Goal: Task Accomplishment & Management: Manage account settings

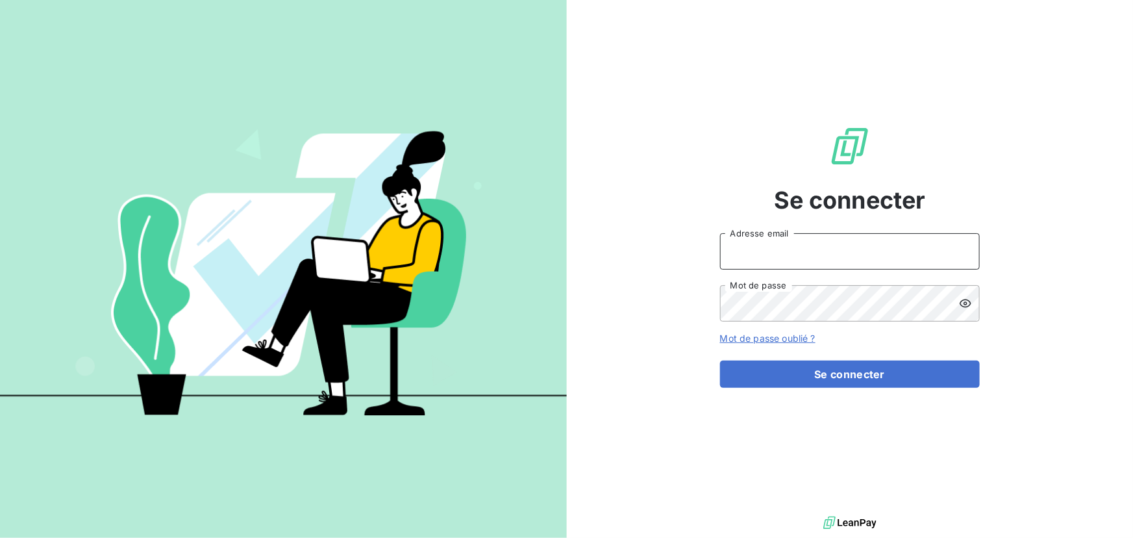
click at [806, 242] on input "Adresse email" at bounding box center [850, 251] width 260 height 36
type input "[PERSON_NAME][EMAIL_ADDRESS][DOMAIN_NAME]"
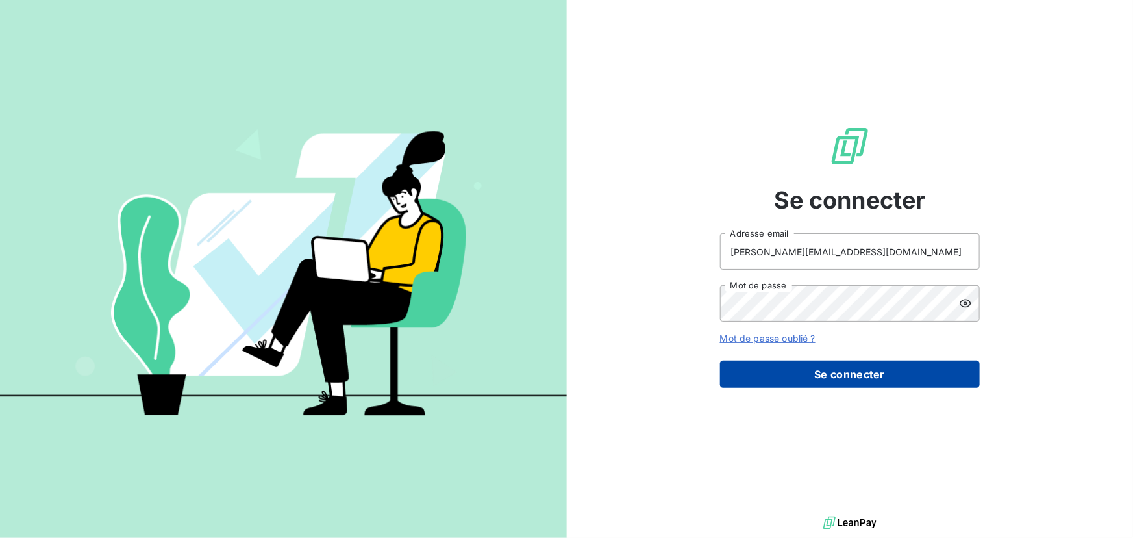
click at [856, 378] on button "Se connecter" at bounding box center [850, 373] width 260 height 27
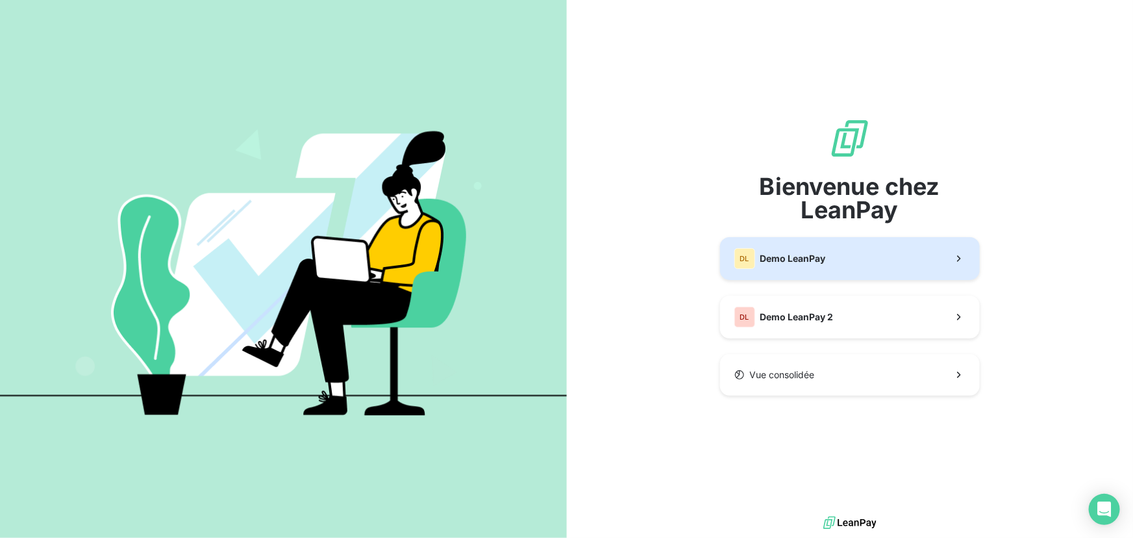
click at [846, 264] on button "DL Demo LeanPay" at bounding box center [850, 258] width 260 height 43
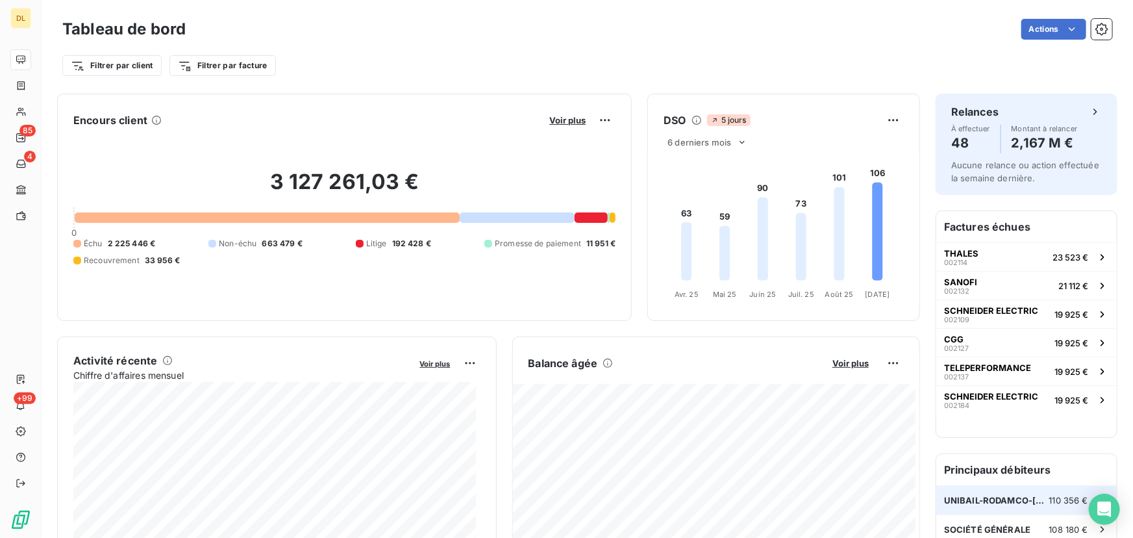
click at [1000, 495] on span "UNIBAIL-RODAMCO-[GEOGRAPHIC_DATA]" at bounding box center [996, 500] width 105 height 10
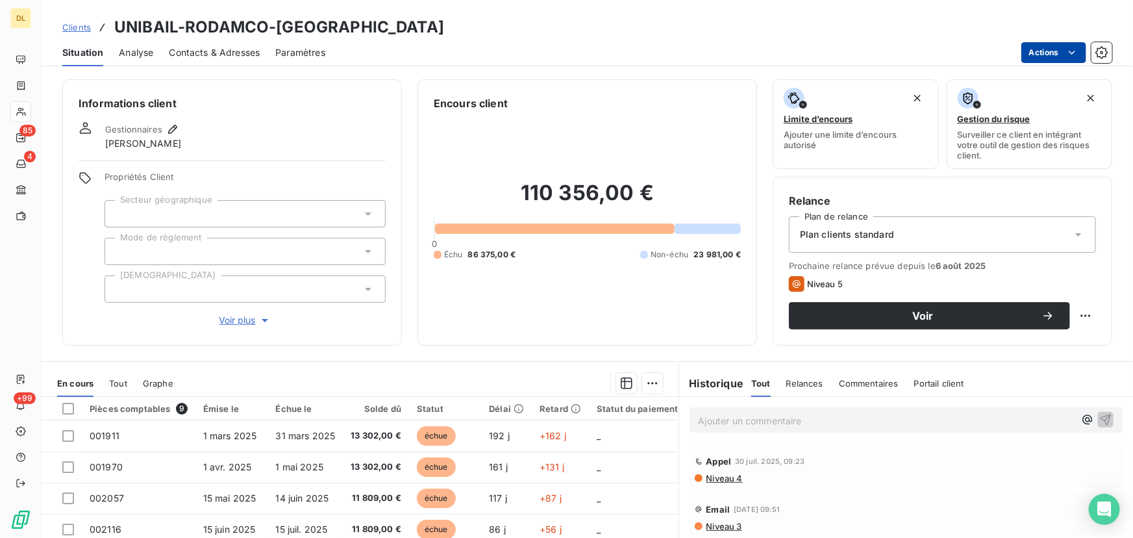
click at [1044, 49] on html "DL 85 4 +99 Clients UNIBAIL-RODAMCO-WESTFIELD Situation Analyse Contacts & Adre…" at bounding box center [566, 269] width 1133 height 538
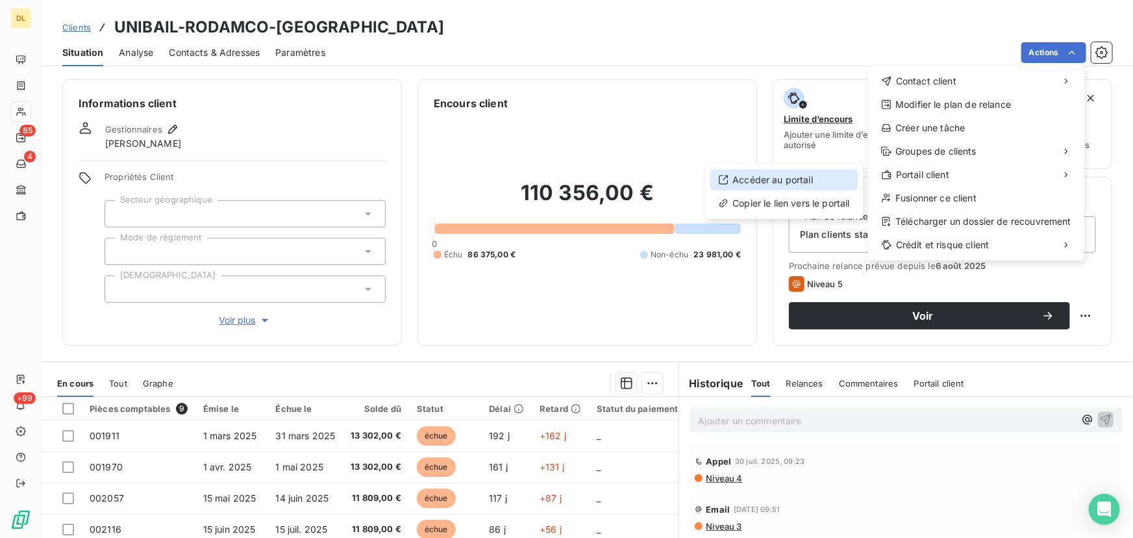
click at [817, 186] on div "Accéder au portail" at bounding box center [784, 180] width 147 height 21
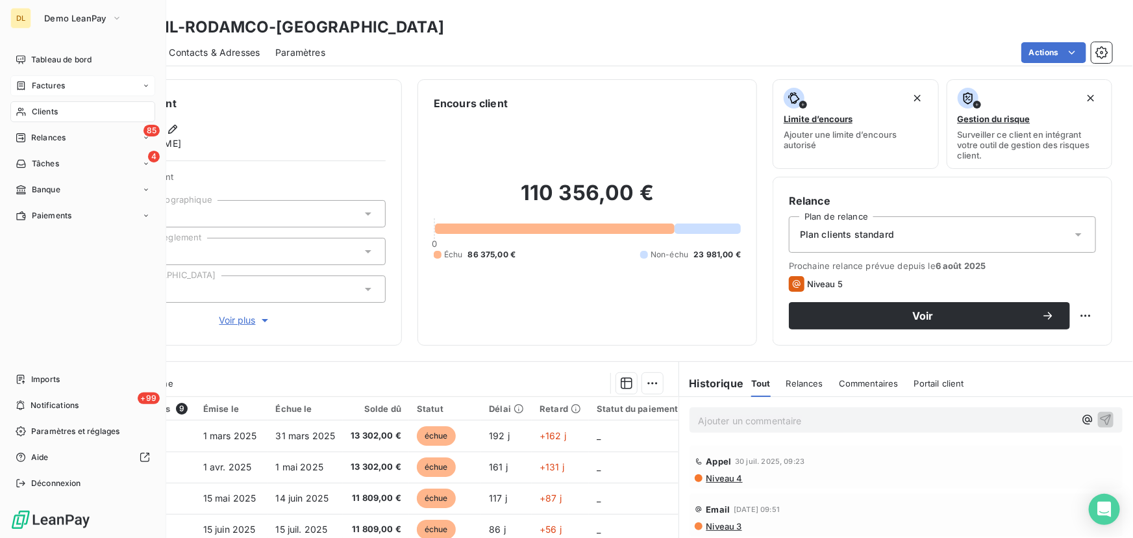
click at [10, 91] on div "Factures" at bounding box center [82, 85] width 145 height 21
click at [31, 56] on span "Tableau de bord" at bounding box center [61, 60] width 60 height 12
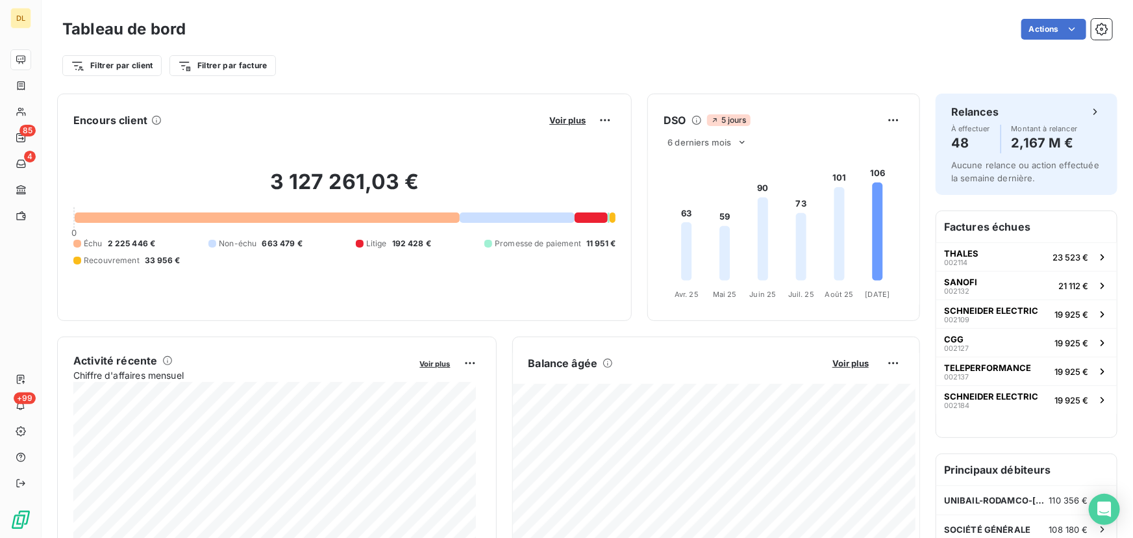
click at [781, 66] on div "Filtrer par client Filtrer par facture" at bounding box center [587, 65] width 1050 height 25
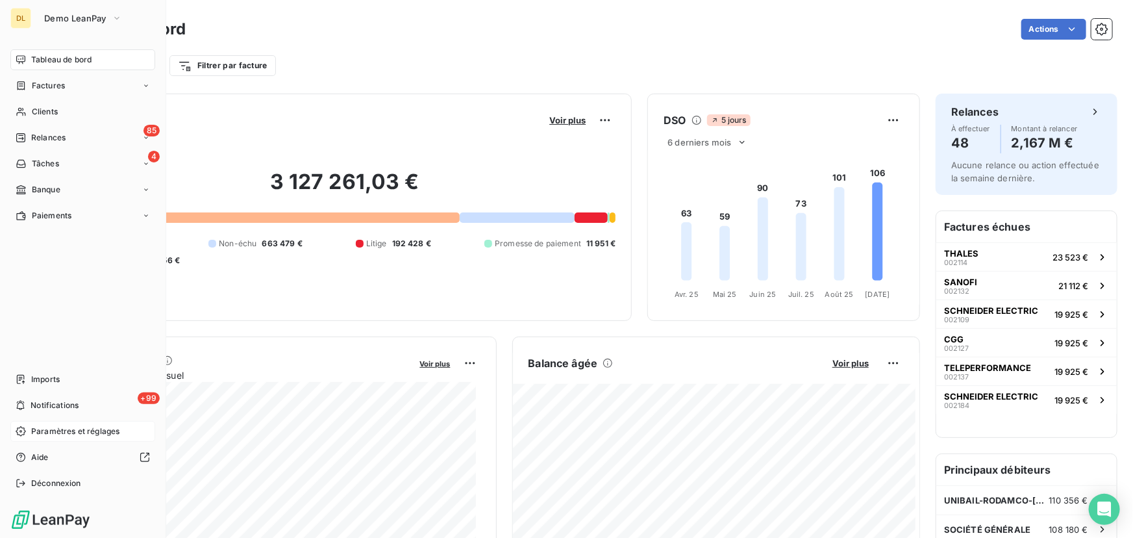
click at [32, 430] on span "Paramètres et réglages" at bounding box center [75, 431] width 88 height 12
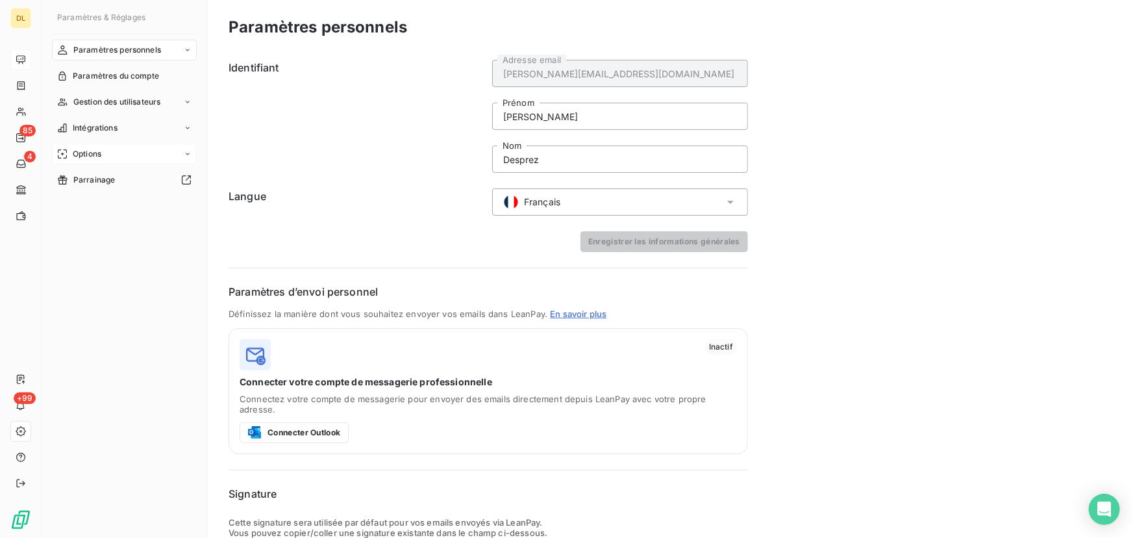
click at [147, 144] on div "Options" at bounding box center [124, 154] width 145 height 21
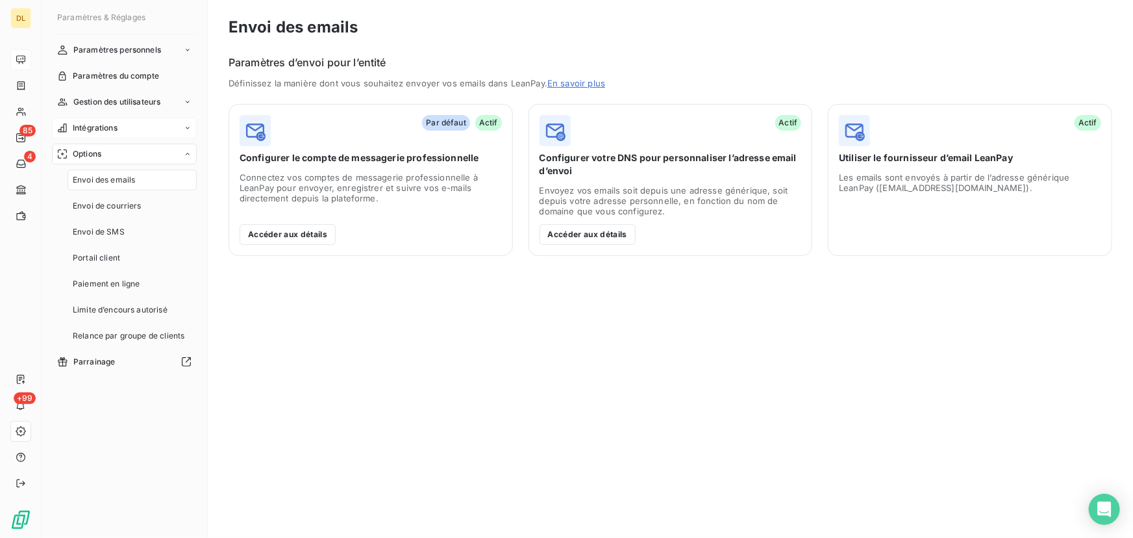
click at [150, 125] on div "Intégrations" at bounding box center [124, 128] width 145 height 21
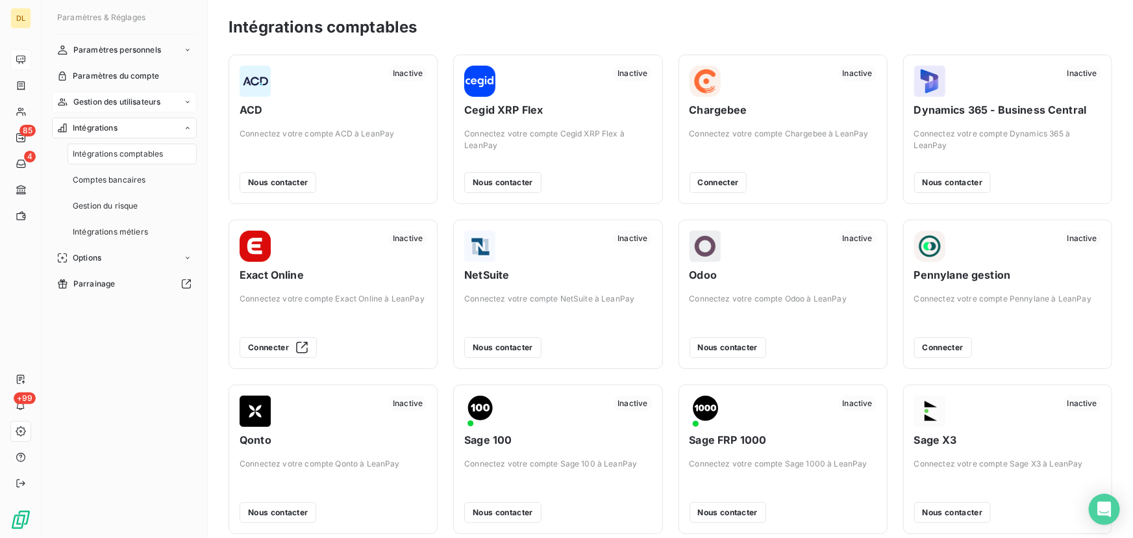
click at [149, 107] on span "Gestion des utilisateurs" at bounding box center [117, 102] width 88 height 12
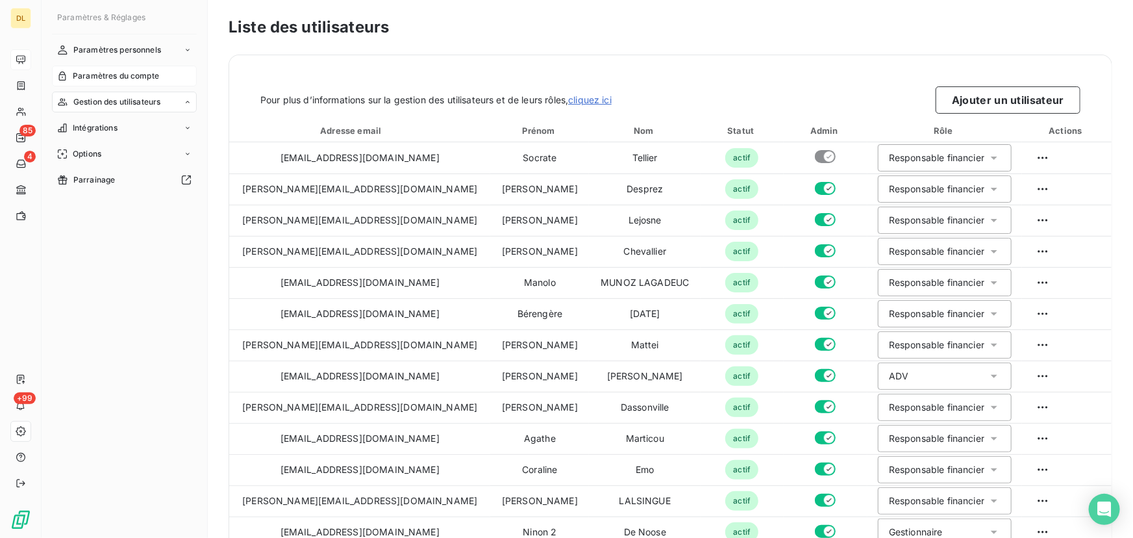
click at [152, 66] on div "Paramètres du compte" at bounding box center [124, 76] width 145 height 21
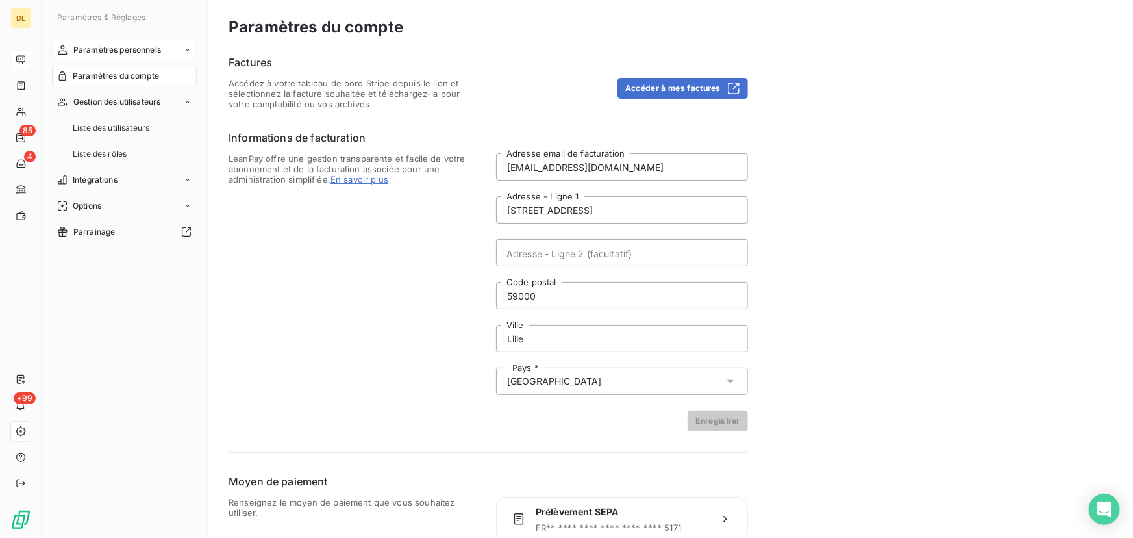
click at [162, 43] on div "Paramètres personnels" at bounding box center [124, 50] width 145 height 21
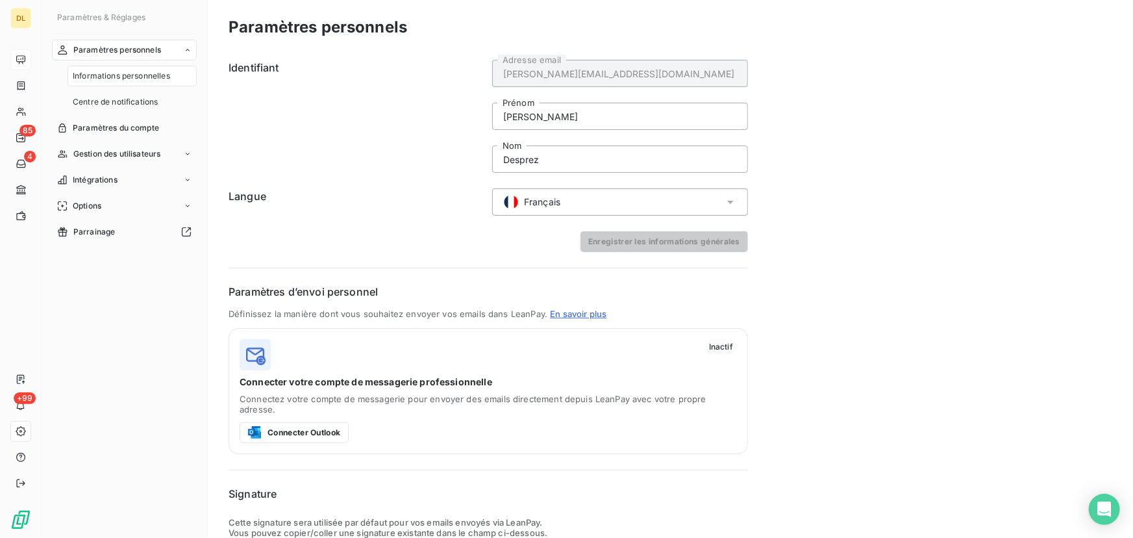
click at [162, 48] on div "Paramètres personnels" at bounding box center [124, 50] width 145 height 21
click at [131, 118] on div "Intégrations" at bounding box center [124, 128] width 145 height 21
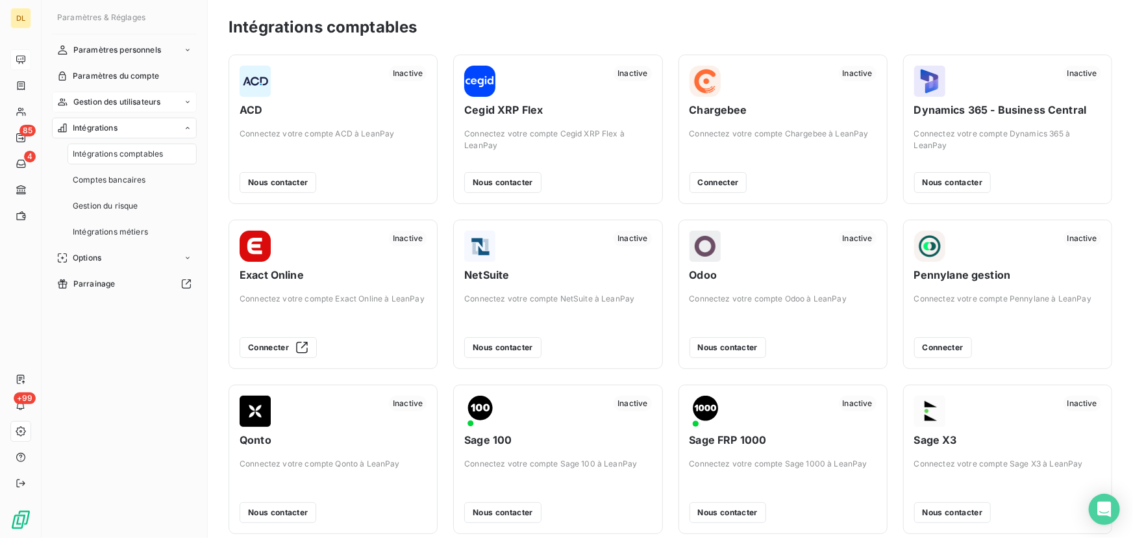
click at [140, 102] on span "Gestion des utilisateurs" at bounding box center [117, 102] width 88 height 12
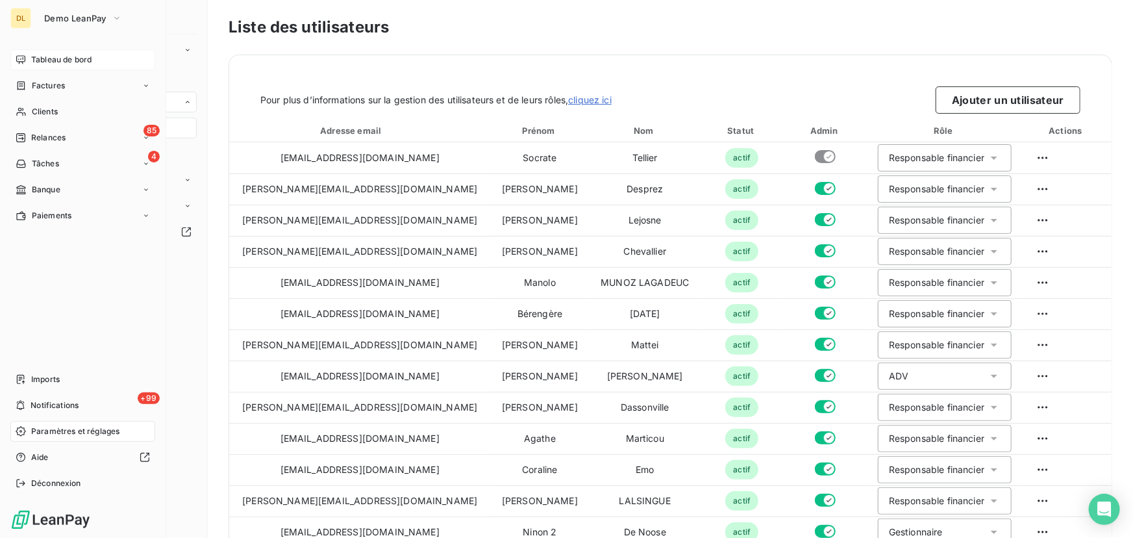
click at [76, 431] on span "Paramètres et réglages" at bounding box center [75, 431] width 88 height 12
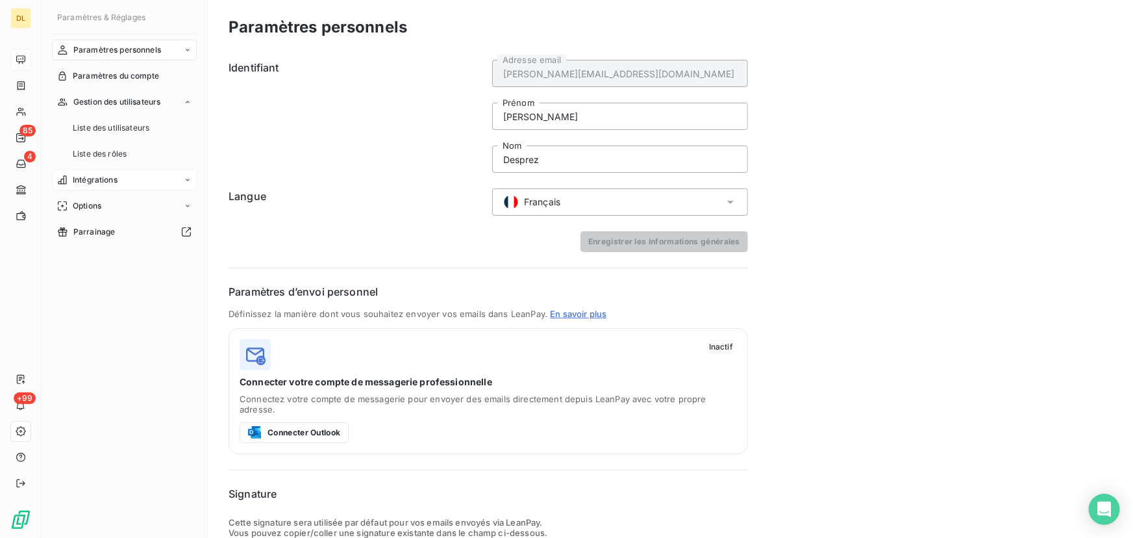
click at [123, 182] on div "Intégrations" at bounding box center [124, 180] width 145 height 21
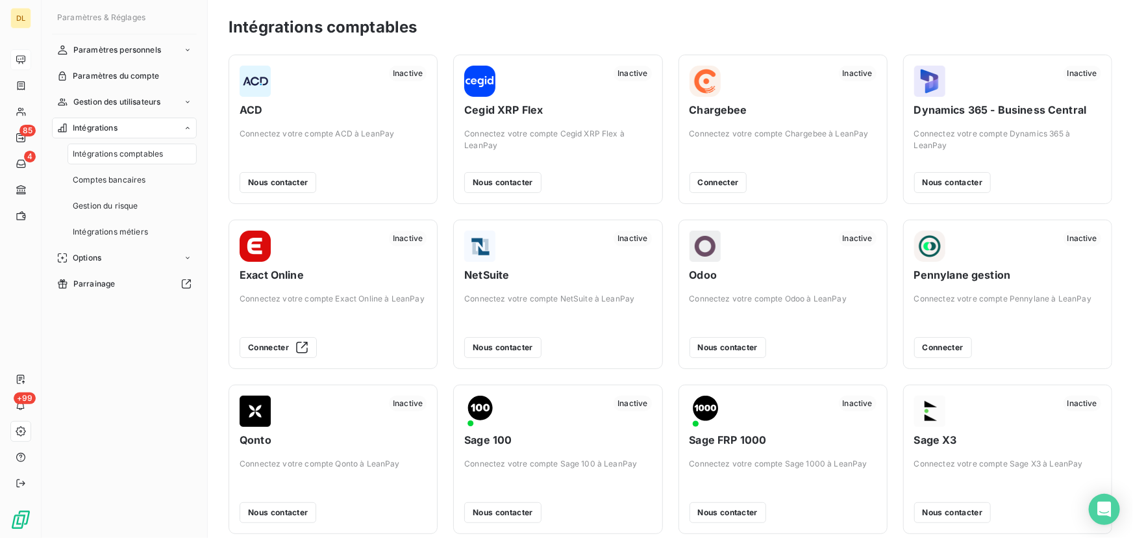
click at [123, 270] on nav "Paramètres personnels Paramètres du compte Gestion des utilisateurs Intégration…" at bounding box center [124, 167] width 145 height 255
click at [121, 262] on div "Options" at bounding box center [124, 257] width 145 height 21
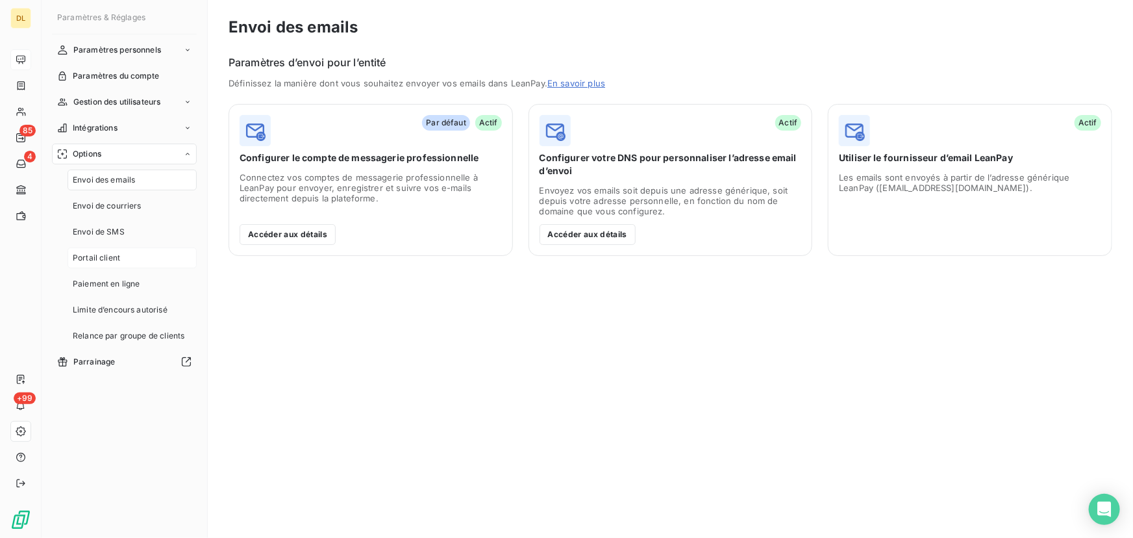
click at [123, 260] on div "Portail client" at bounding box center [132, 257] width 129 height 21
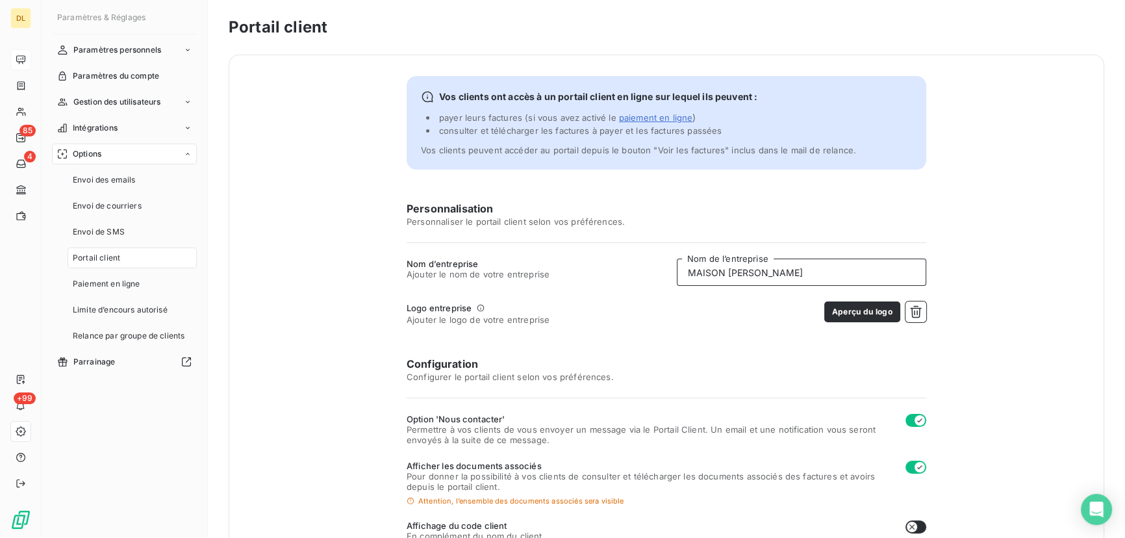
click at [888, 277] on input "MAISON [PERSON_NAME]" at bounding box center [801, 271] width 249 height 27
click at [883, 275] on input "MAISON [PERSON_NAME]" at bounding box center [801, 271] width 249 height 27
click at [762, 271] on input "Nom de l’entreprise" at bounding box center [801, 271] width 249 height 27
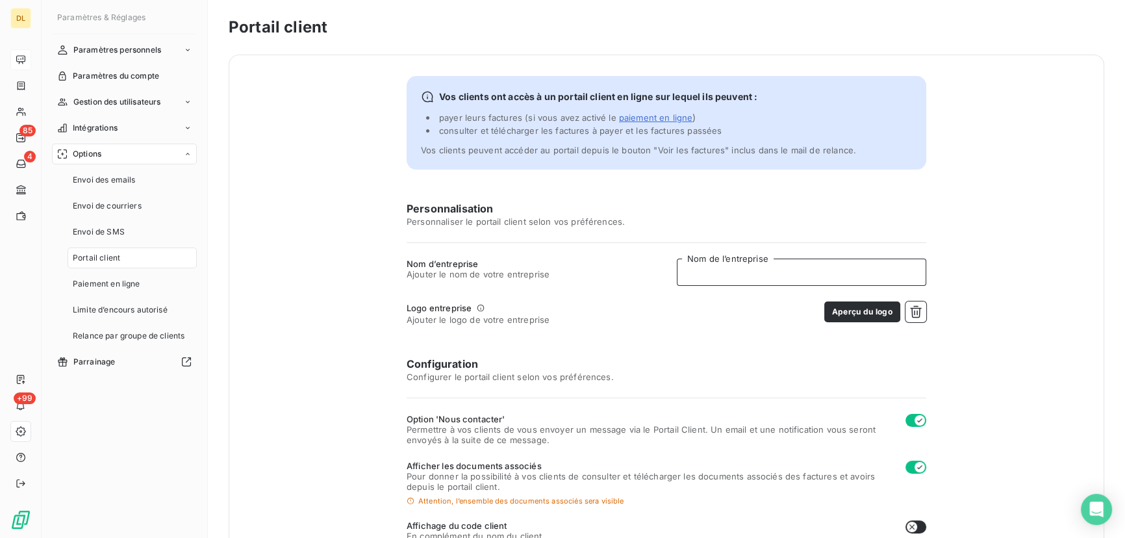
click at [762, 271] on input "Nom de l’entreprise" at bounding box center [801, 271] width 249 height 27
type input "COOPERATIVE AGRICOLE TERRE COMTOISE"
click at [909, 314] on icon "button" at bounding box center [915, 311] width 13 height 13
click at [900, 312] on button "Choisir un fichier" at bounding box center [884, 311] width 83 height 21
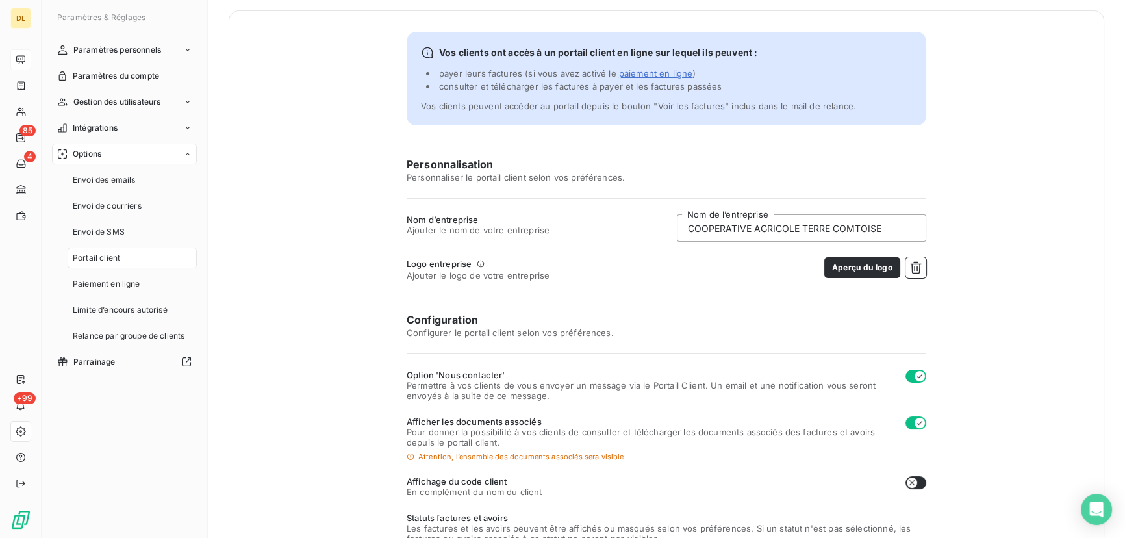
scroll to position [118, 0]
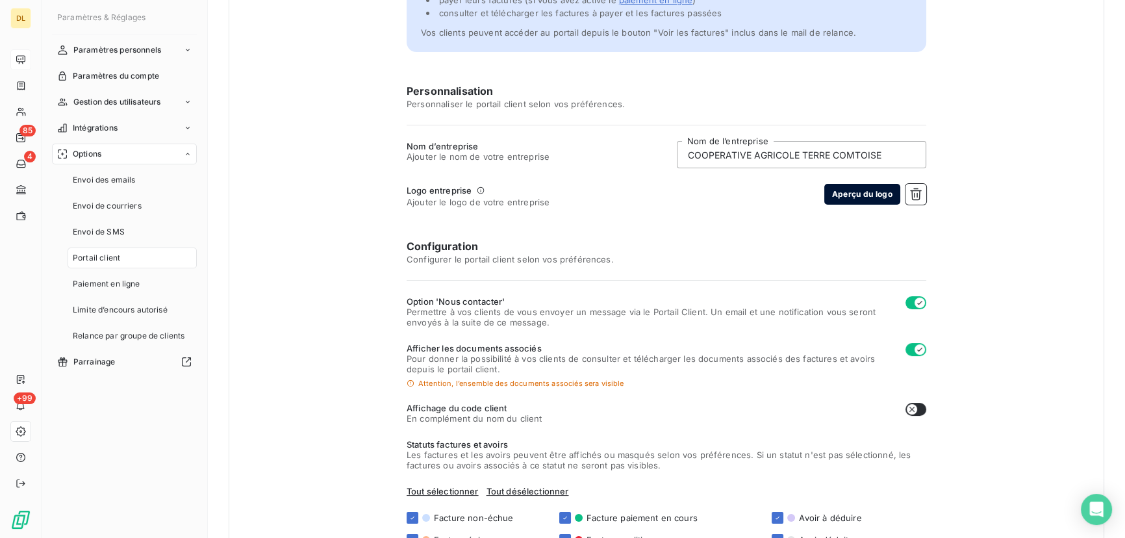
click at [844, 191] on button "Aperçu du logo" at bounding box center [862, 194] width 76 height 21
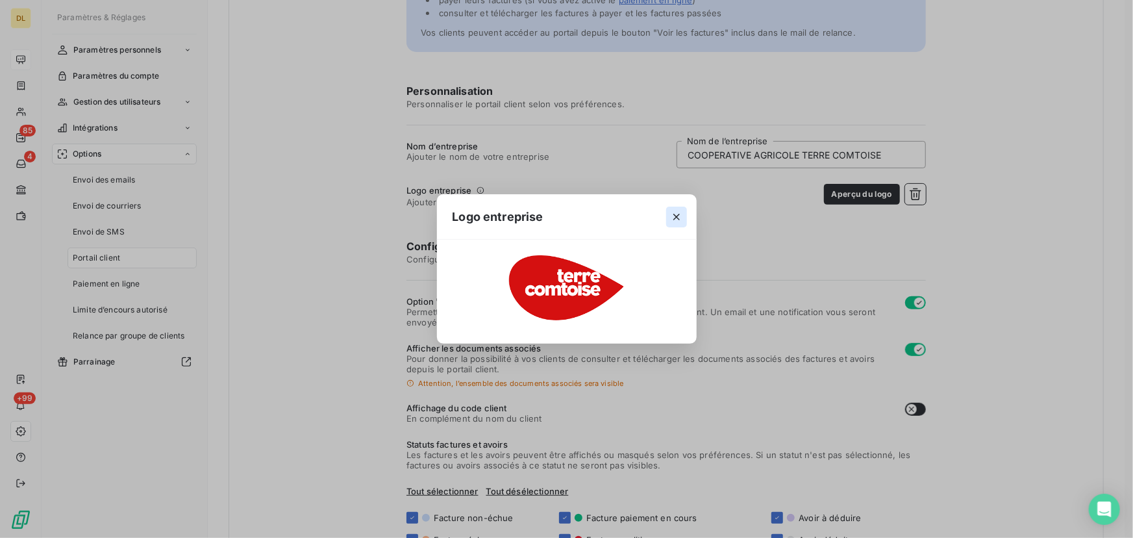
click at [669, 215] on button "button" at bounding box center [676, 217] width 21 height 21
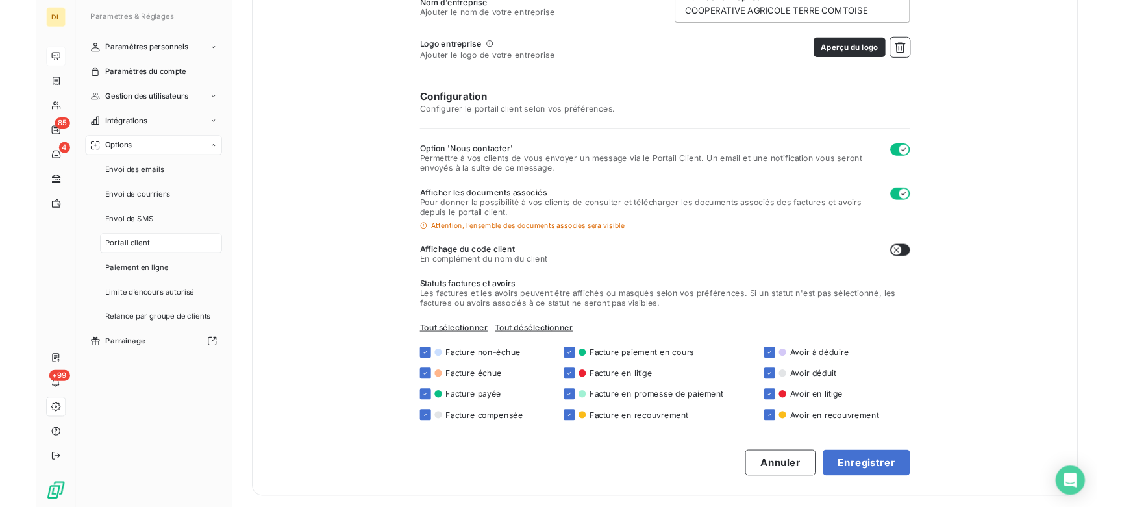
scroll to position [264, 0]
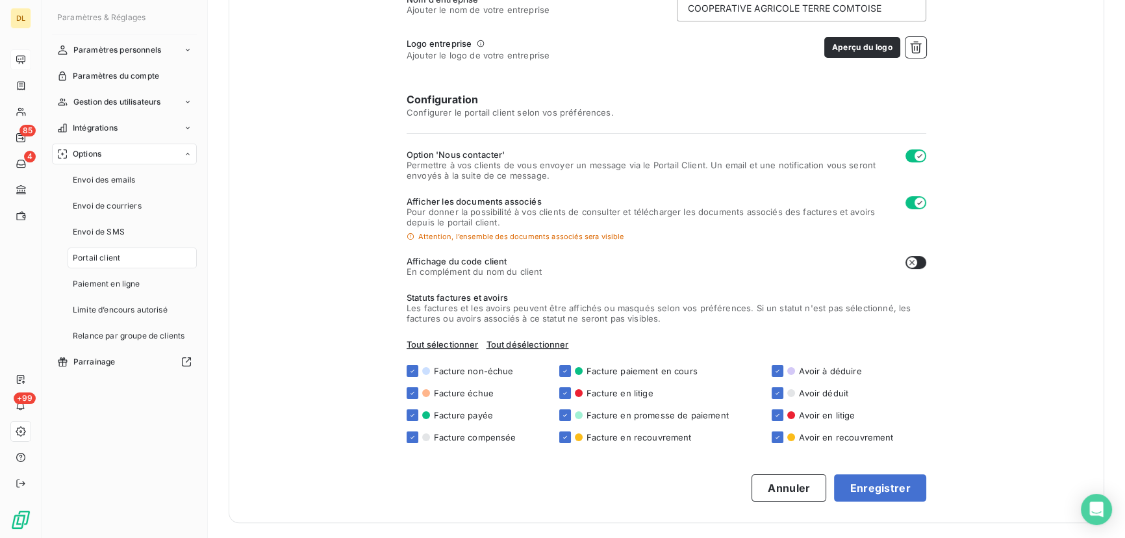
click at [872, 503] on div "Vos clients ont accès à un portail client en ligne sur lequel ils peuvent : pay…" at bounding box center [666, 156] width 875 height 733
click at [871, 494] on button "Enregistrer" at bounding box center [880, 487] width 92 height 27
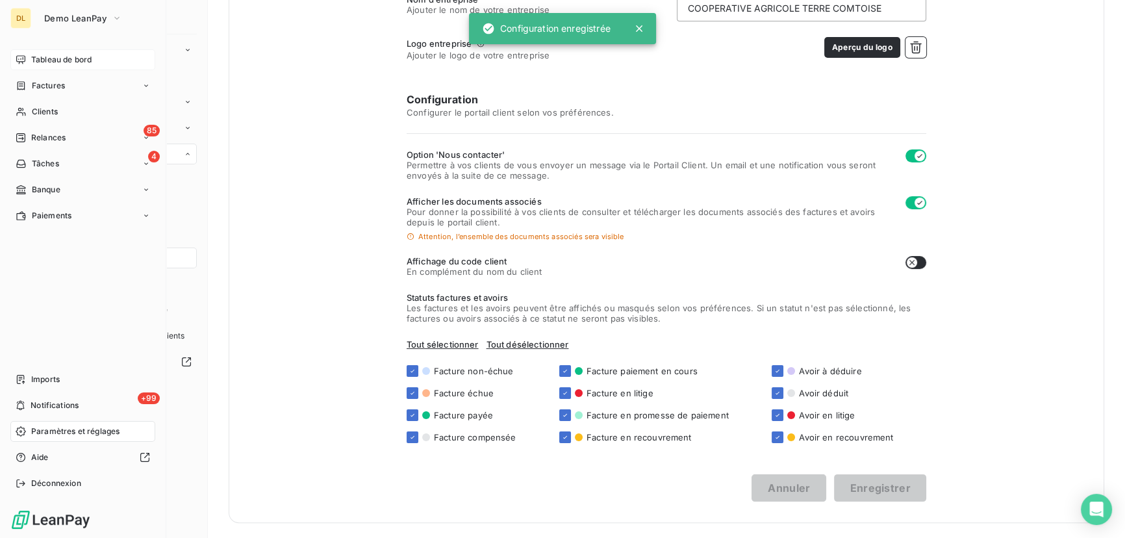
click at [25, 62] on icon at bounding box center [21, 60] width 10 height 10
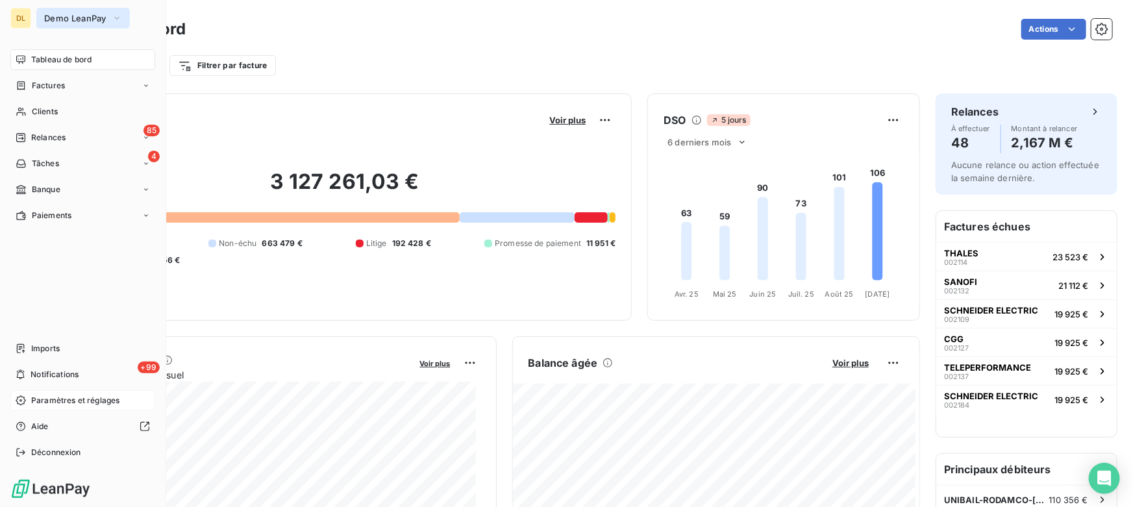
click at [82, 19] on span "Demo LeanPay" at bounding box center [75, 18] width 62 height 10
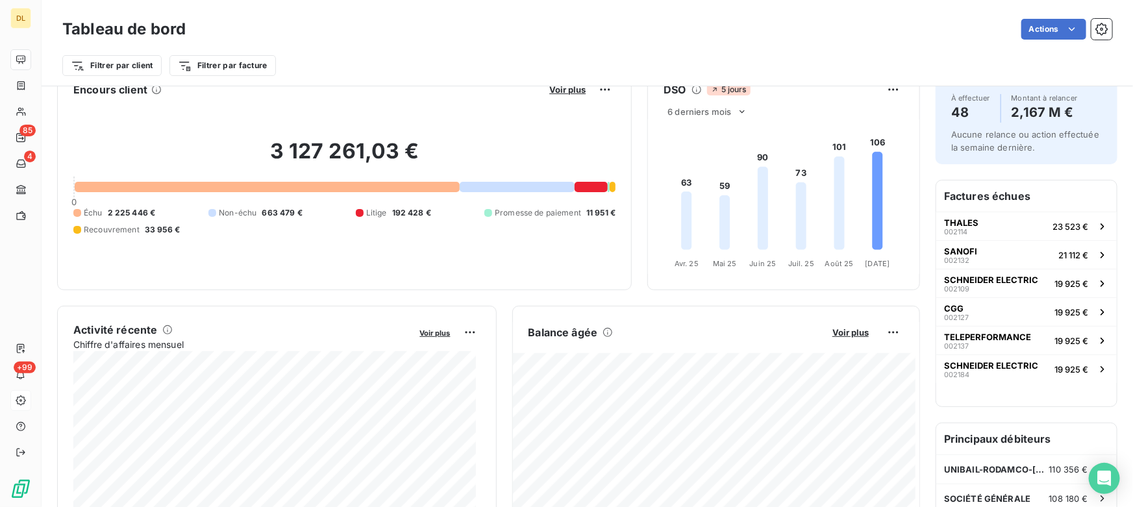
scroll to position [179, 0]
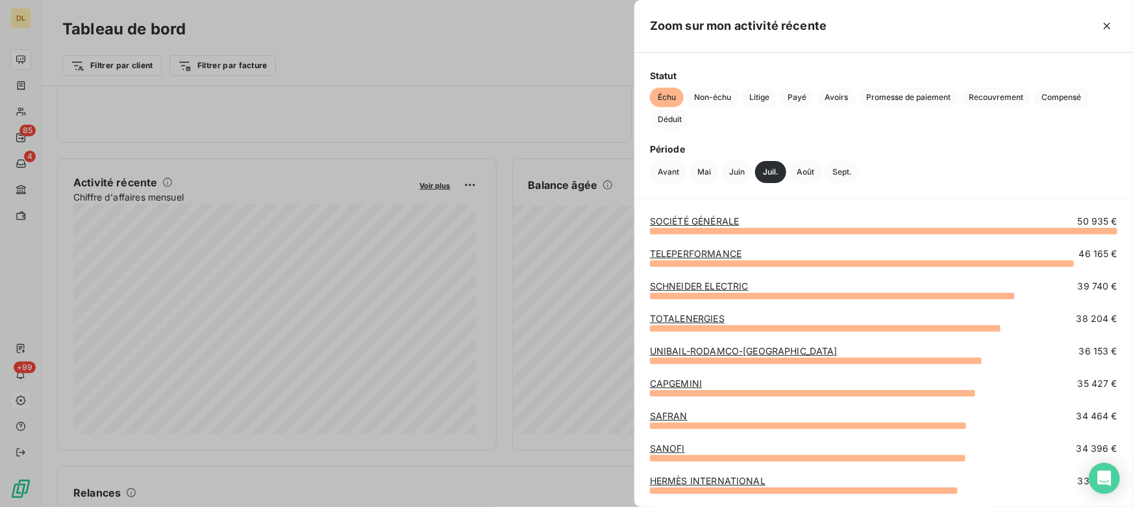
click at [670, 218] on link "SOCIÉTÉ GÉNÉRALE" at bounding box center [694, 221] width 89 height 11
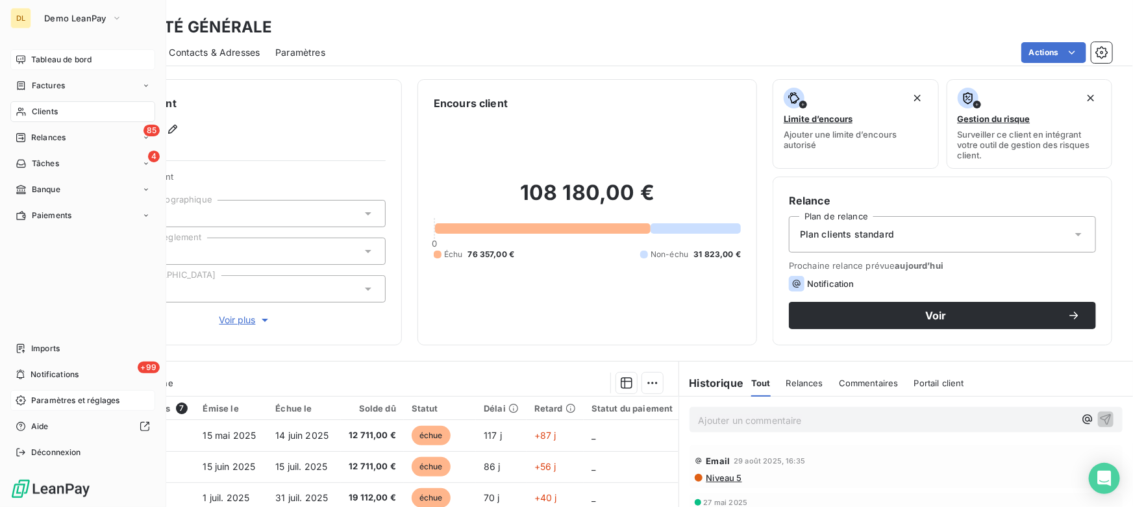
click at [42, 64] on span "Tableau de bord" at bounding box center [61, 60] width 60 height 12
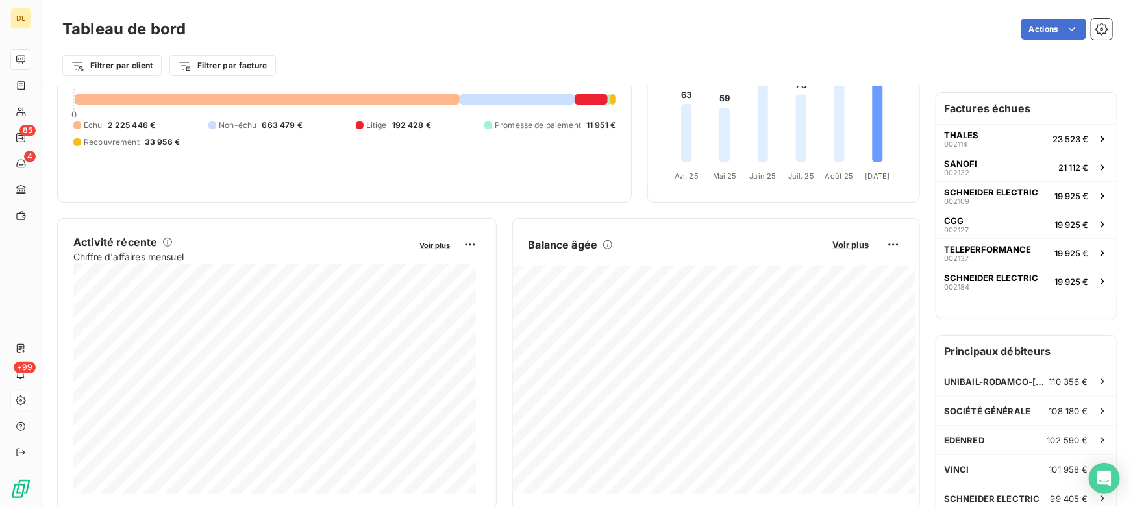
scroll to position [178, 0]
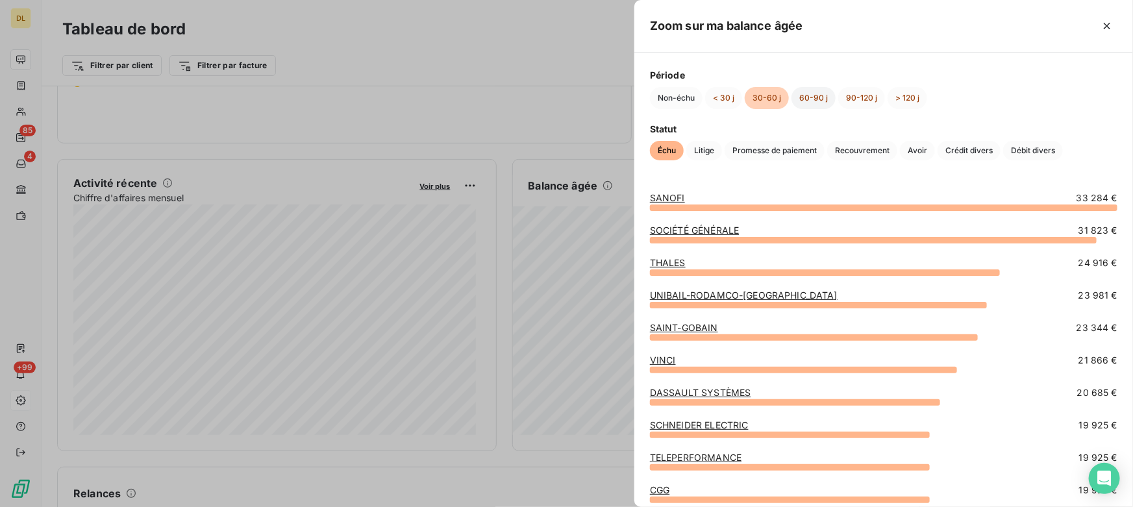
click at [812, 92] on button "60-90 j" at bounding box center [814, 98] width 44 height 22
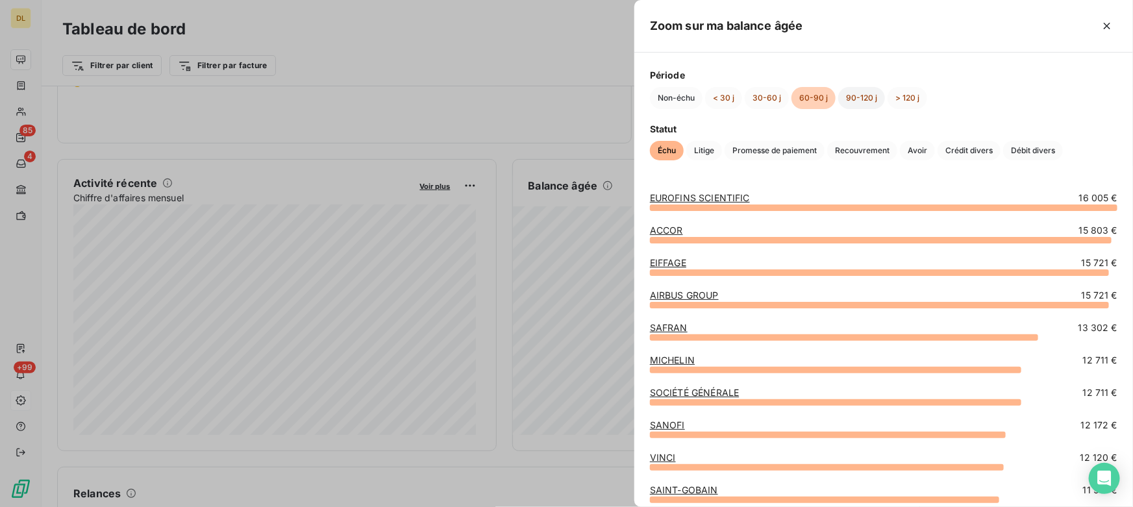
click at [858, 95] on button "90-120 j" at bounding box center [861, 98] width 47 height 22
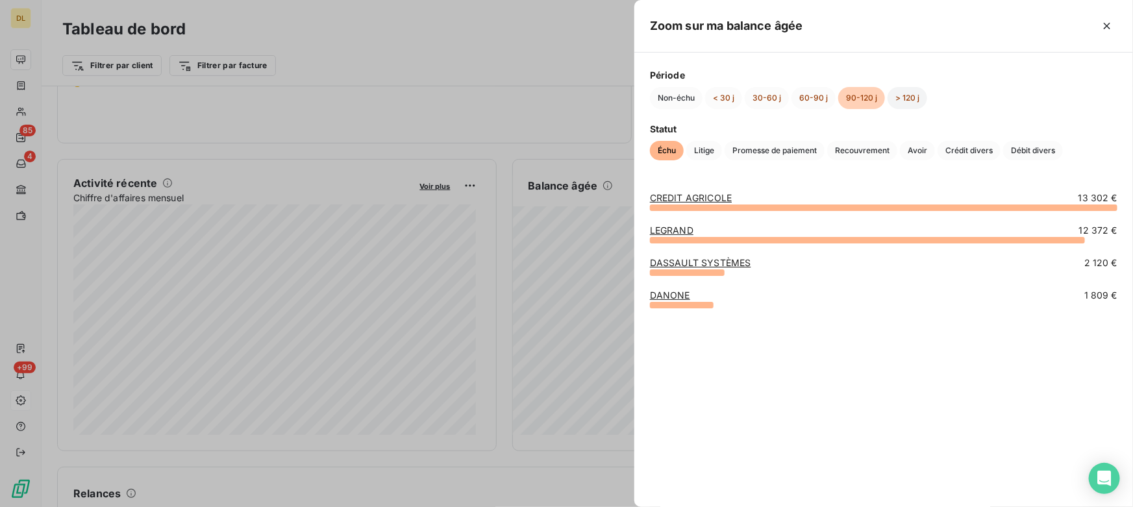
click at [900, 95] on button "> 120 j" at bounding box center [908, 98] width 40 height 22
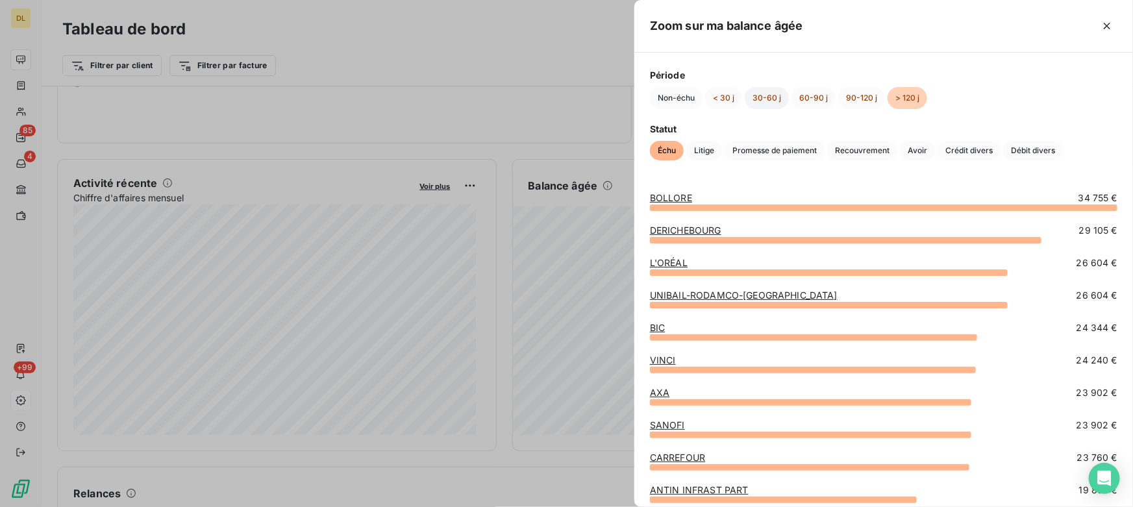
click at [770, 97] on button "30-60 j" at bounding box center [767, 98] width 44 height 22
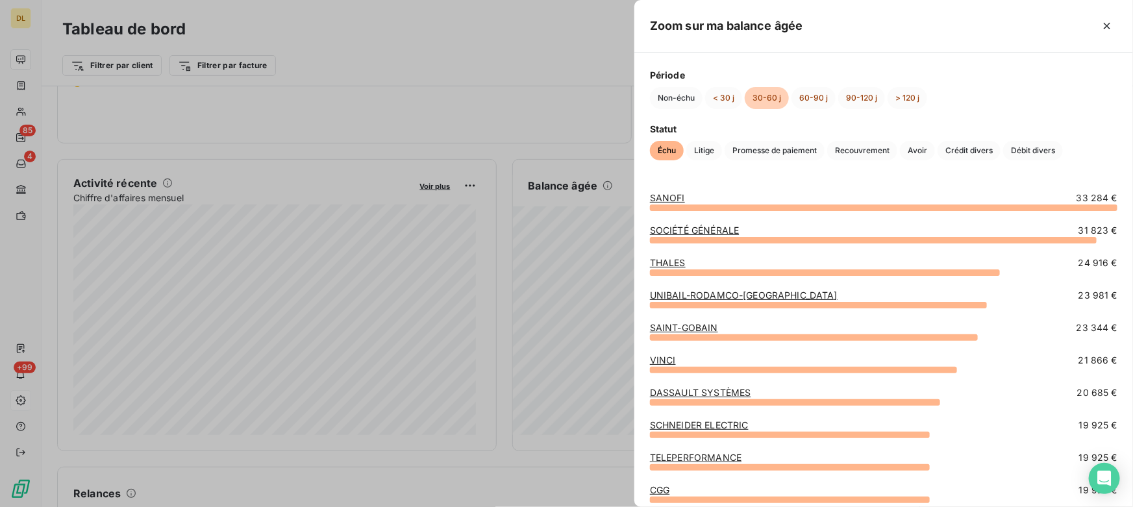
click at [503, 142] on div at bounding box center [566, 253] width 1133 height 507
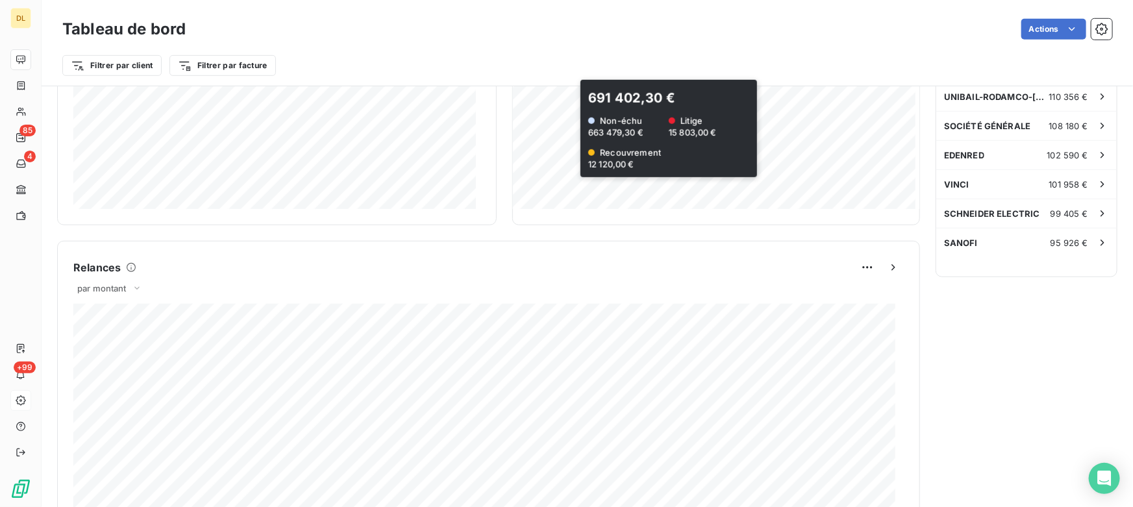
scroll to position [0, 0]
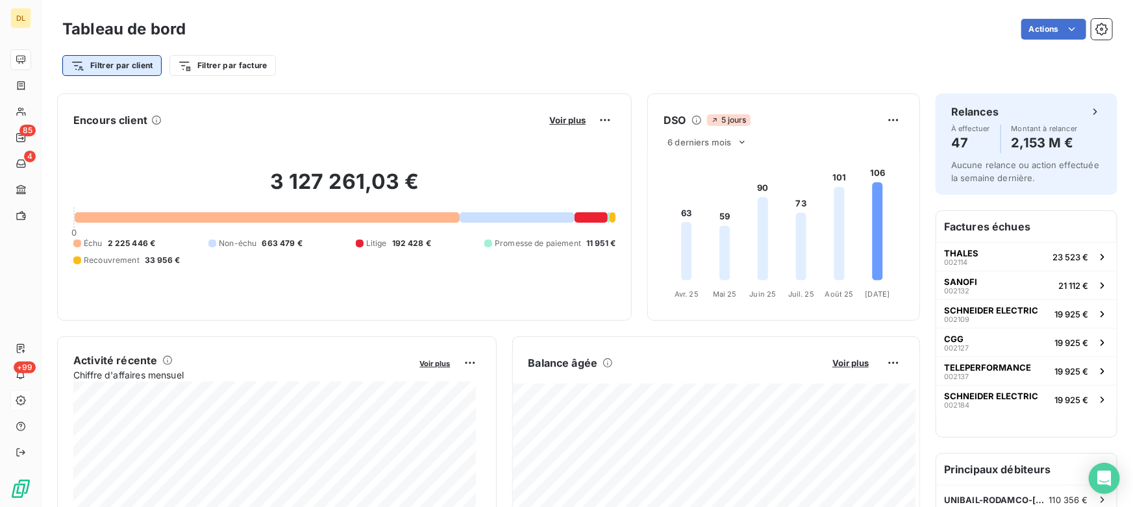
click at [104, 66] on html "DL 85 4 +99 Tableau de bord Actions Filtrer par client Filtrer par facture Enco…" at bounding box center [566, 253] width 1133 height 507
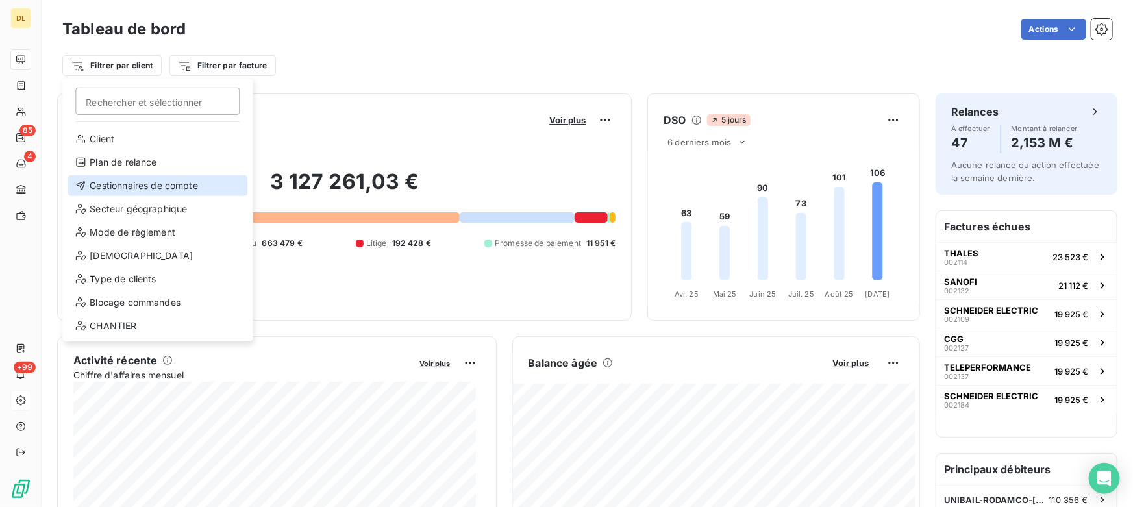
click at [155, 182] on div "Gestionnaires de compte" at bounding box center [158, 185] width 180 height 21
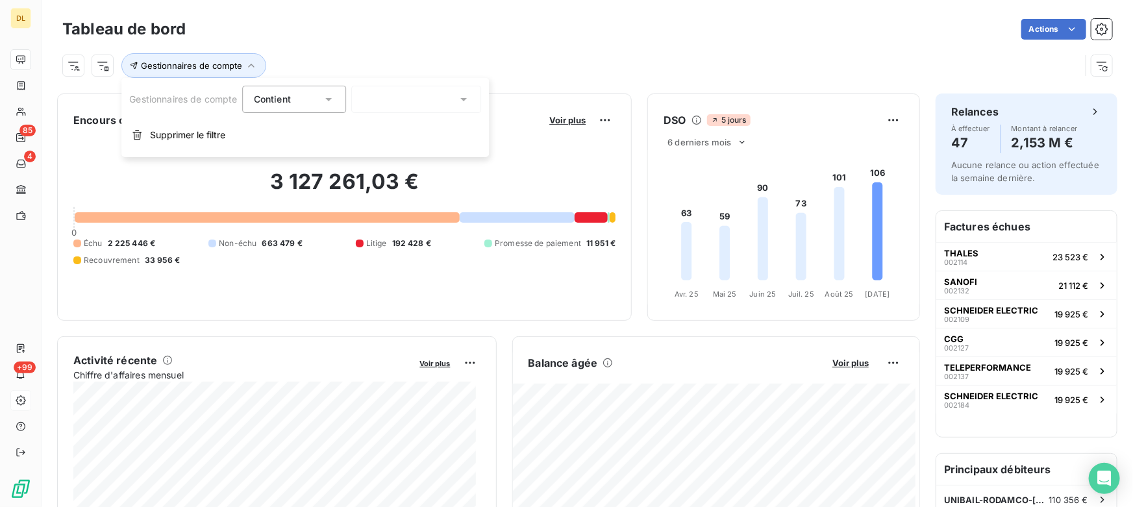
click at [386, 96] on div at bounding box center [417, 99] width 130 height 27
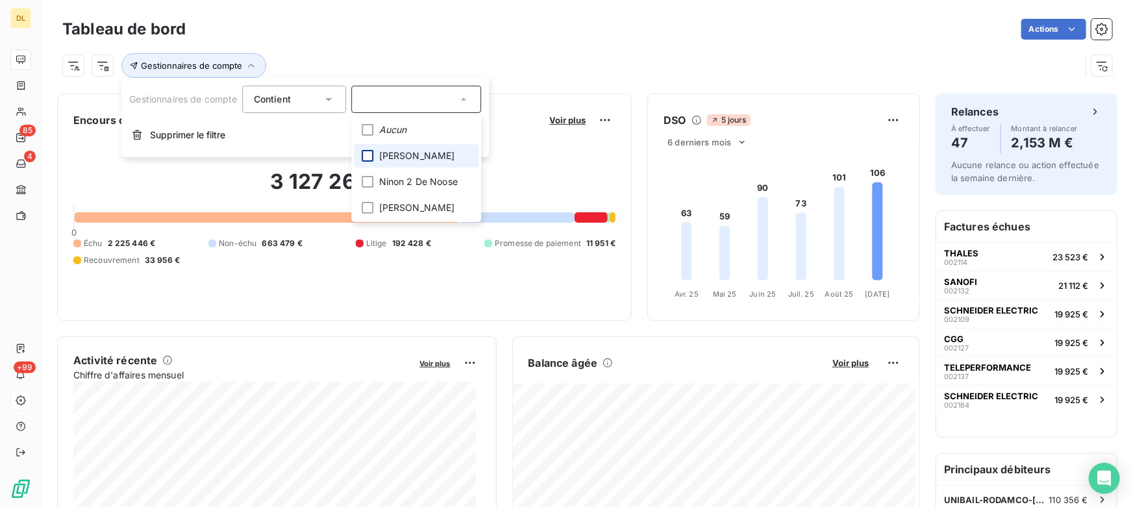
click at [370, 155] on div at bounding box center [368, 156] width 12 height 12
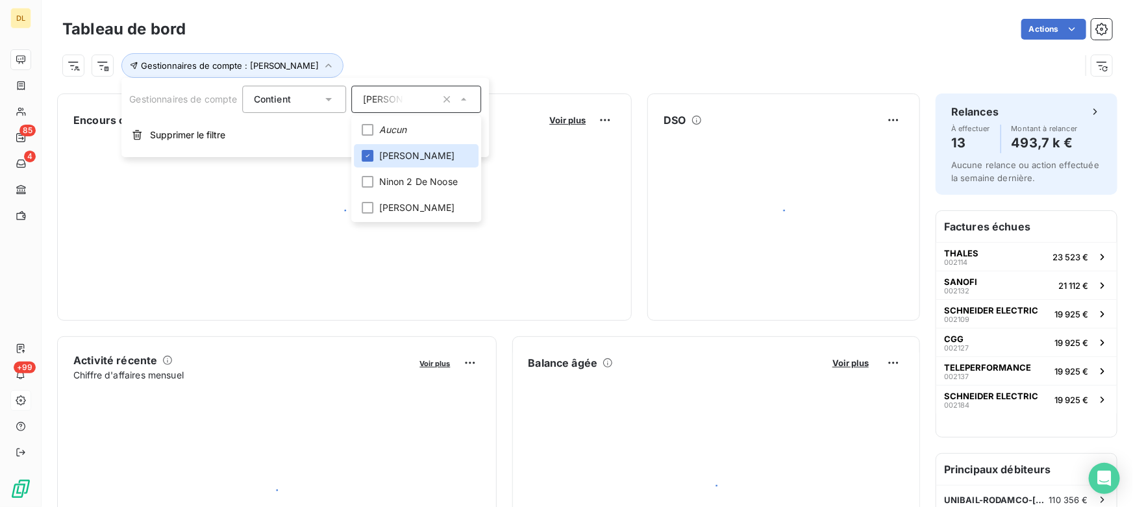
click at [600, 36] on div "Actions" at bounding box center [656, 29] width 911 height 21
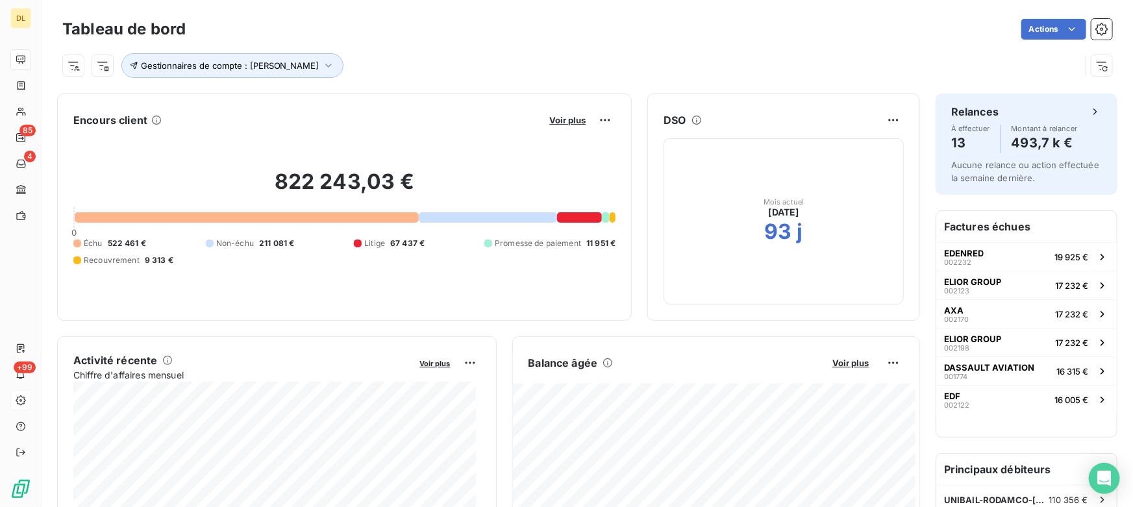
click at [412, 94] on div "Encours client Voir plus 822 243,03 € 0 Échu 522 461 € Non-échu 211 081 € Litig…" at bounding box center [344, 207] width 575 height 227
click at [298, 64] on button "Gestionnaires de compte : [PERSON_NAME]" at bounding box center [232, 65] width 222 height 25
click at [237, 133] on button "Supprimer le filtre" at bounding box center [305, 135] width 368 height 29
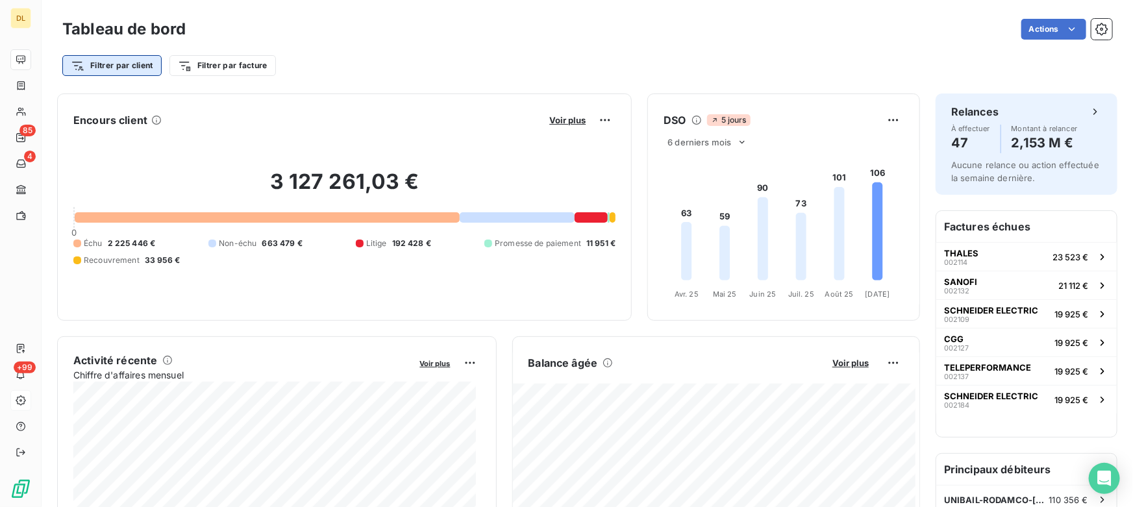
click at [101, 63] on html "DL 85 4 +99 Tableau de bord Actions Filtrer par client Filtrer par facture Enco…" at bounding box center [566, 253] width 1133 height 507
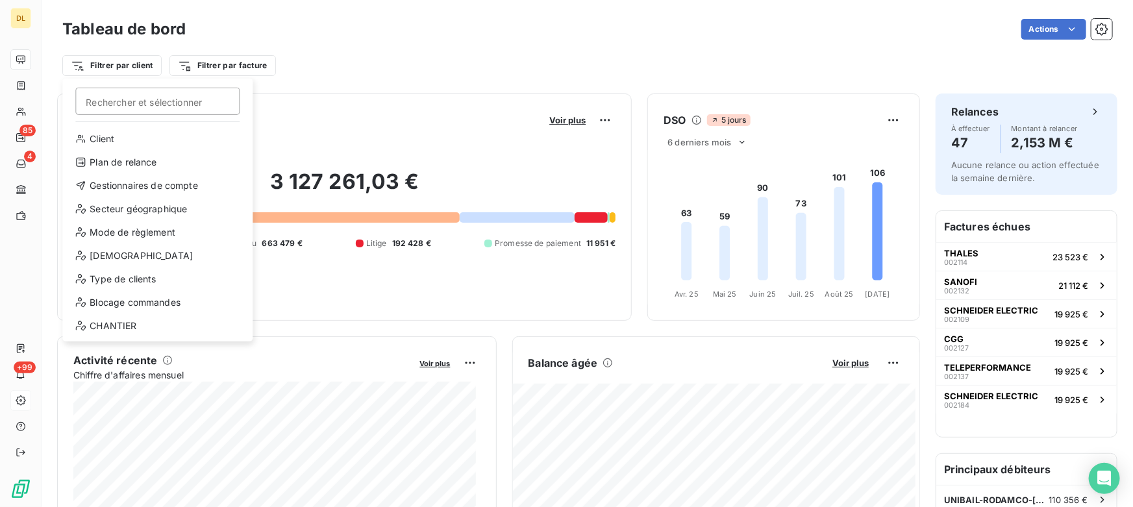
click at [416, 37] on html "DL 85 4 +99 Tableau de bord Actions Filtrer par client [PERSON_NAME] et sélecti…" at bounding box center [566, 253] width 1133 height 507
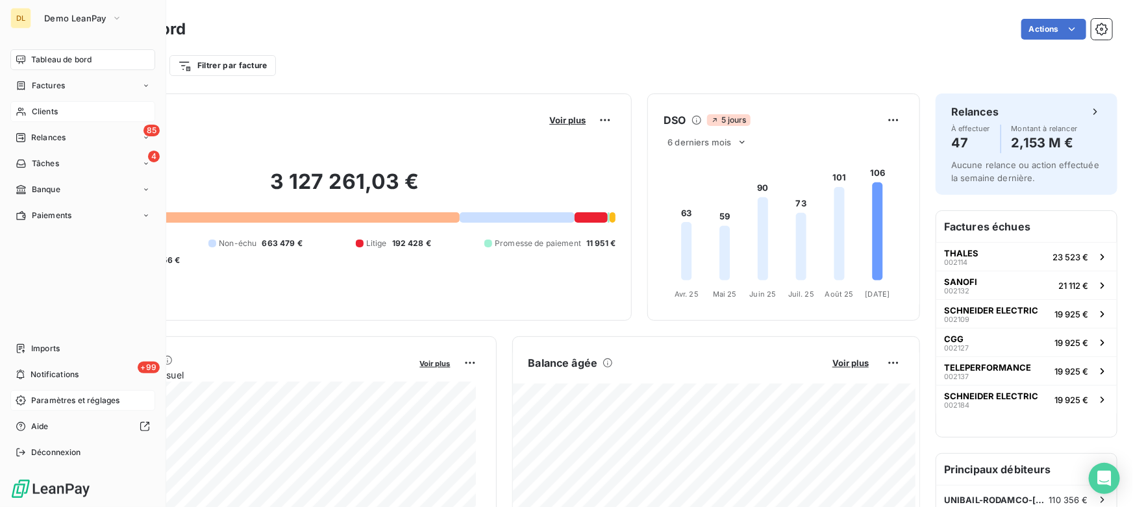
click at [43, 110] on span "Clients" at bounding box center [45, 112] width 26 height 12
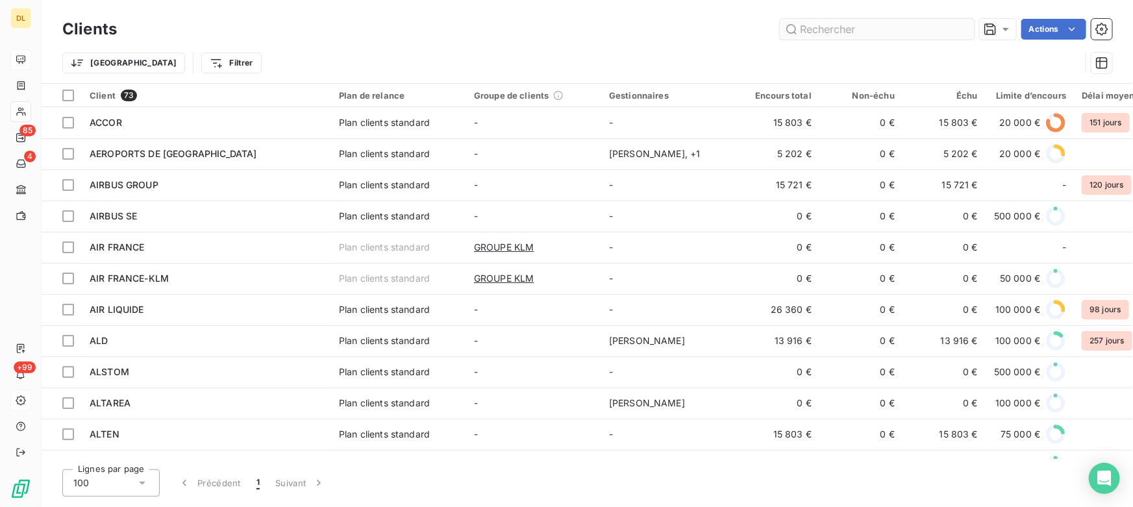
click at [830, 25] on input "text" at bounding box center [877, 29] width 195 height 21
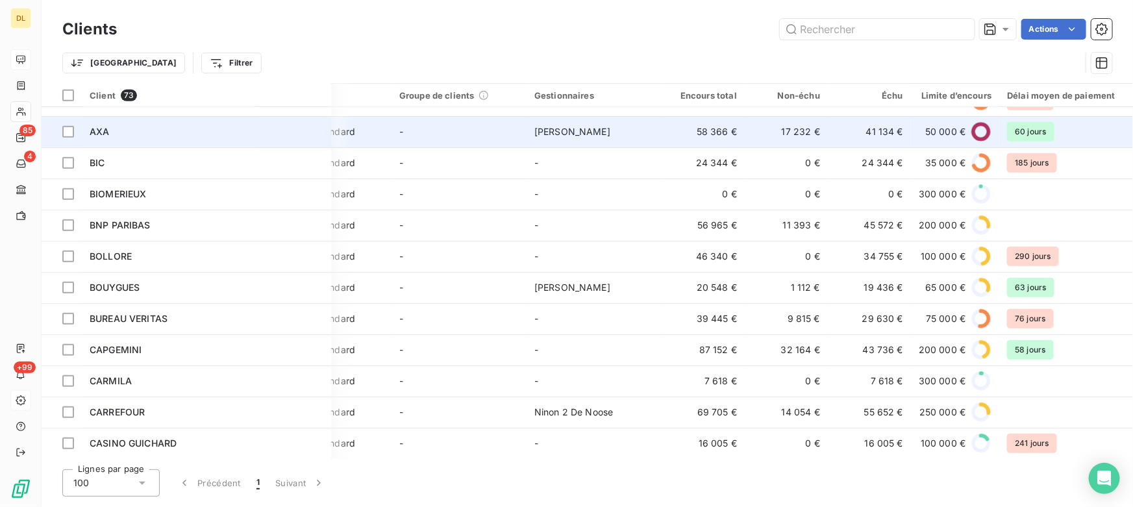
scroll to position [590, 75]
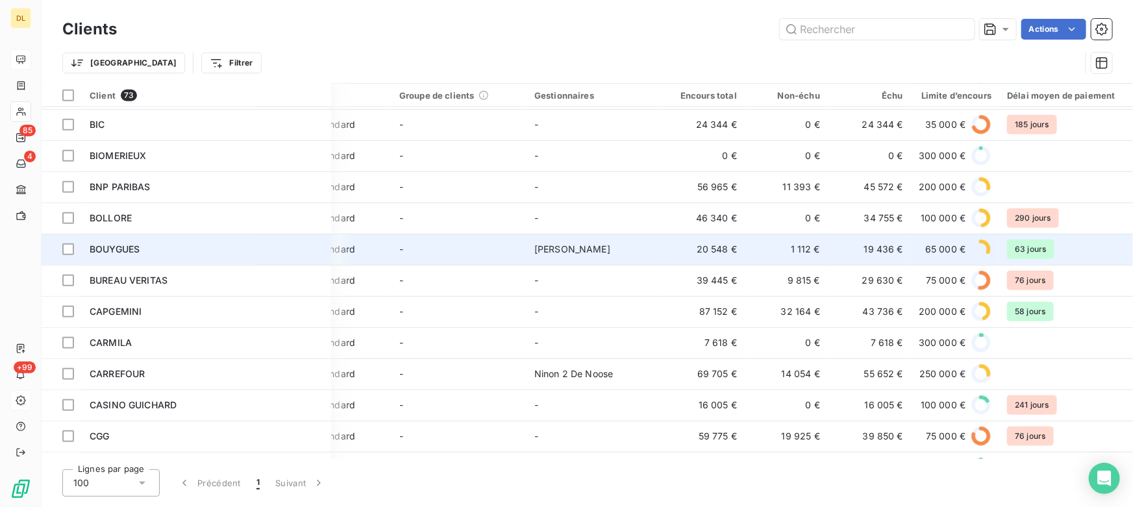
click at [132, 249] on span "BOUYGUES" at bounding box center [115, 249] width 50 height 11
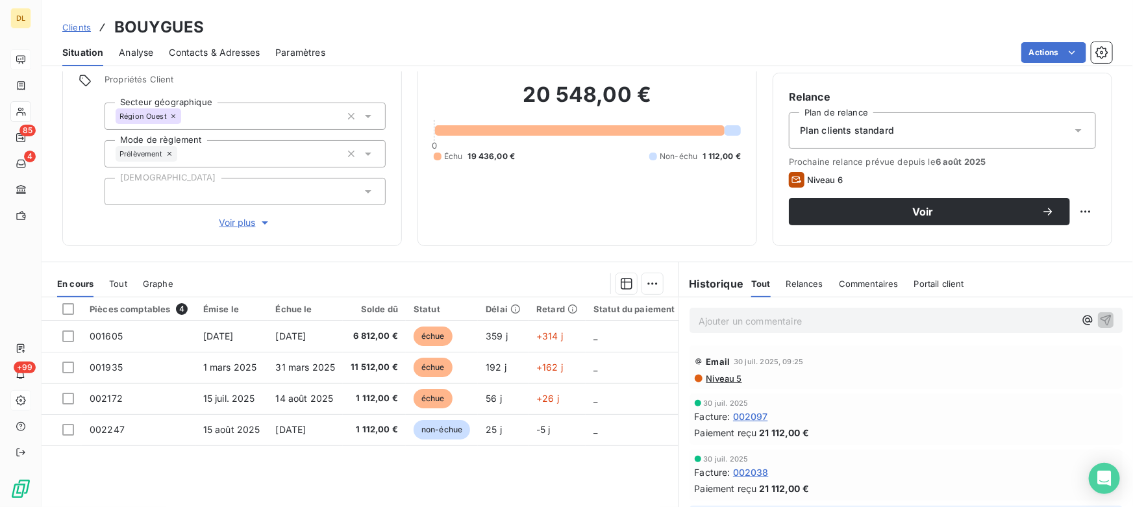
scroll to position [118, 0]
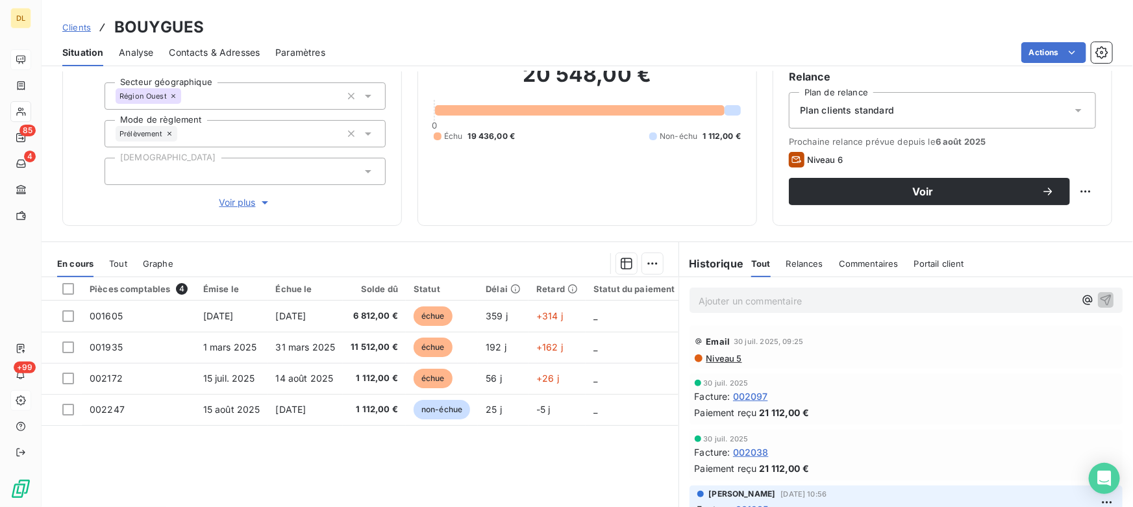
click at [113, 259] on span "Tout" at bounding box center [118, 263] width 18 height 10
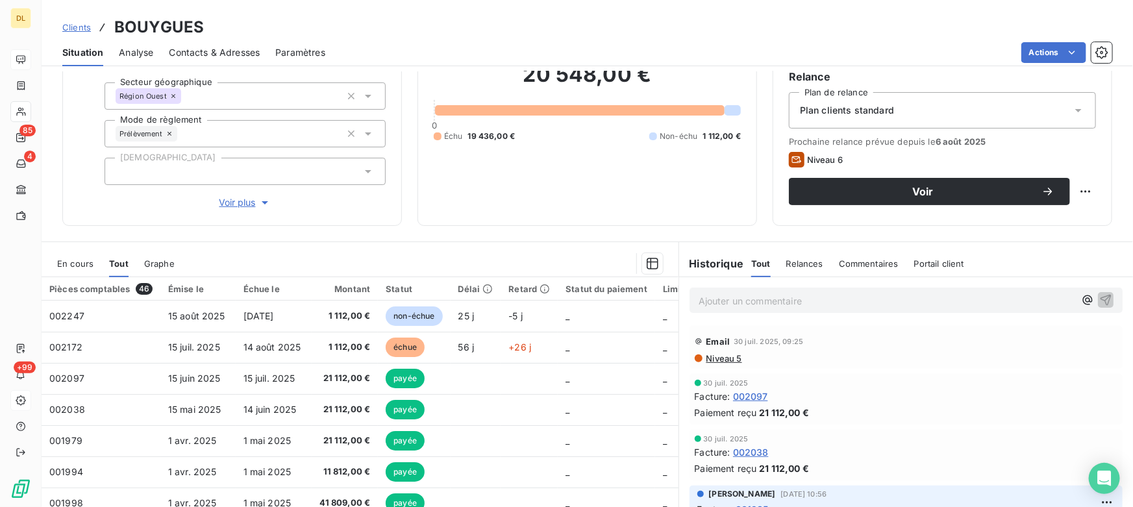
scroll to position [117, 0]
click at [748, 307] on p "Ajouter un commentaire ﻿" at bounding box center [887, 302] width 376 height 16
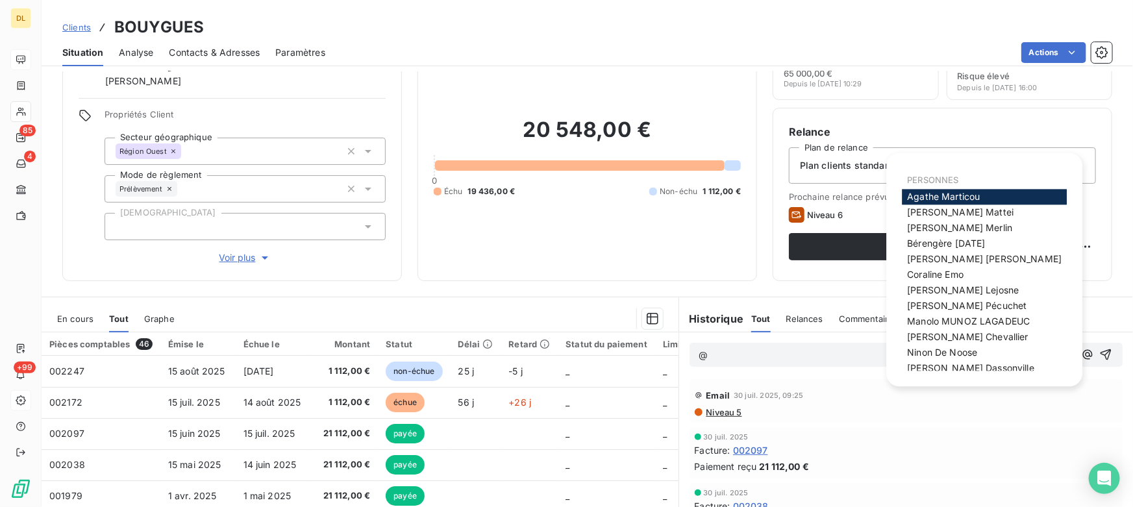
scroll to position [118, 0]
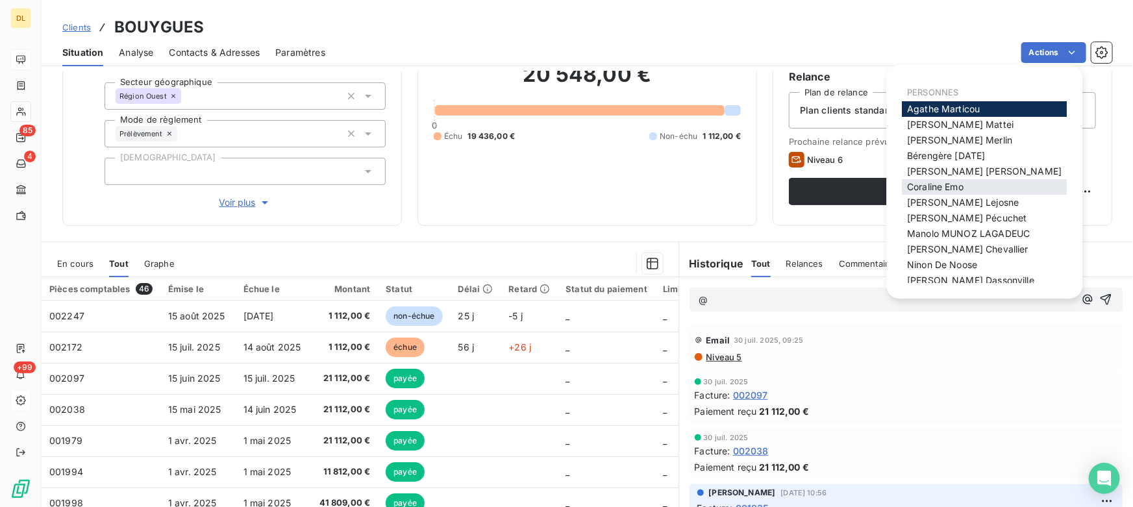
click at [944, 191] on span "Coraline Emo" at bounding box center [935, 186] width 57 height 11
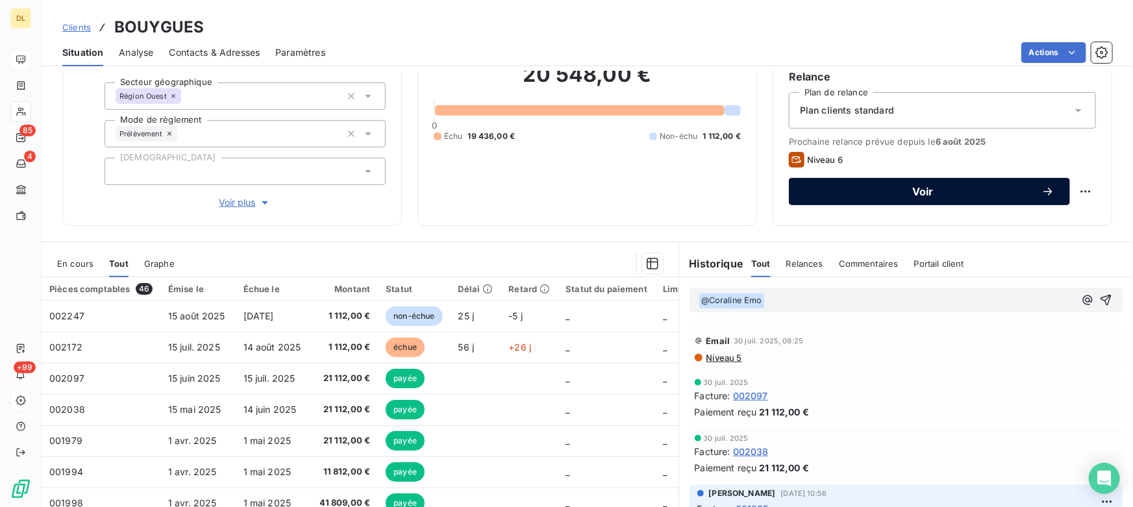
click at [945, 191] on span "Voir" at bounding box center [923, 191] width 237 height 10
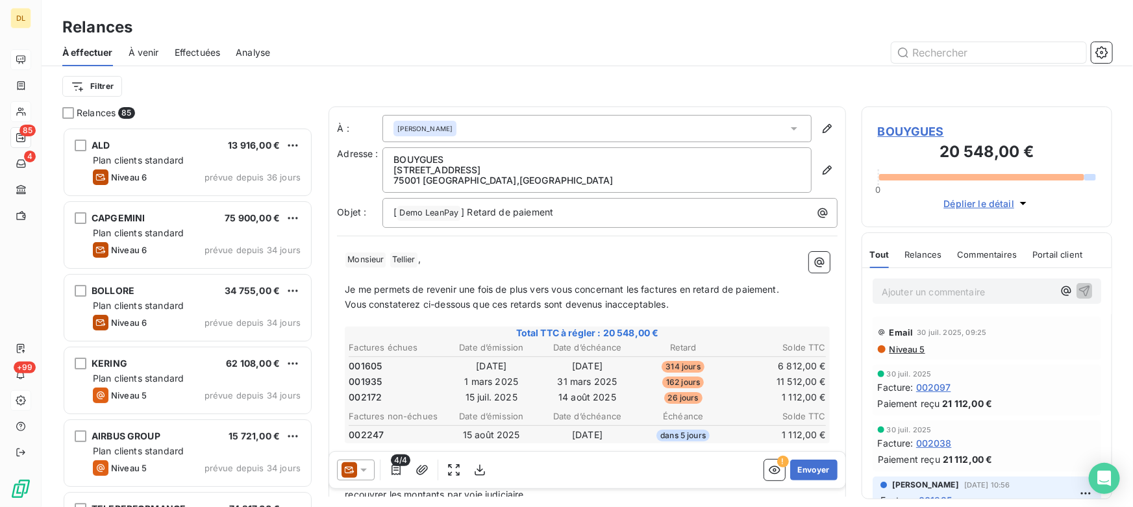
scroll to position [371, 242]
click at [924, 135] on span "BOUYGUES" at bounding box center [987, 132] width 218 height 18
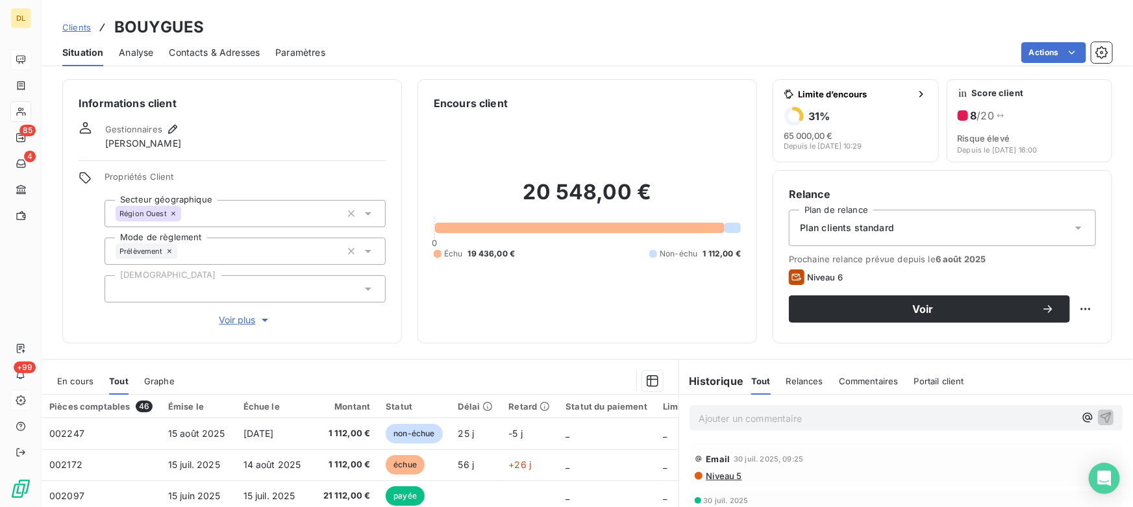
click at [777, 416] on p "Ajouter un commentaire ﻿" at bounding box center [887, 418] width 376 height 16
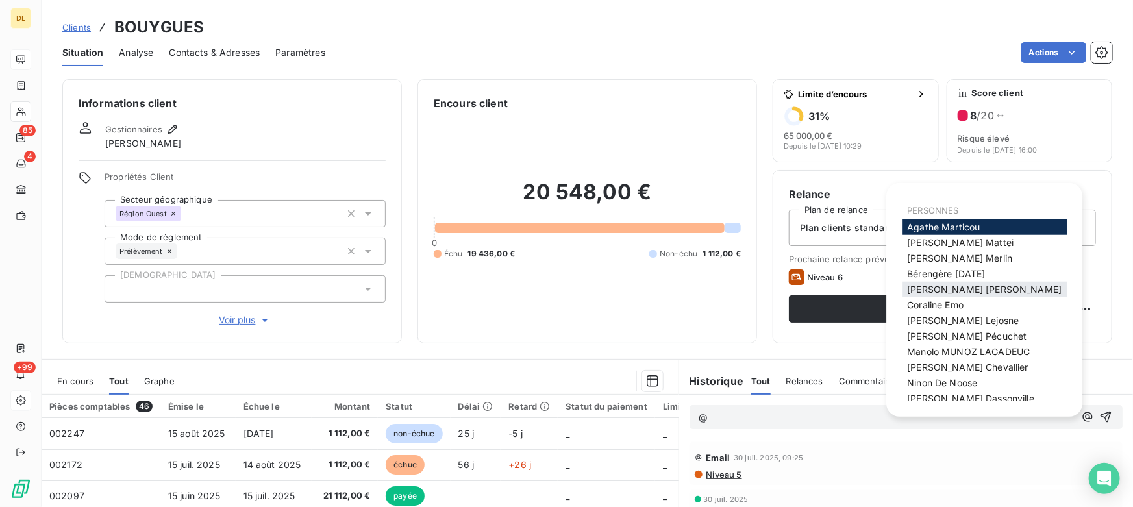
click at [917, 294] on span "[PERSON_NAME]" at bounding box center [984, 289] width 155 height 11
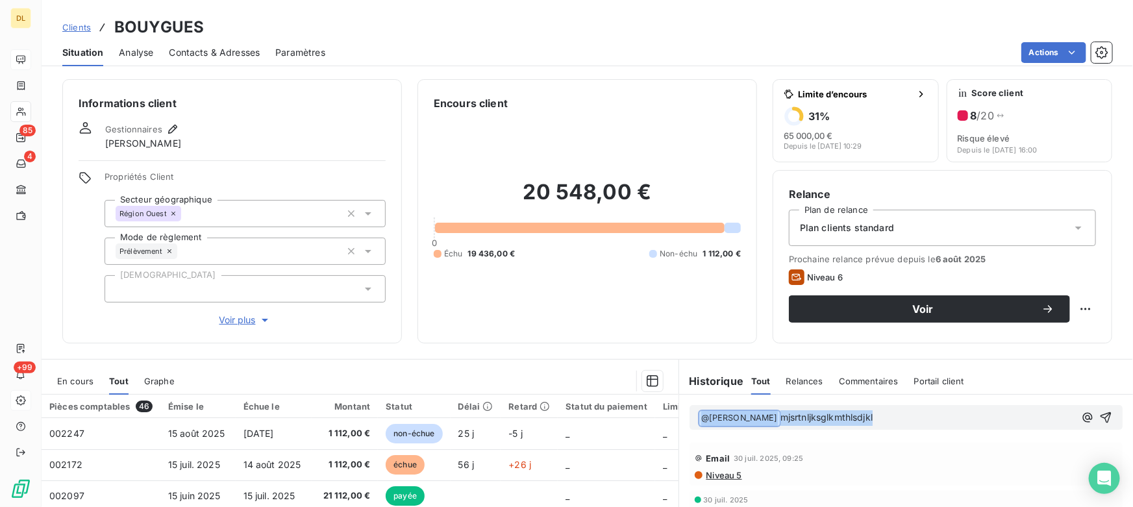
drag, startPoint x: 866, startPoint y: 417, endPoint x: 661, endPoint y: 413, distance: 204.6
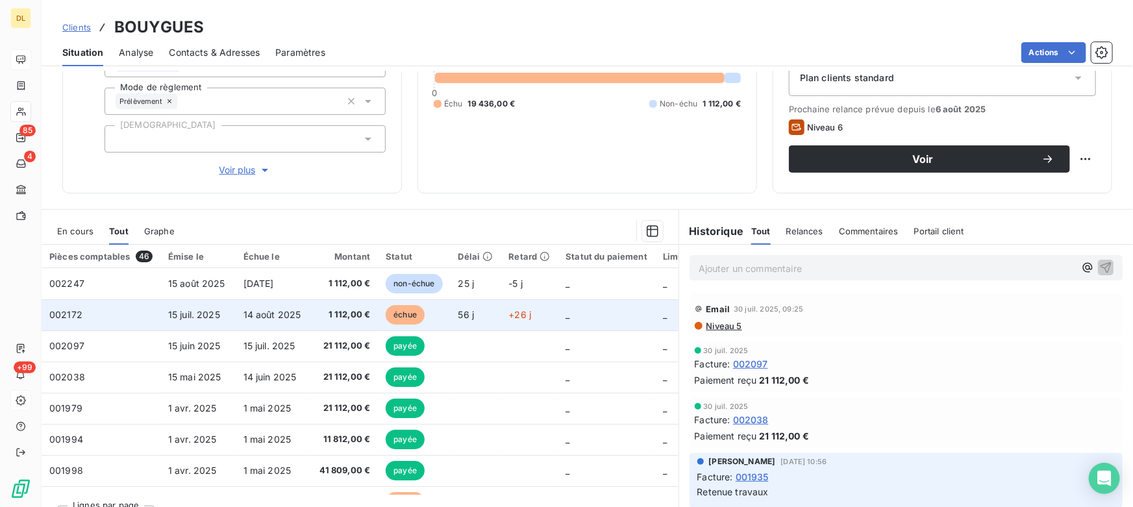
scroll to position [176, 0]
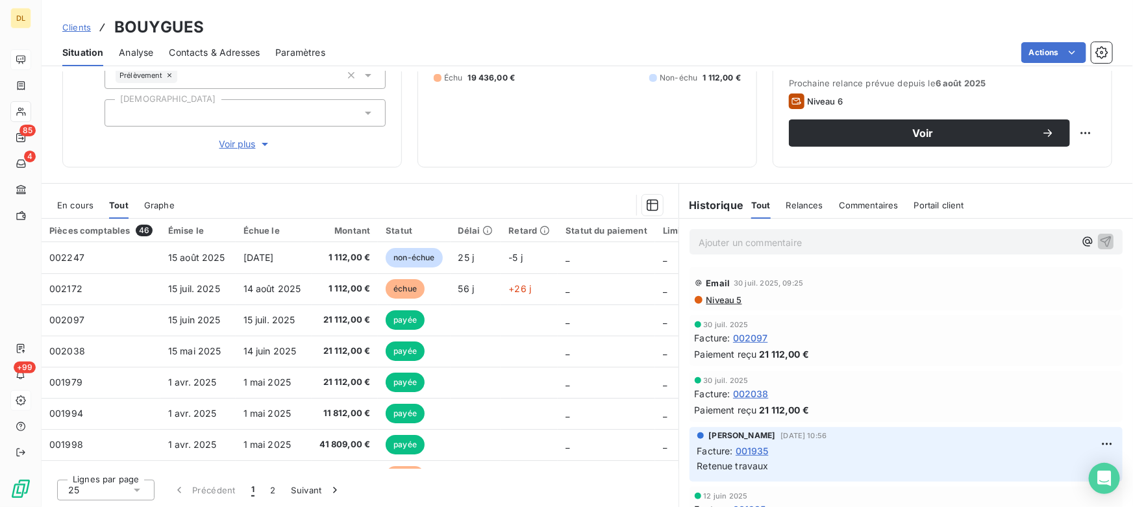
click at [73, 209] on div "En cours" at bounding box center [75, 205] width 36 height 27
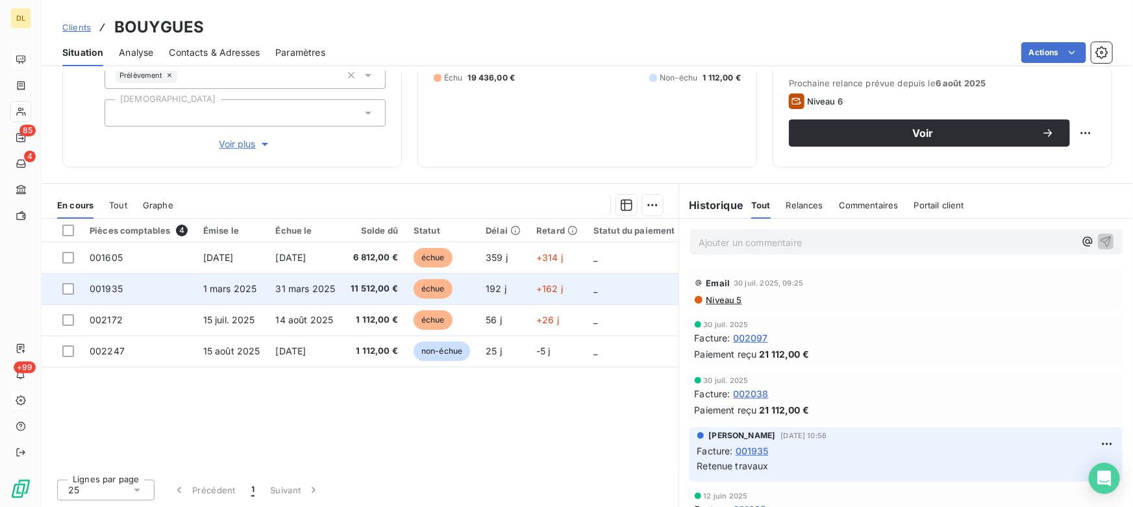
click at [149, 291] on td "001935" at bounding box center [139, 288] width 114 height 31
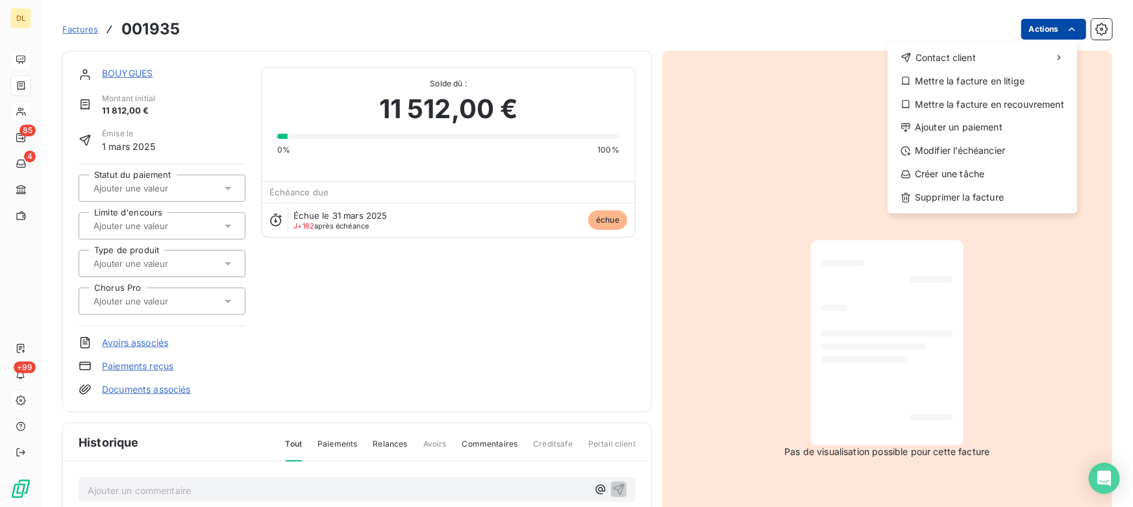
click at [1029, 29] on html "DL 85 4 +99 Factures 001935 Actions Contact client Mettre la facture en litige …" at bounding box center [566, 253] width 1133 height 507
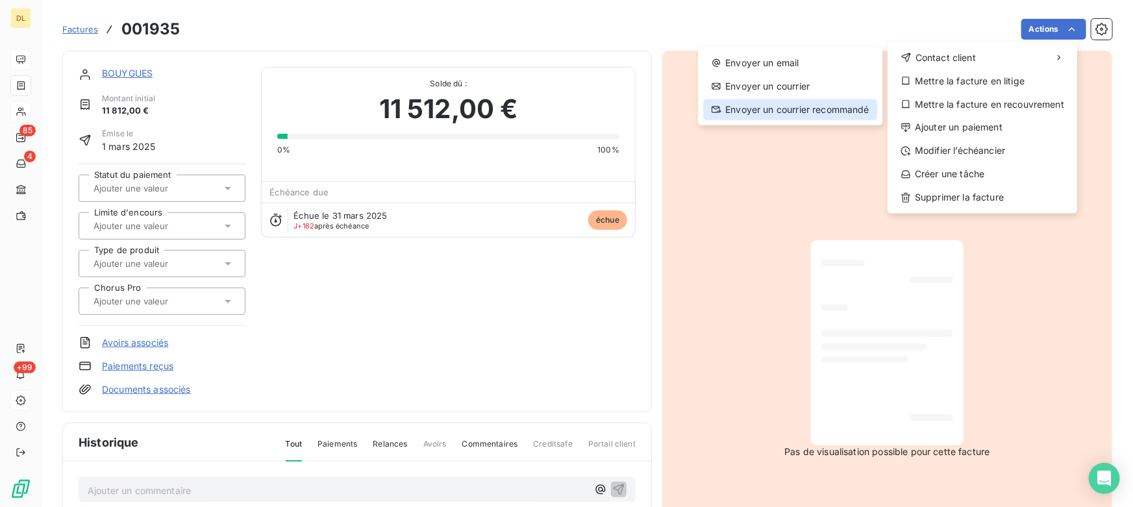
click at [755, 104] on div "Envoyer un courrier recommandé" at bounding box center [790, 109] width 174 height 21
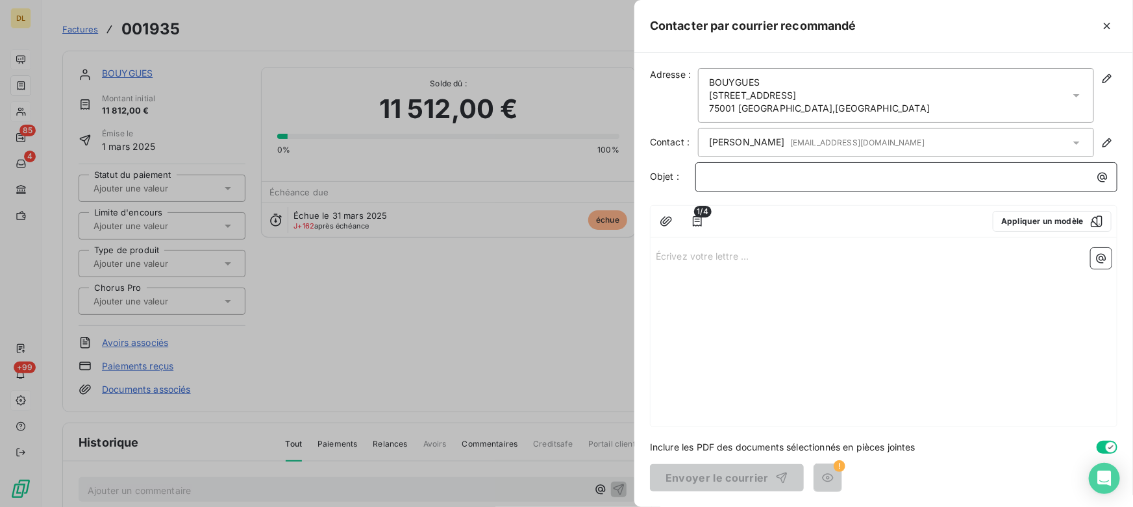
click at [739, 172] on p "﻿" at bounding box center [910, 177] width 407 height 15
click at [1111, 26] on icon "button" at bounding box center [1107, 25] width 13 height 13
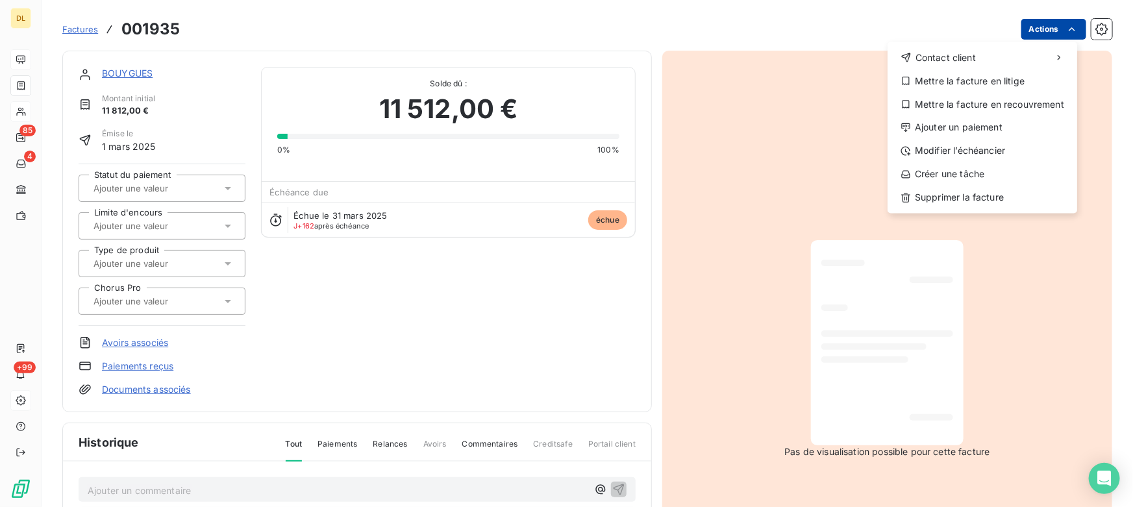
click at [1023, 31] on html "DL 85 4 +99 Factures 001935 Actions Contact client Mettre la facture en litige …" at bounding box center [566, 253] width 1133 height 507
click at [961, 78] on div "Mettre la facture en litige" at bounding box center [982, 81] width 179 height 21
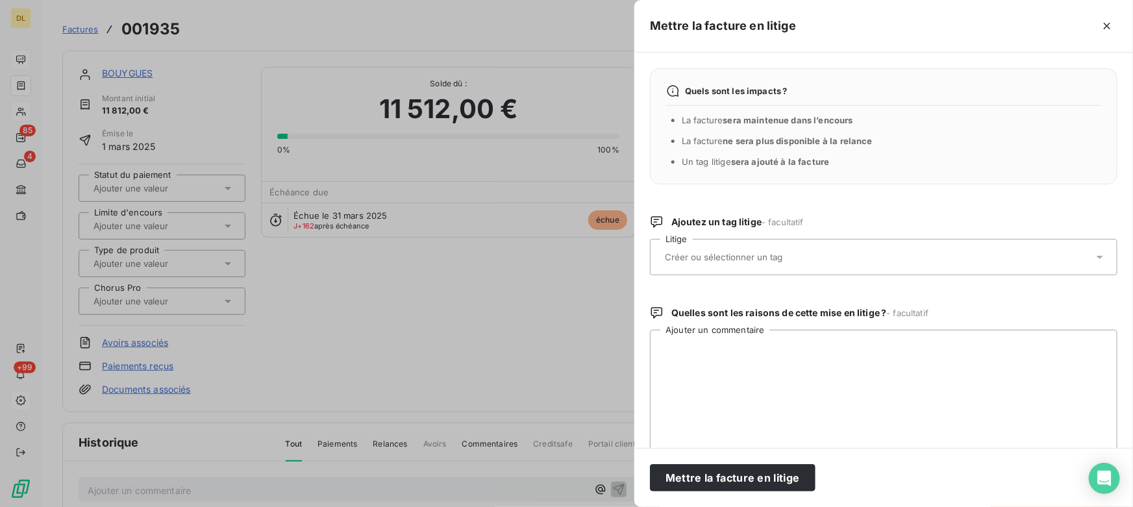
click at [720, 253] on input "text" at bounding box center [758, 257] width 189 height 12
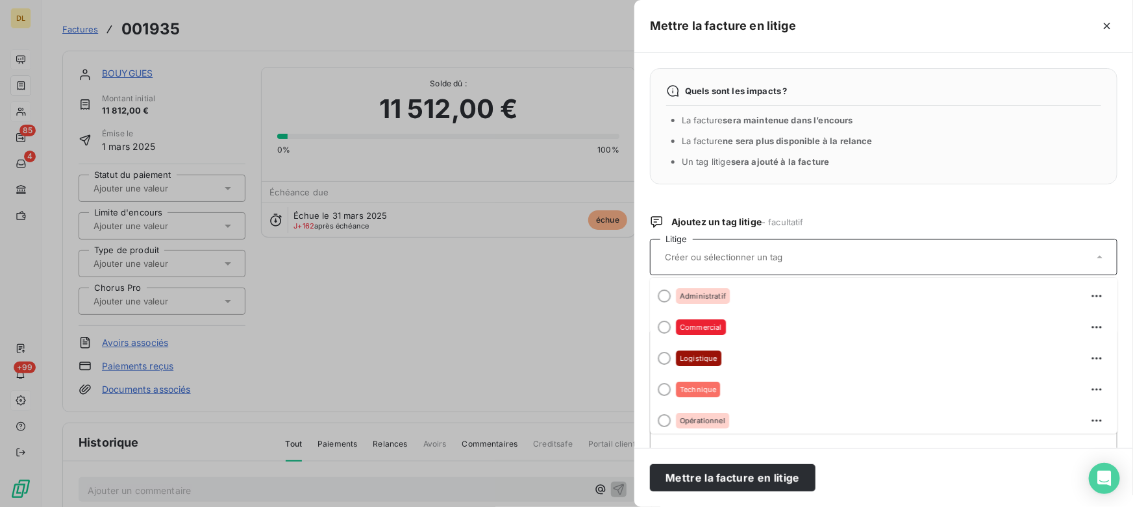
click at [760, 229] on div "Ajoutez un tag litige - facultatif Litige Administratif Commercial Logistique T…" at bounding box center [884, 246] width 468 height 60
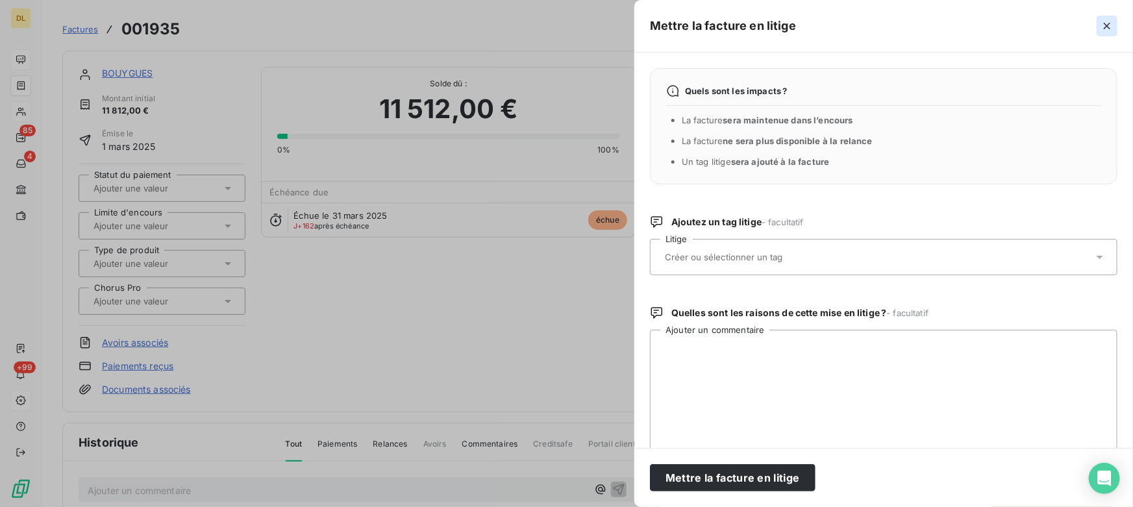
click at [1109, 21] on icon "button" at bounding box center [1107, 25] width 13 height 13
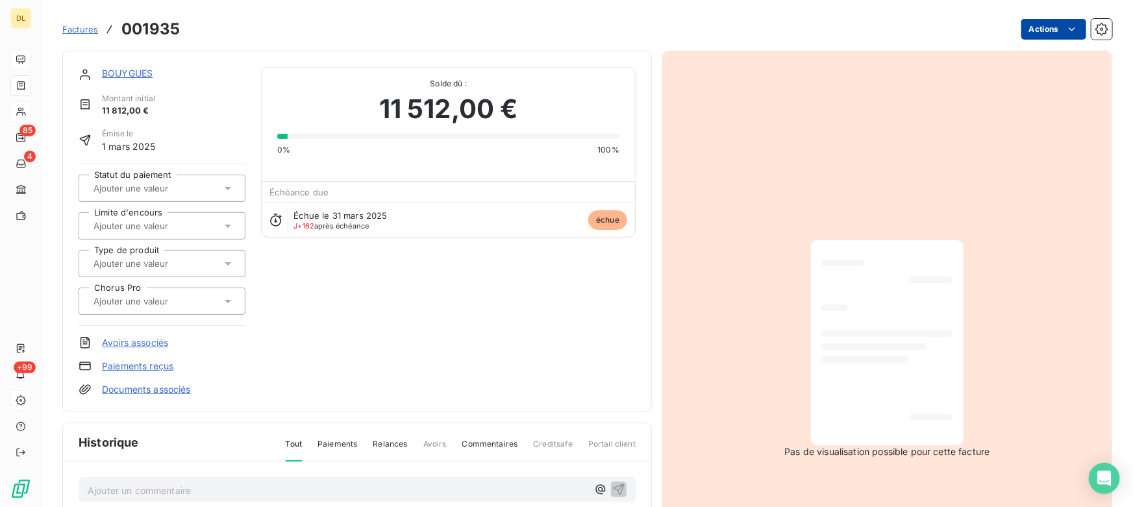
click at [1052, 31] on html "DL 85 4 +99 Factures 001935 Actions BOUYGUES Montant initial 11 812,00 € Émise …" at bounding box center [566, 253] width 1133 height 507
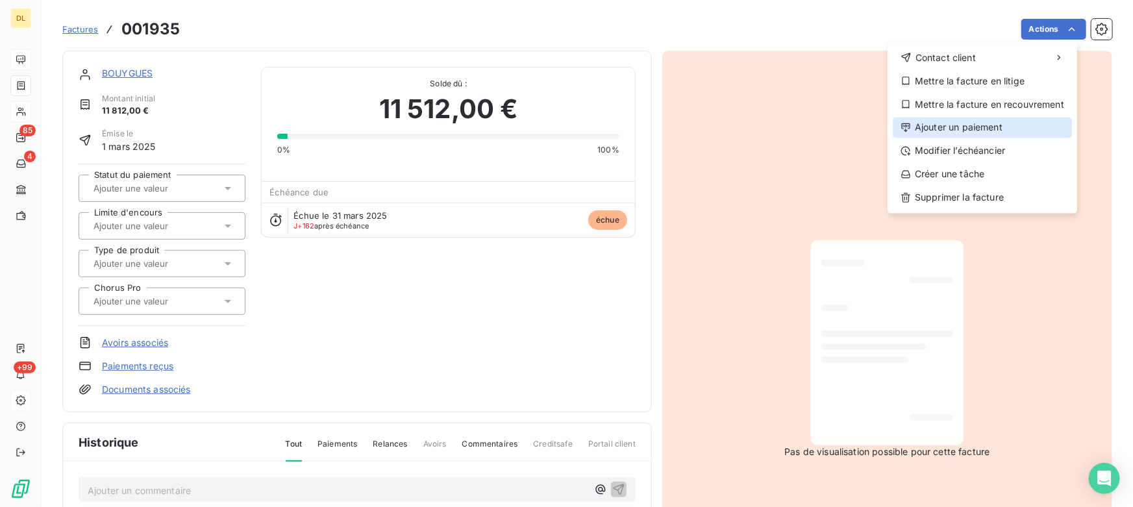
click at [955, 126] on div "Ajouter un paiement" at bounding box center [982, 128] width 179 height 21
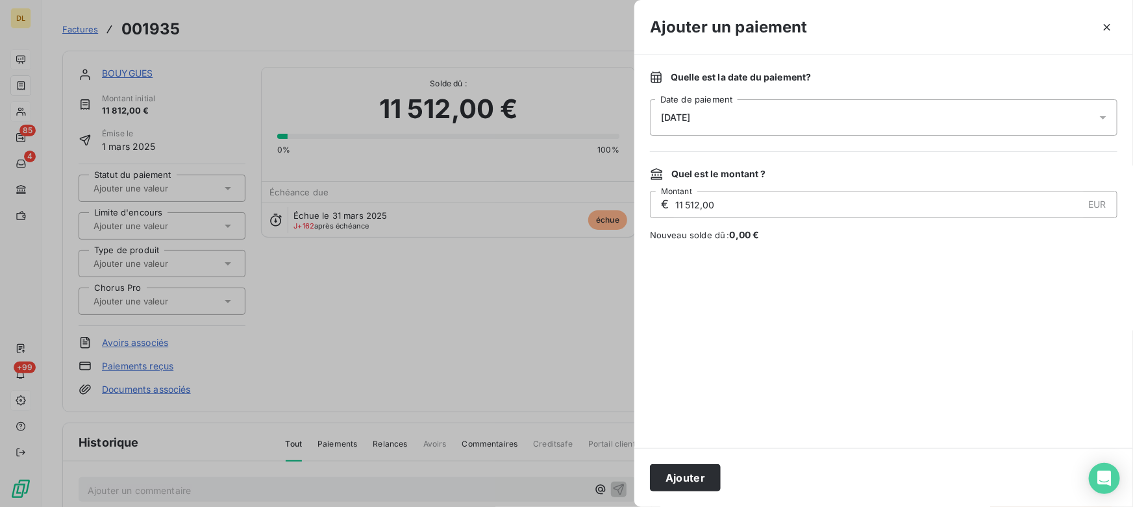
click at [727, 126] on div "[DATE]" at bounding box center [884, 117] width 468 height 36
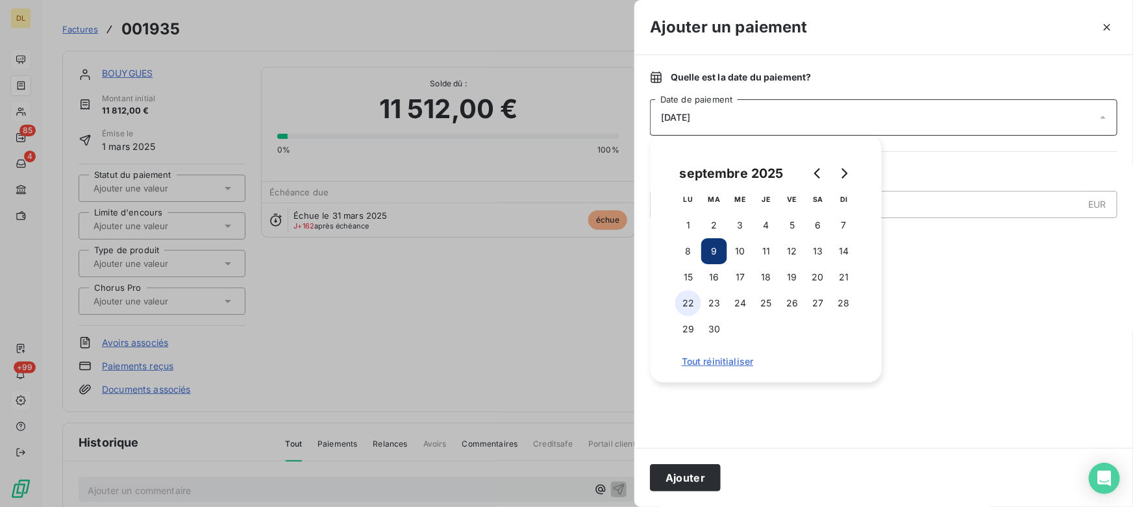
click at [686, 299] on button "22" at bounding box center [688, 303] width 26 height 26
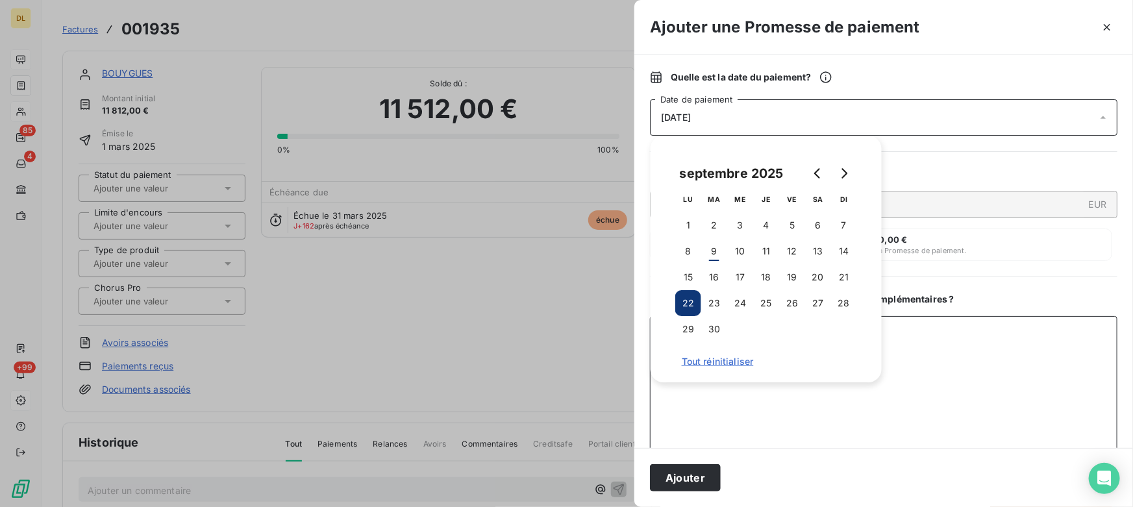
click at [716, 418] on textarea "Ajouter un commentaire ( facultatif )" at bounding box center [884, 383] width 468 height 135
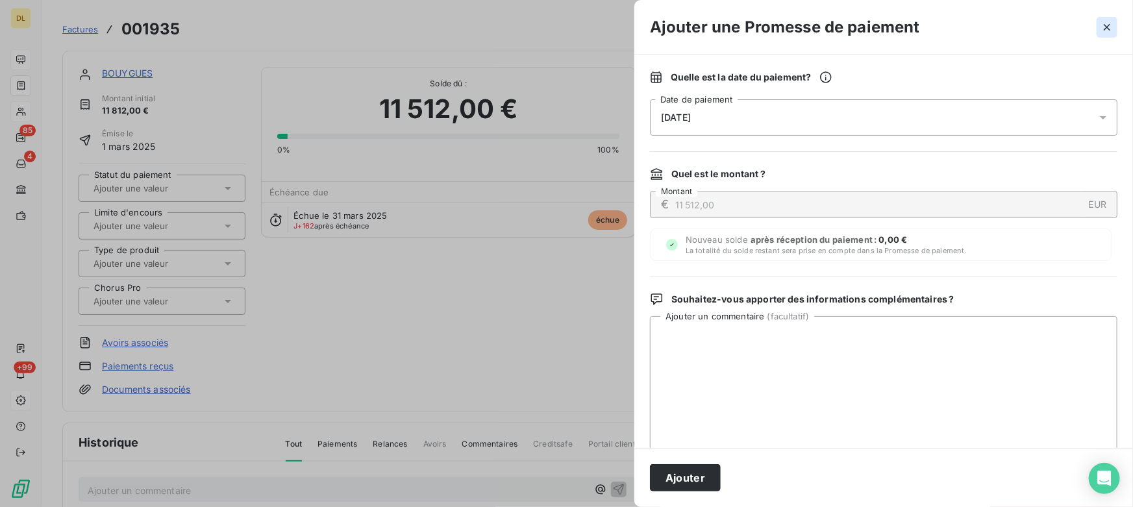
click at [1105, 26] on icon "button" at bounding box center [1107, 27] width 13 height 13
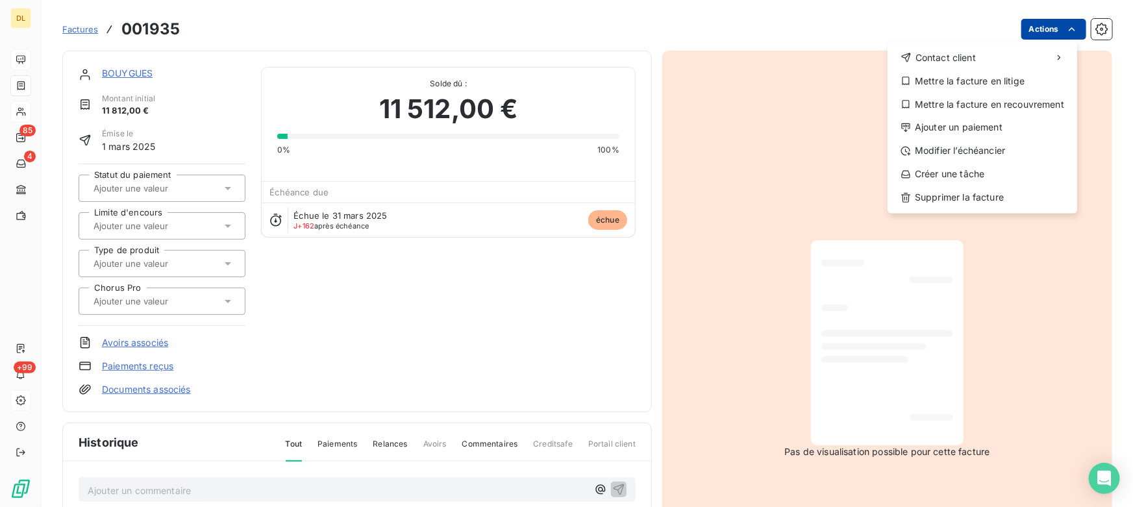
click at [1030, 32] on html "DL 85 4 +99 Factures 001935 Actions Contact client Mettre la facture en litige …" at bounding box center [566, 253] width 1133 height 507
click at [971, 149] on div "Modifier l’échéancier" at bounding box center [982, 151] width 179 height 21
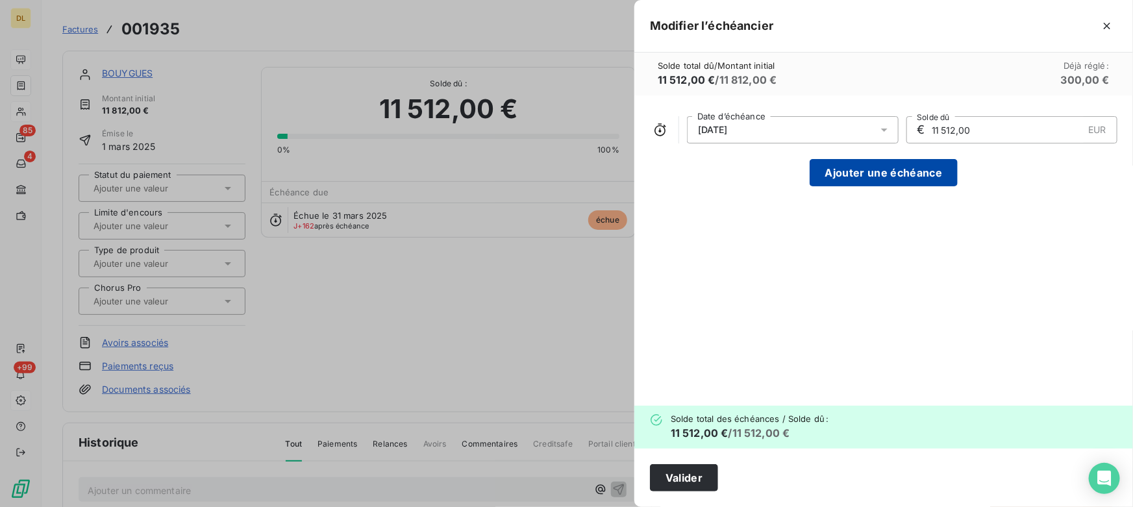
click at [846, 172] on button "Ajouter une échéance" at bounding box center [884, 172] width 148 height 27
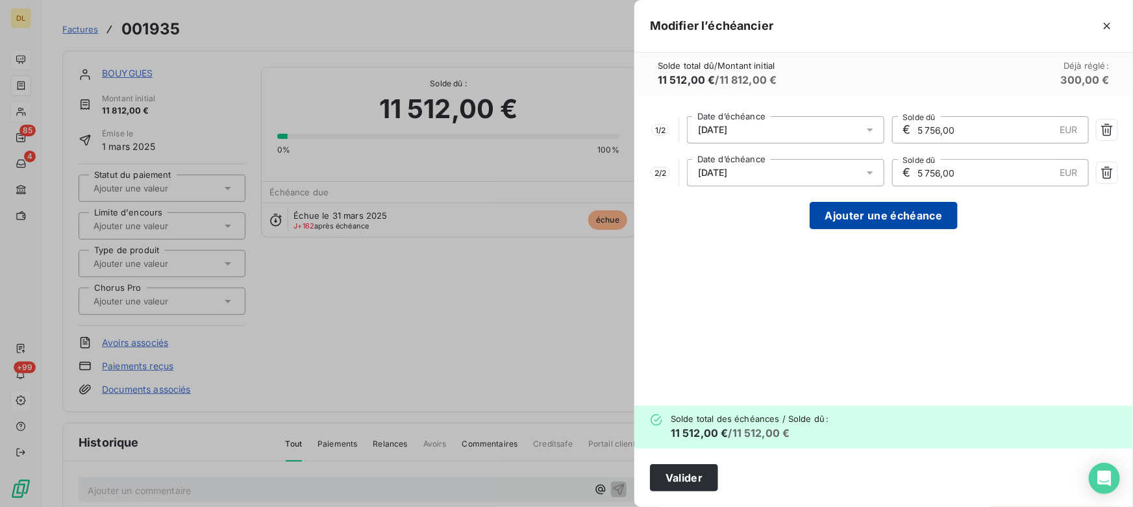
click at [835, 214] on button "Ajouter une échéance" at bounding box center [884, 215] width 148 height 27
type input "3 837,33"
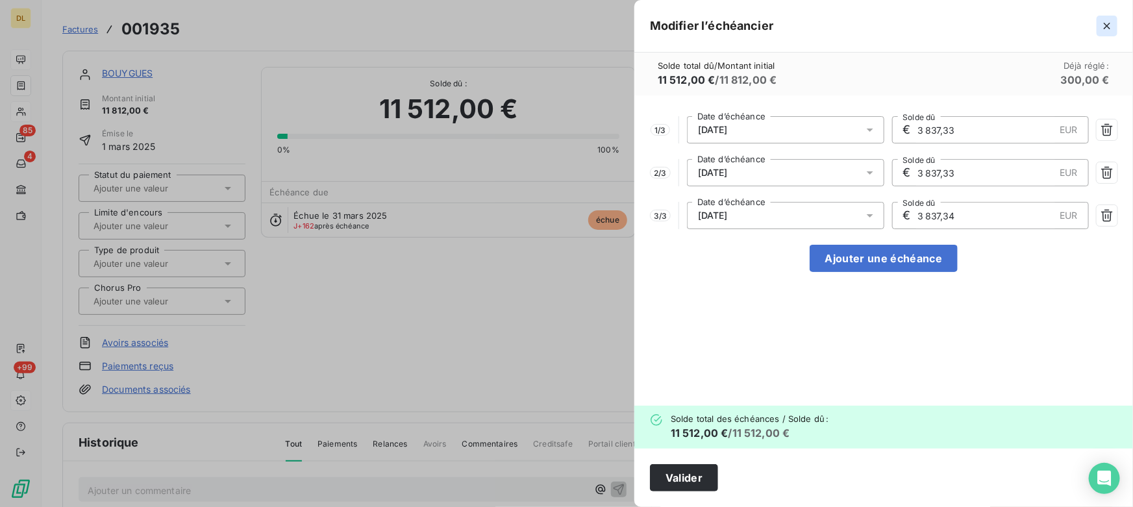
click at [1107, 28] on icon "button" at bounding box center [1107, 25] width 13 height 13
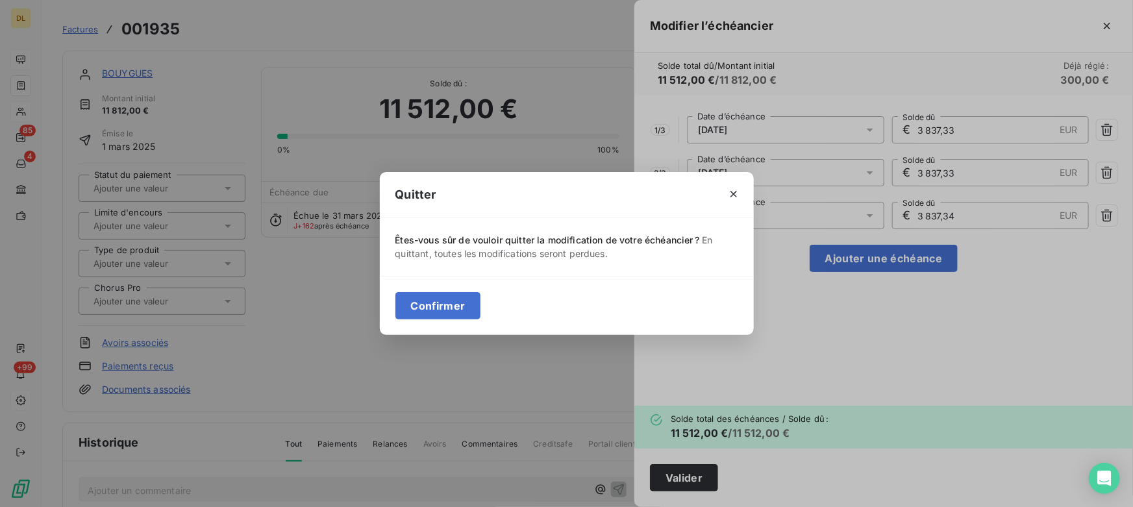
click at [428, 321] on div "Confirmer" at bounding box center [567, 305] width 374 height 59
click at [429, 314] on button "Confirmer" at bounding box center [439, 305] width 86 height 27
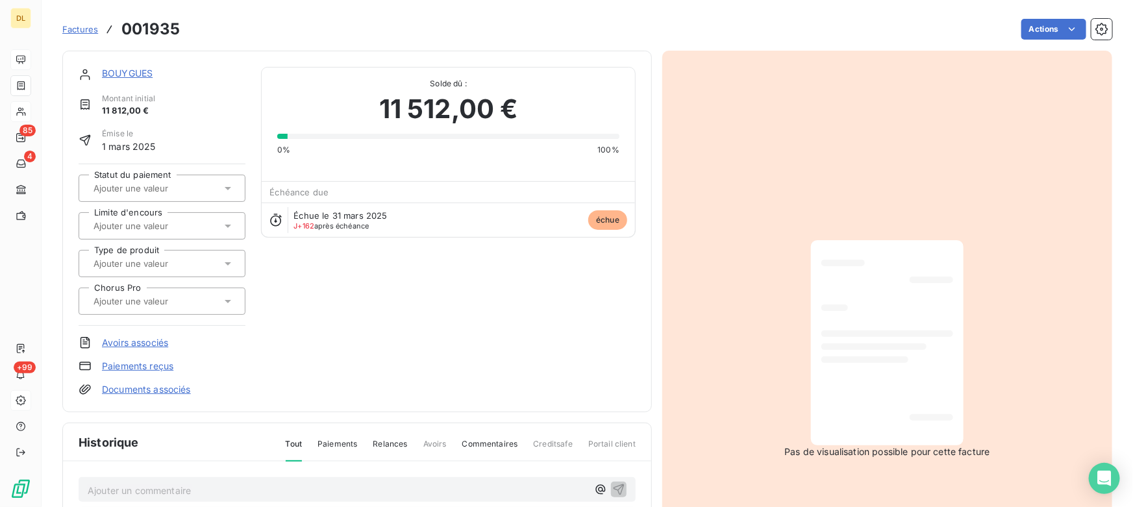
click at [130, 71] on link "BOUYGUES" at bounding box center [127, 73] width 51 height 11
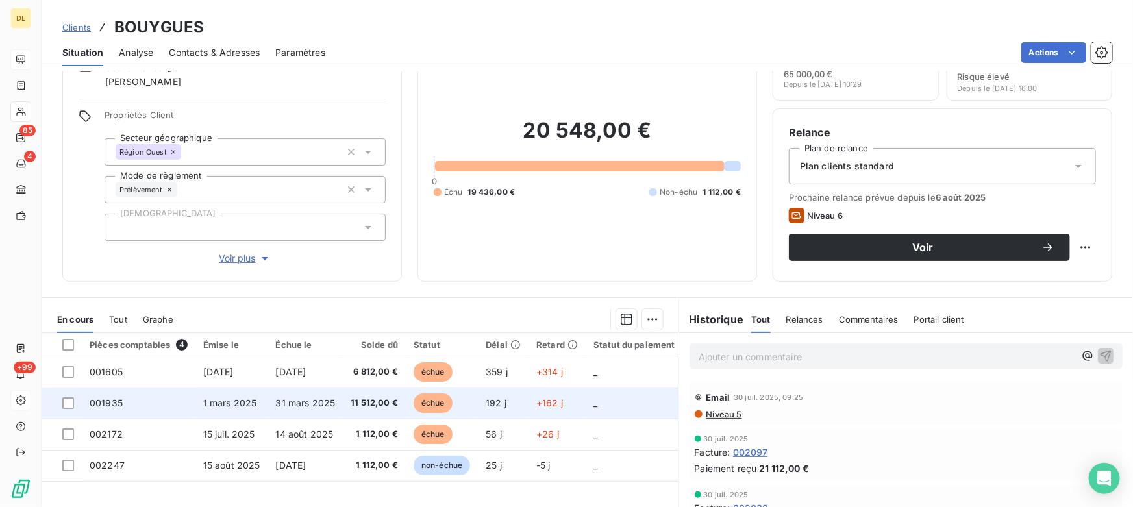
scroll to position [118, 0]
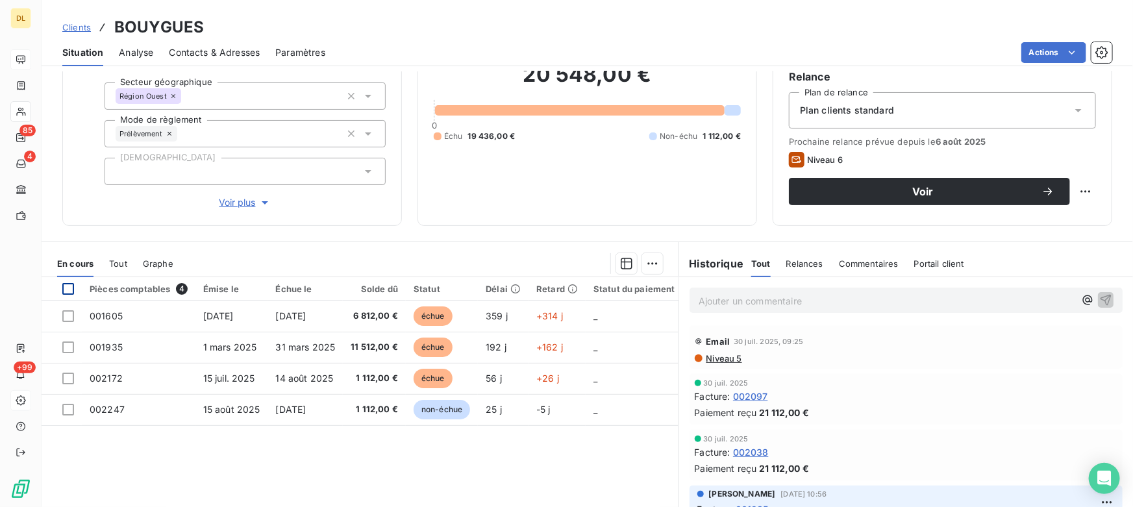
click at [71, 287] on div at bounding box center [68, 289] width 12 height 12
click at [648, 264] on html "DL 85 4 +99 Clients BOUYGUES Situation Analyse Contacts & Adresses Paramètres A…" at bounding box center [566, 253] width 1133 height 507
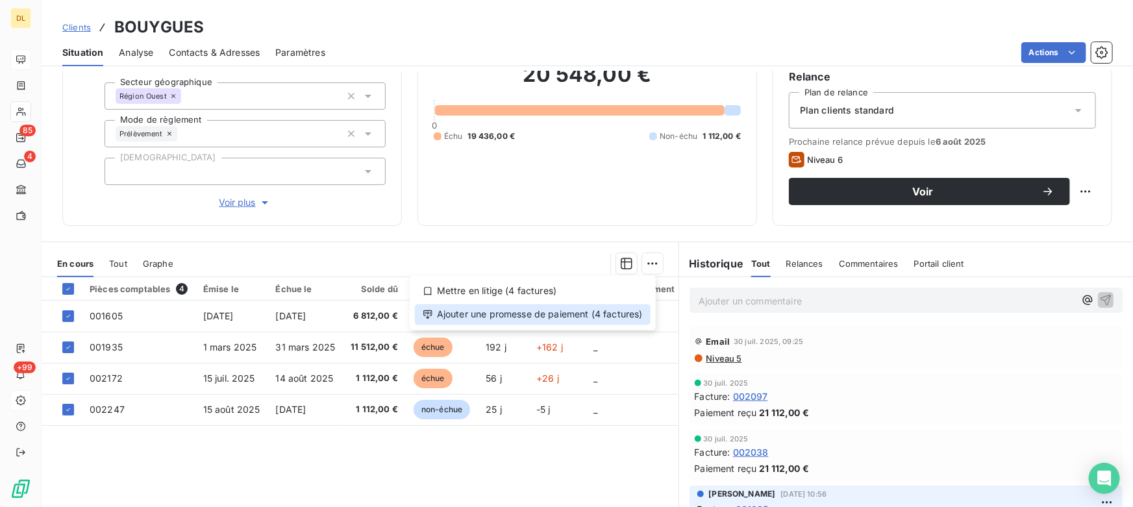
click at [514, 312] on div "Ajouter une promesse de paiement (4 factures)" at bounding box center [533, 315] width 236 height 21
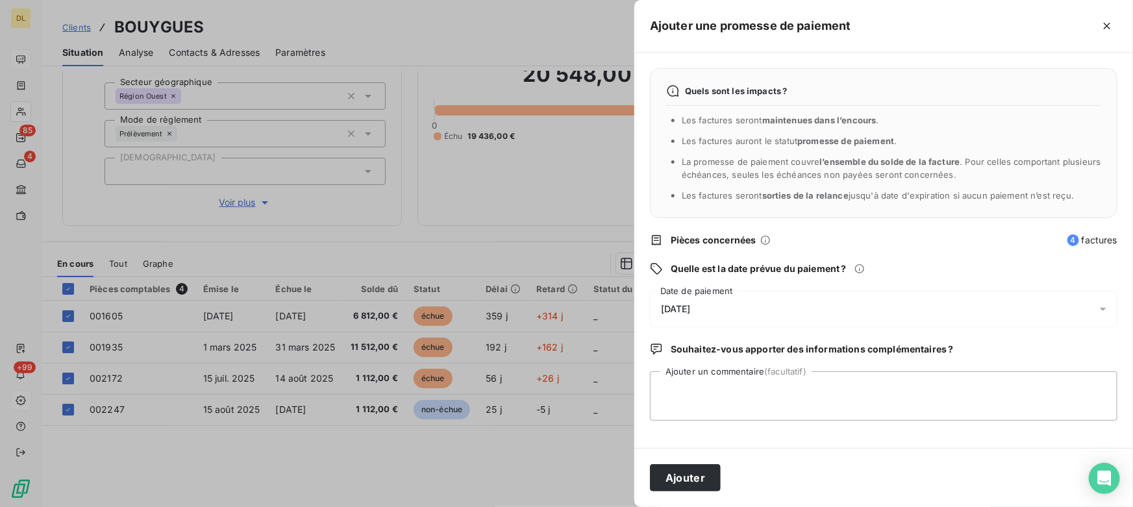
click at [294, 216] on div at bounding box center [566, 253] width 1133 height 507
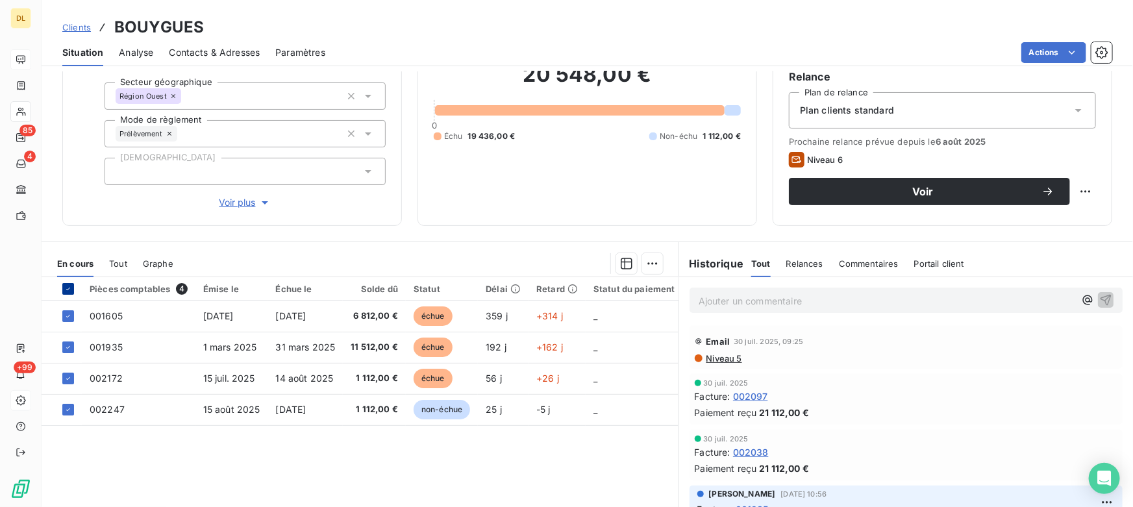
click at [70, 286] on icon at bounding box center [68, 289] width 8 height 8
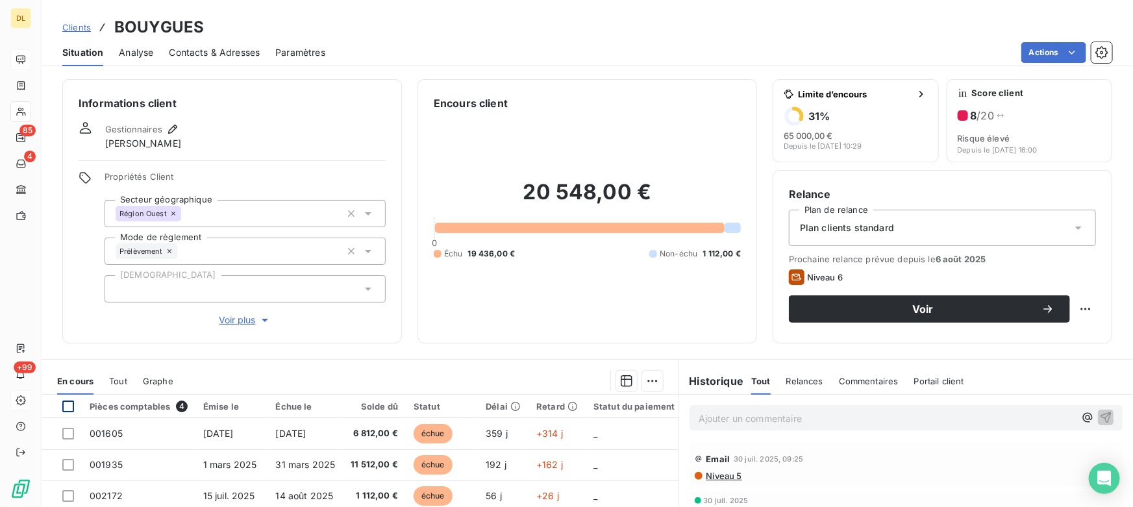
click at [132, 50] on span "Analyse" at bounding box center [136, 52] width 34 height 13
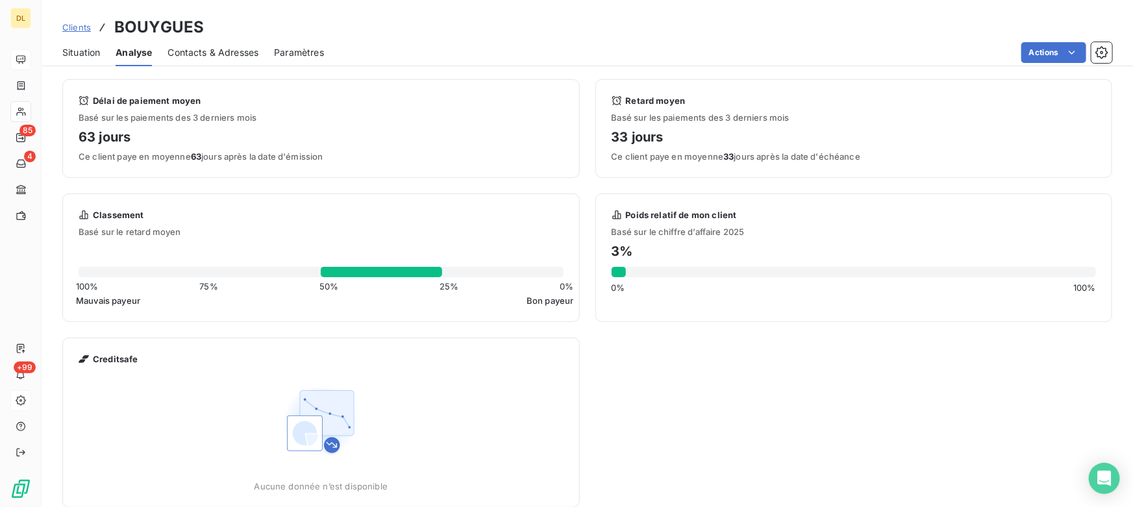
click at [190, 51] on span "Contacts & Adresses" at bounding box center [213, 52] width 91 height 13
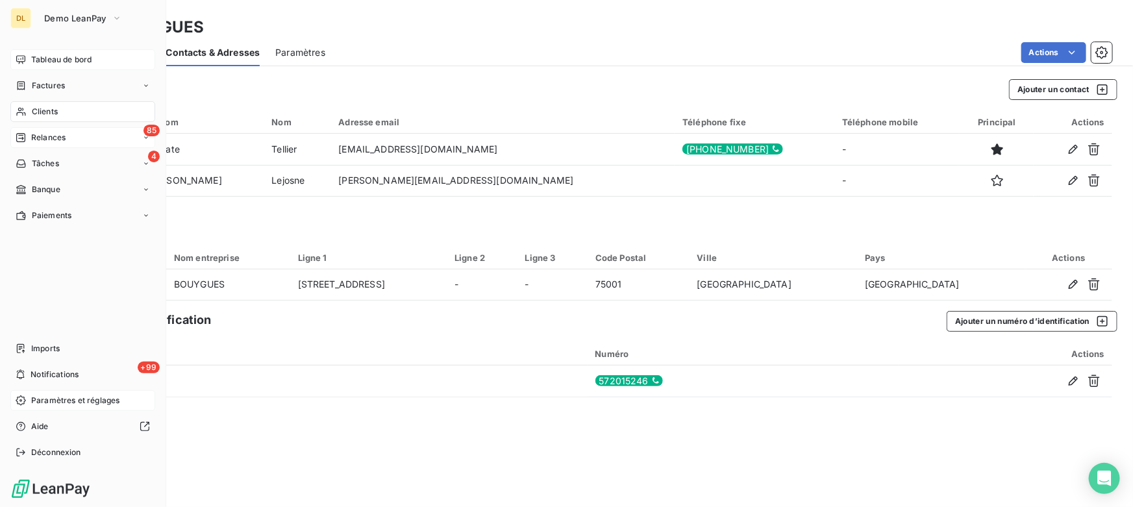
click at [34, 138] on span "Relances" at bounding box center [48, 138] width 34 height 12
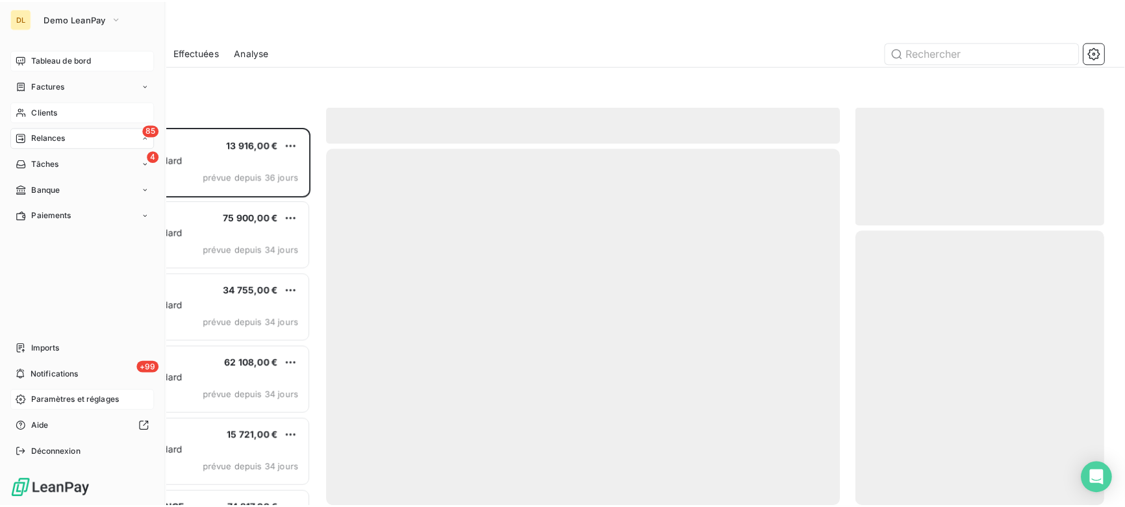
scroll to position [371, 242]
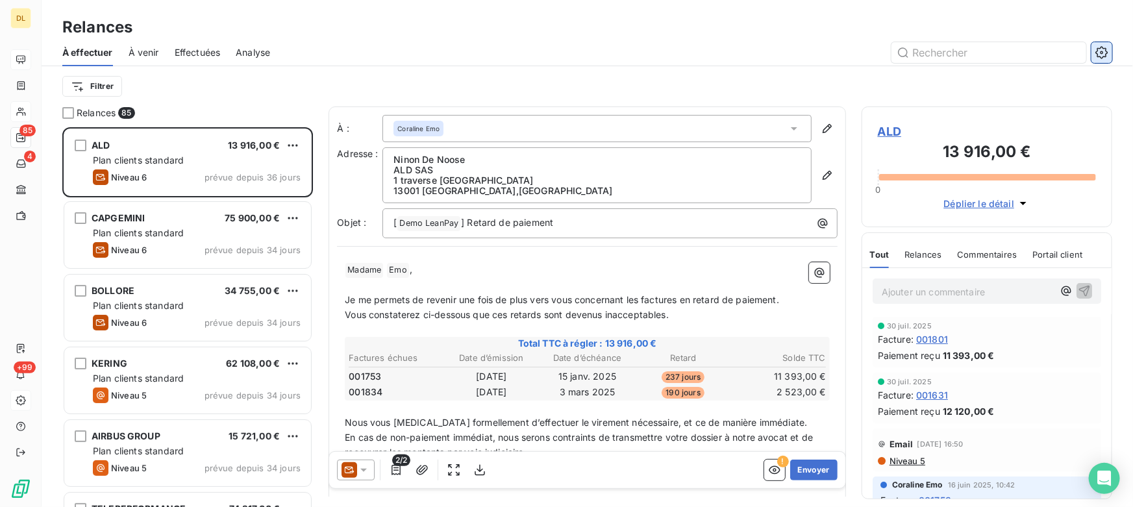
click at [1097, 53] on icon "button" at bounding box center [1102, 52] width 13 height 13
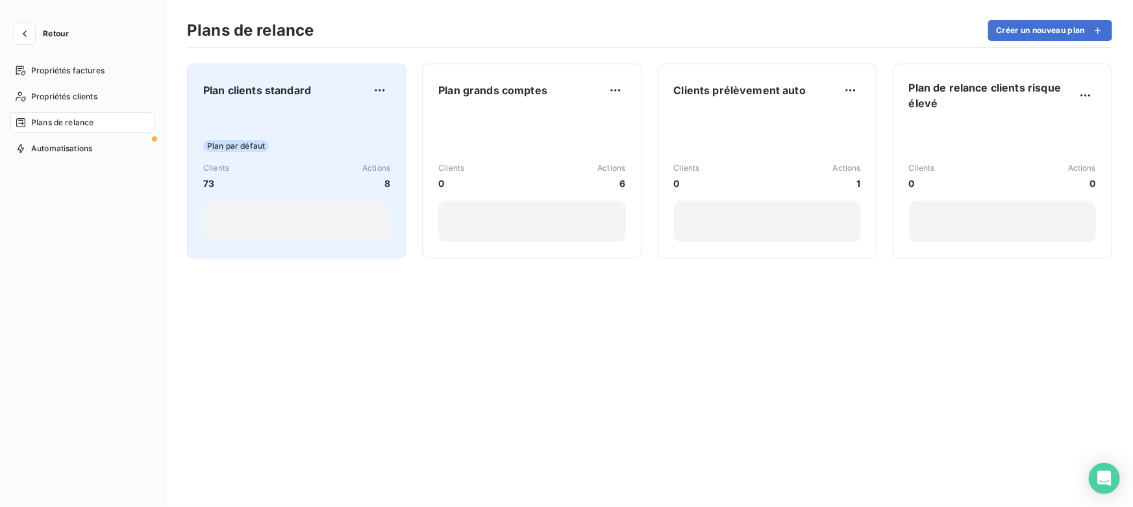
click at [290, 166] on div "Clients 73 Actions 8" at bounding box center [296, 176] width 187 height 28
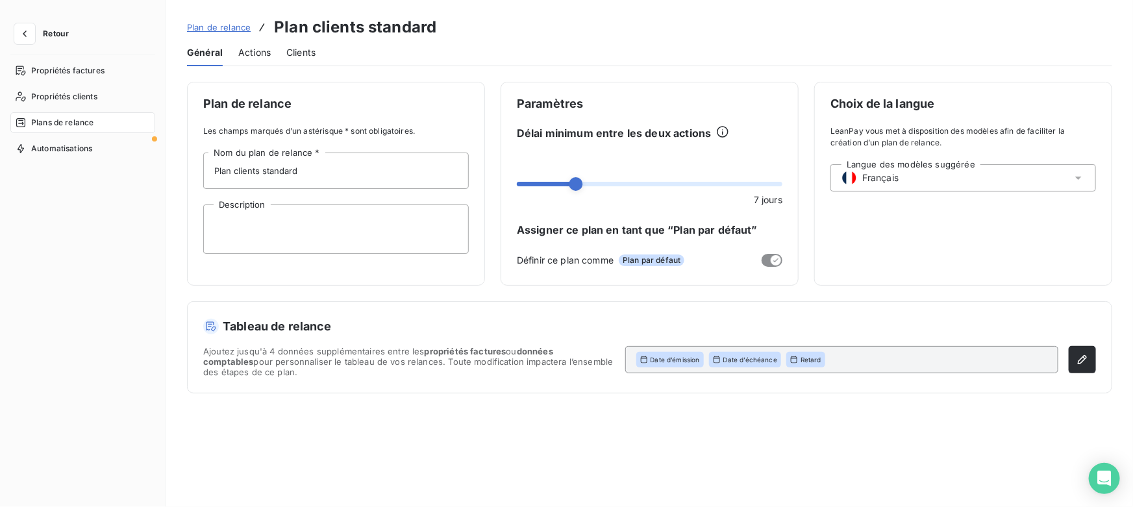
click at [249, 52] on span "Actions" at bounding box center [254, 52] width 32 height 13
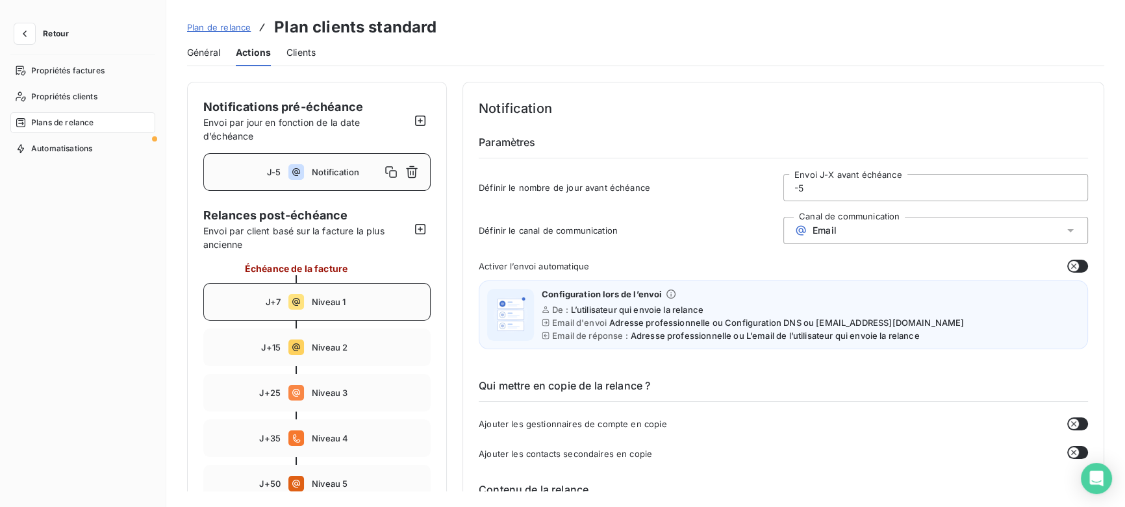
click at [318, 300] on span "Niveau 1" at bounding box center [367, 302] width 110 height 10
click at [843, 195] on input "7" at bounding box center [935, 188] width 303 height 26
click at [846, 229] on div "Email" at bounding box center [935, 230] width 305 height 27
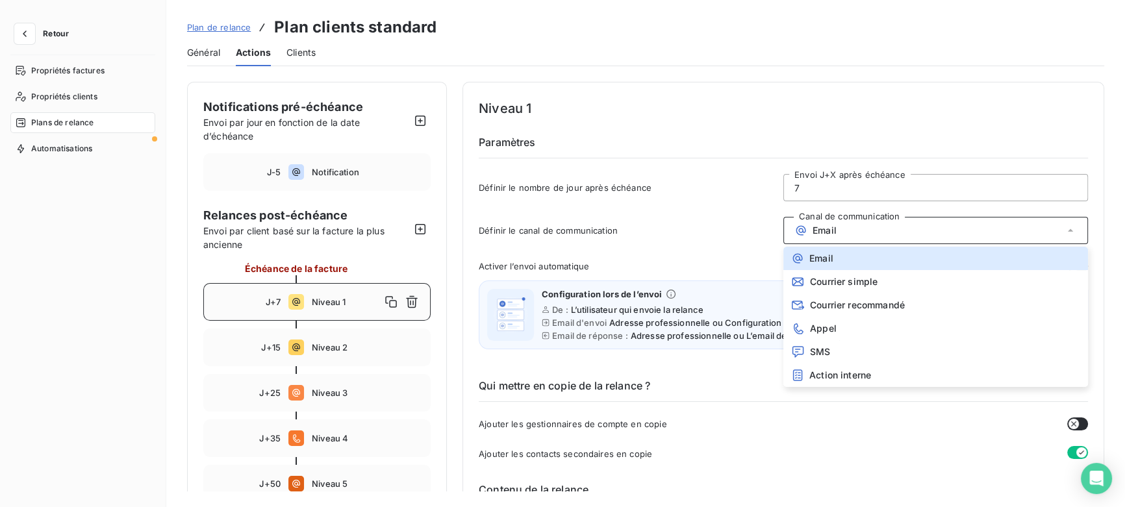
click at [853, 228] on div "Email" at bounding box center [935, 230] width 305 height 27
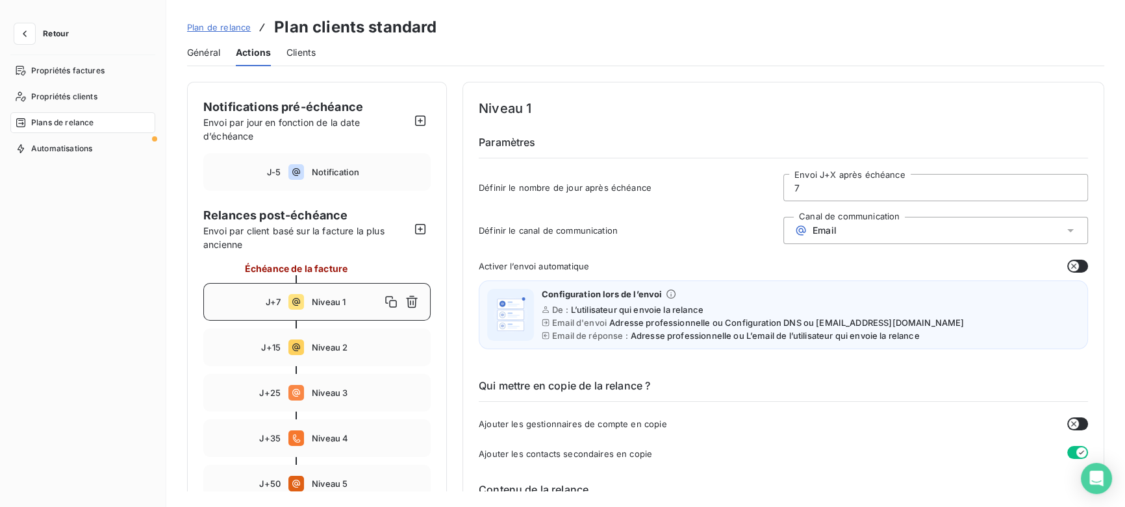
click at [1072, 264] on icon "button" at bounding box center [1073, 266] width 10 height 10
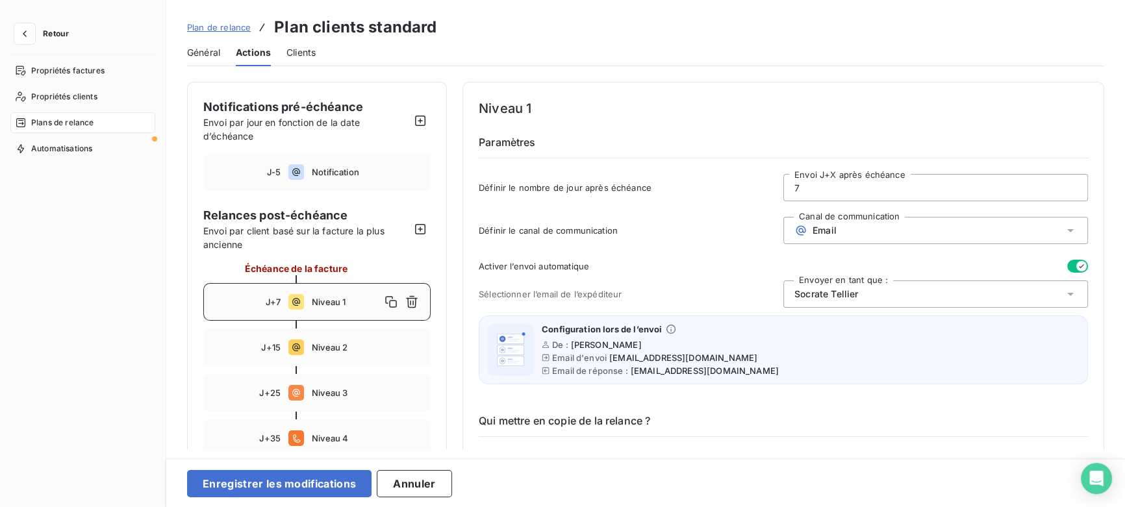
click at [1076, 264] on icon "button" at bounding box center [1081, 266] width 10 height 10
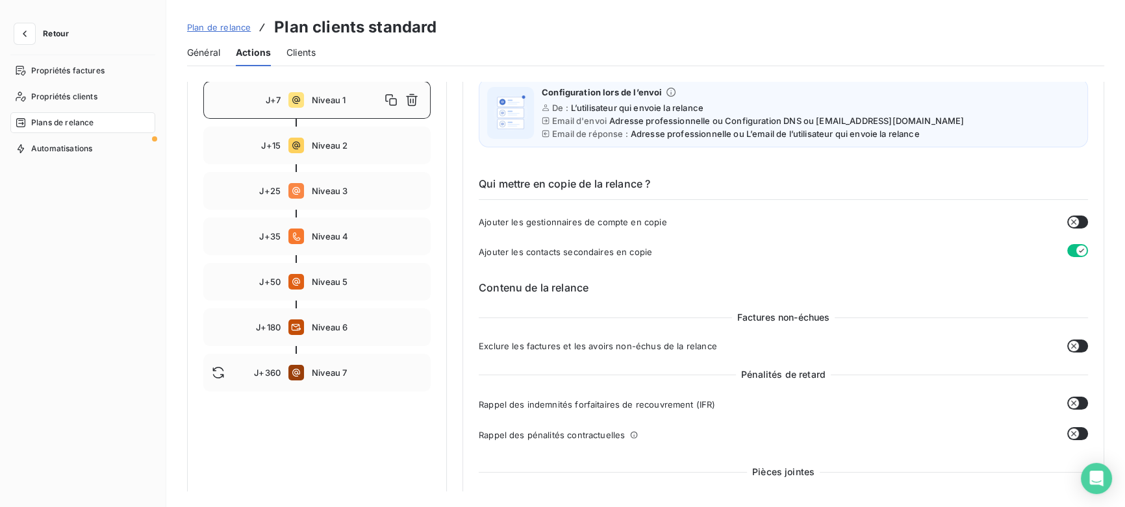
scroll to position [236, 0]
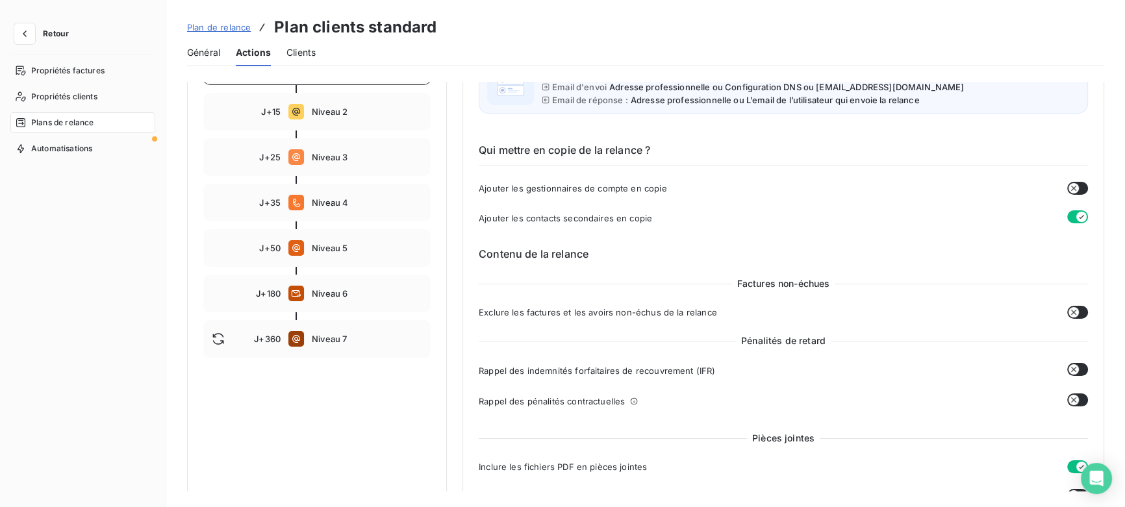
click at [1073, 190] on icon "button" at bounding box center [1073, 188] width 10 height 10
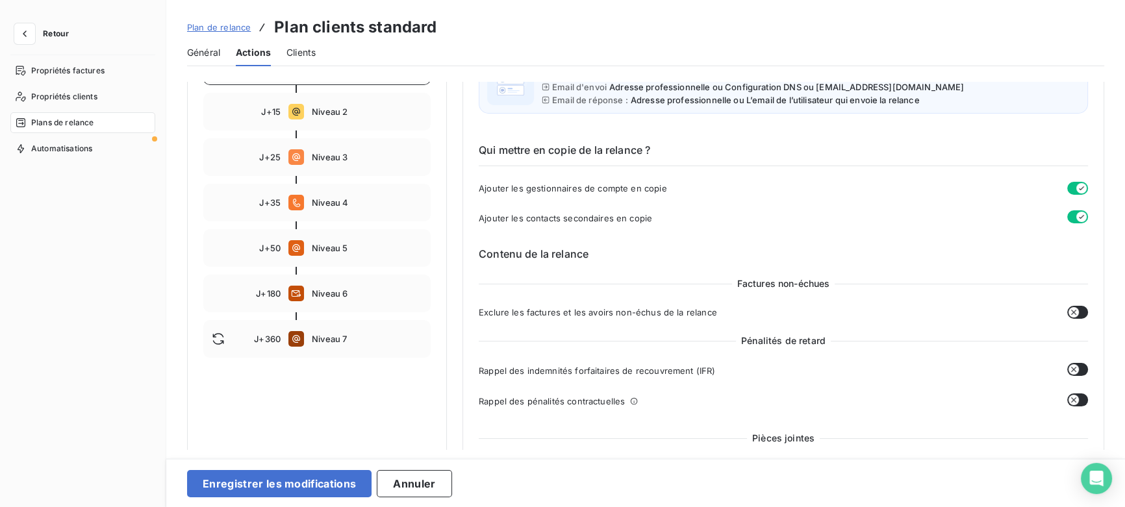
click at [1076, 189] on icon "button" at bounding box center [1081, 188] width 10 height 10
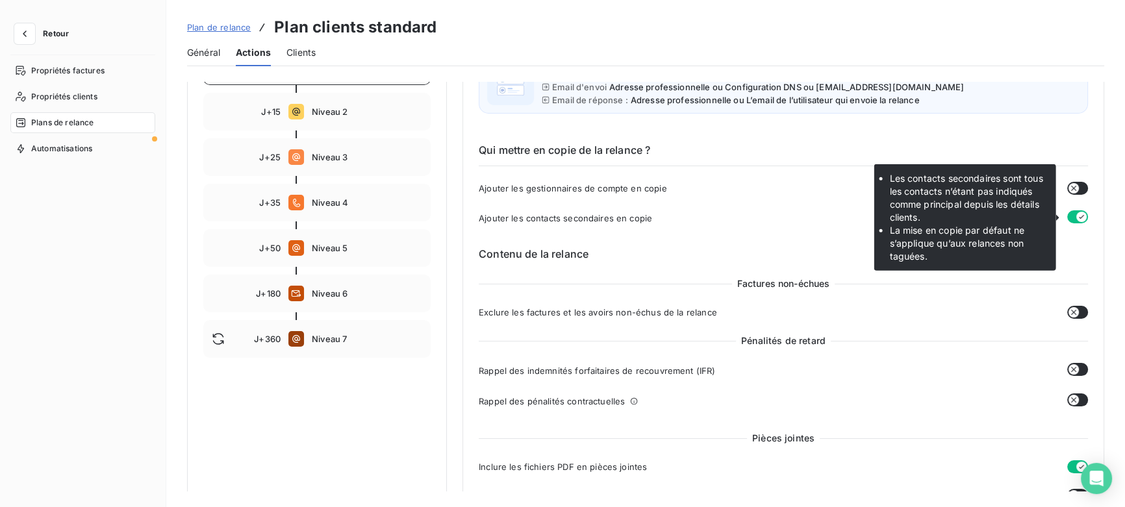
click at [1070, 217] on button "button" at bounding box center [1077, 216] width 21 height 13
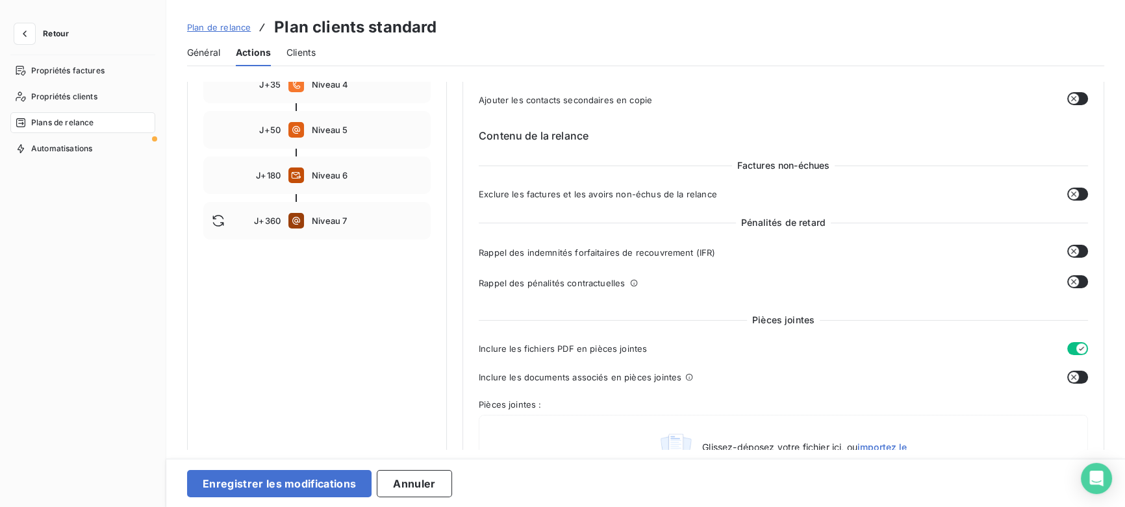
scroll to position [58, 0]
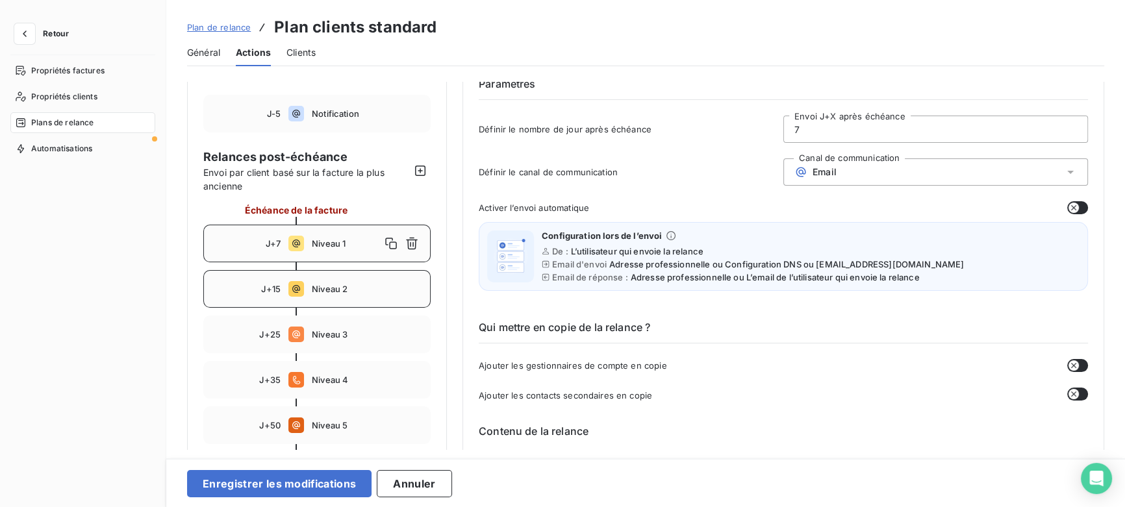
click at [299, 297] on div "J+15 Niveau 2" at bounding box center [316, 289] width 227 height 38
click at [329, 339] on div "J+25 Niveau 3" at bounding box center [316, 335] width 227 height 38
click at [338, 254] on div "J+7 Niveau 1" at bounding box center [316, 244] width 227 height 38
click at [344, 285] on span "Niveau 2" at bounding box center [367, 289] width 110 height 10
type input "15"
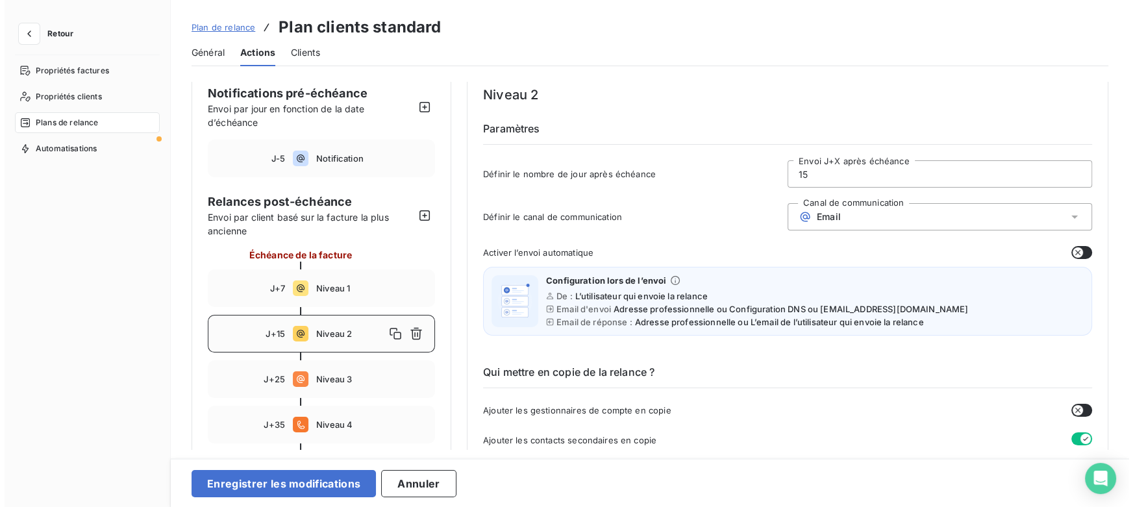
scroll to position [0, 0]
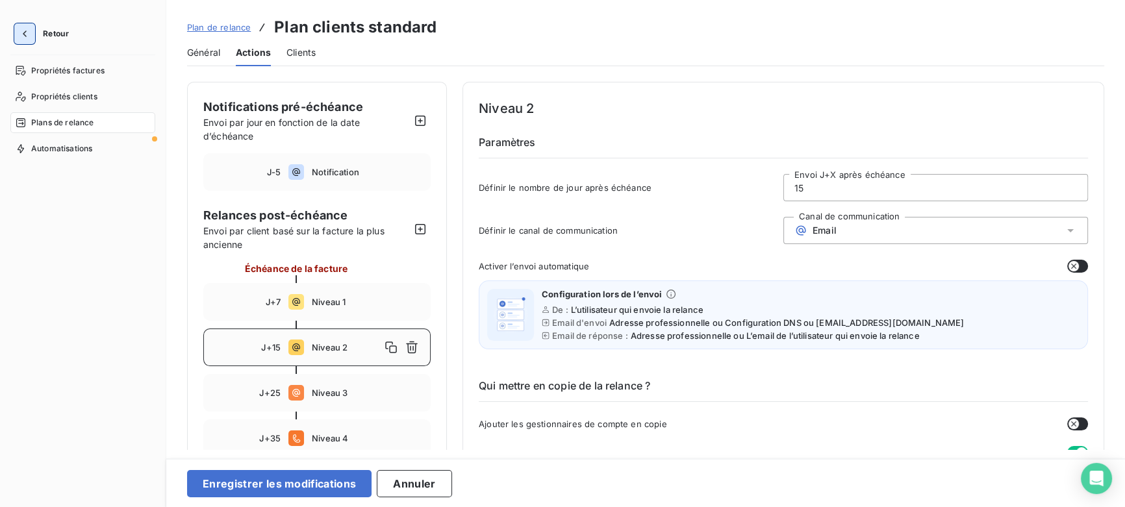
click at [25, 36] on icon "button" at bounding box center [24, 33] width 13 height 13
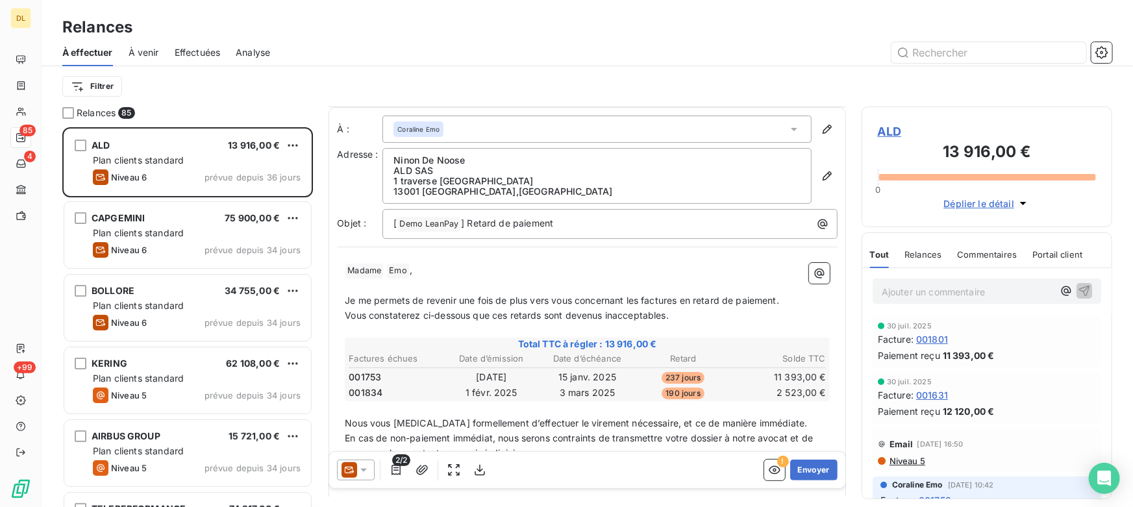
click at [528, 284] on p "﻿" at bounding box center [587, 286] width 485 height 15
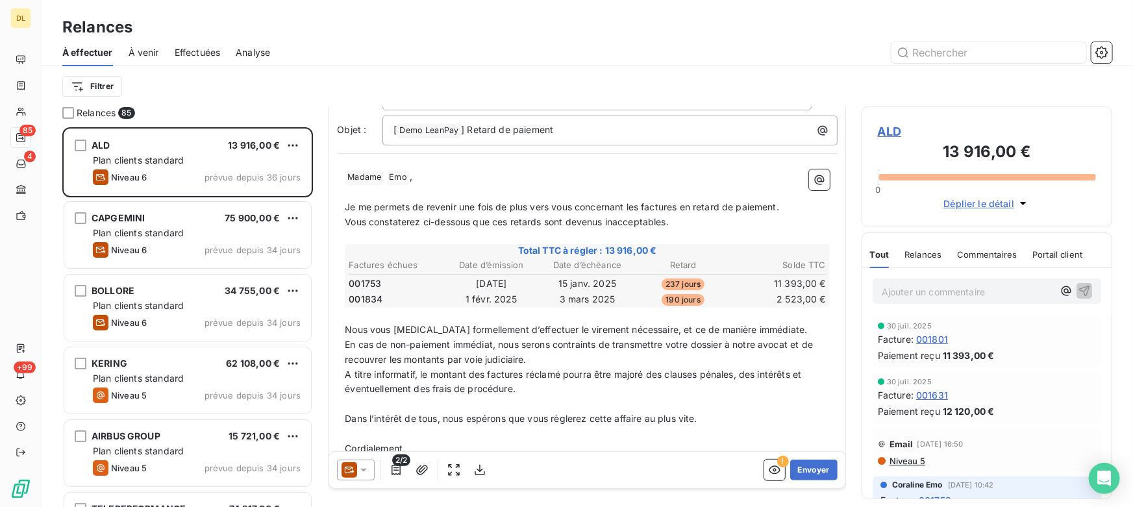
scroll to position [134, 0]
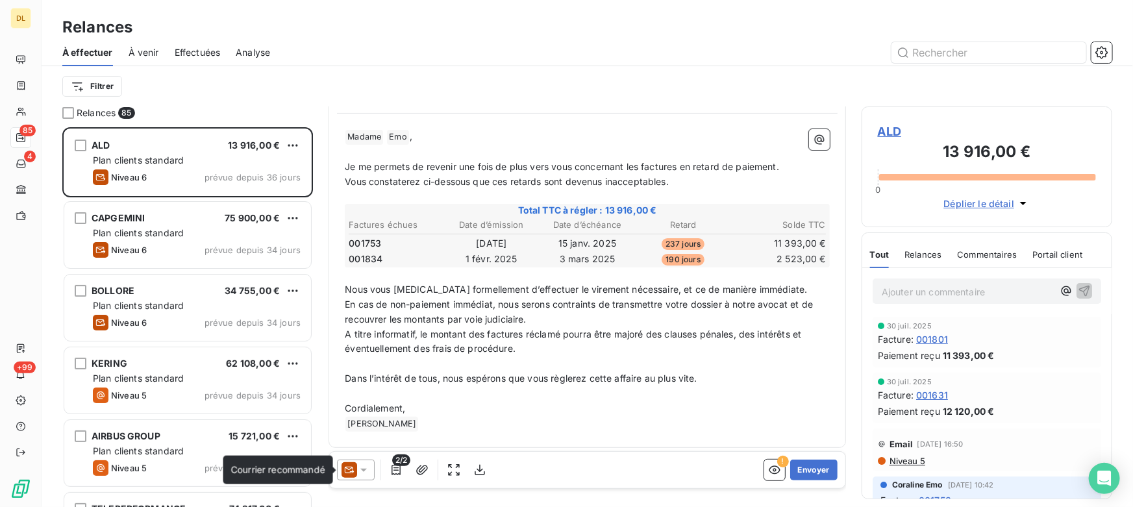
click at [346, 470] on icon at bounding box center [350, 470] width 16 height 16
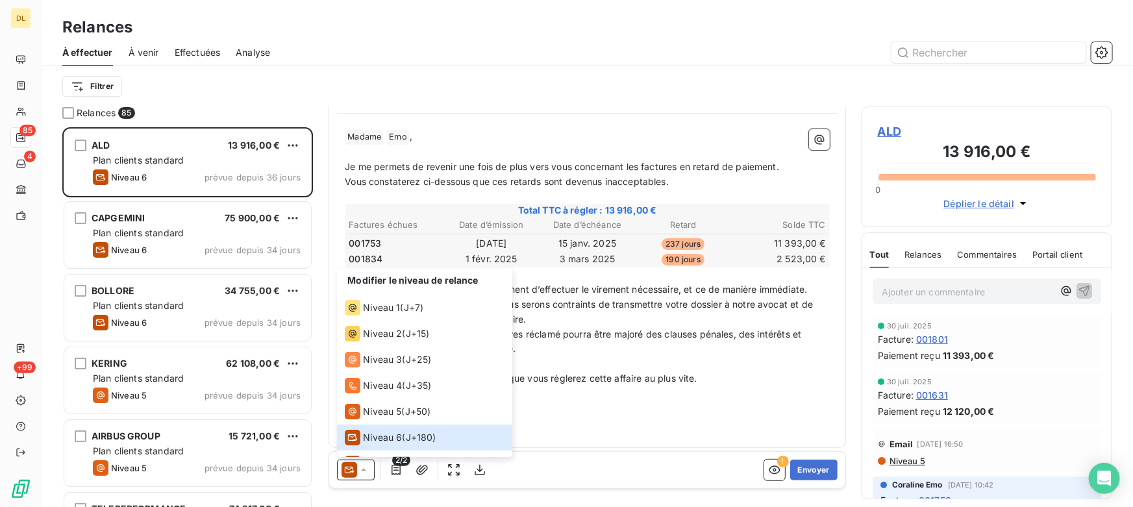
click at [540, 472] on div "Modifier le niveau de relance Niveau 1 ( J+7 ) Niveau 2 ( J+15 ) Niveau 3 ( J+2…" at bounding box center [587, 470] width 516 height 36
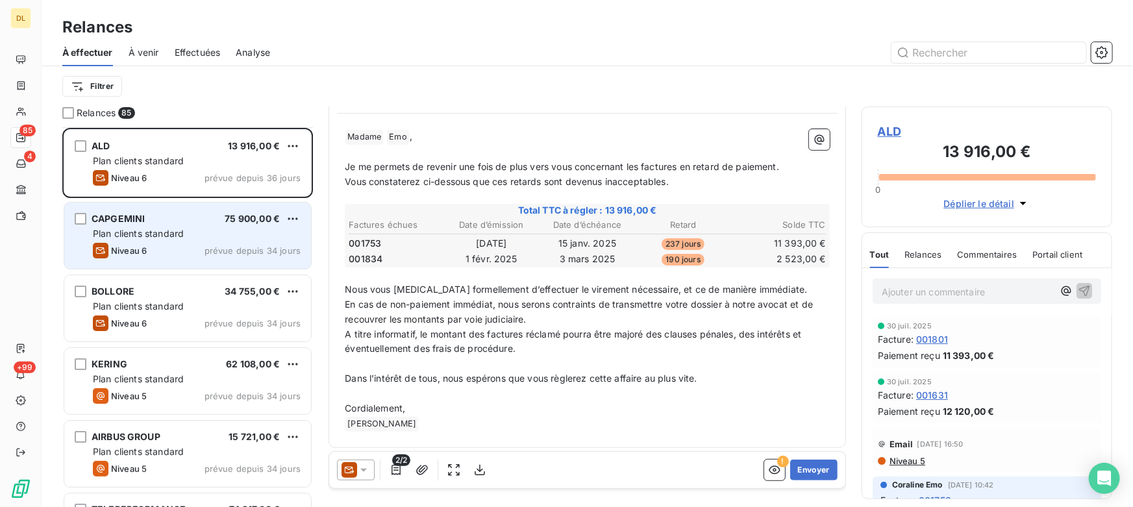
scroll to position [59, 0]
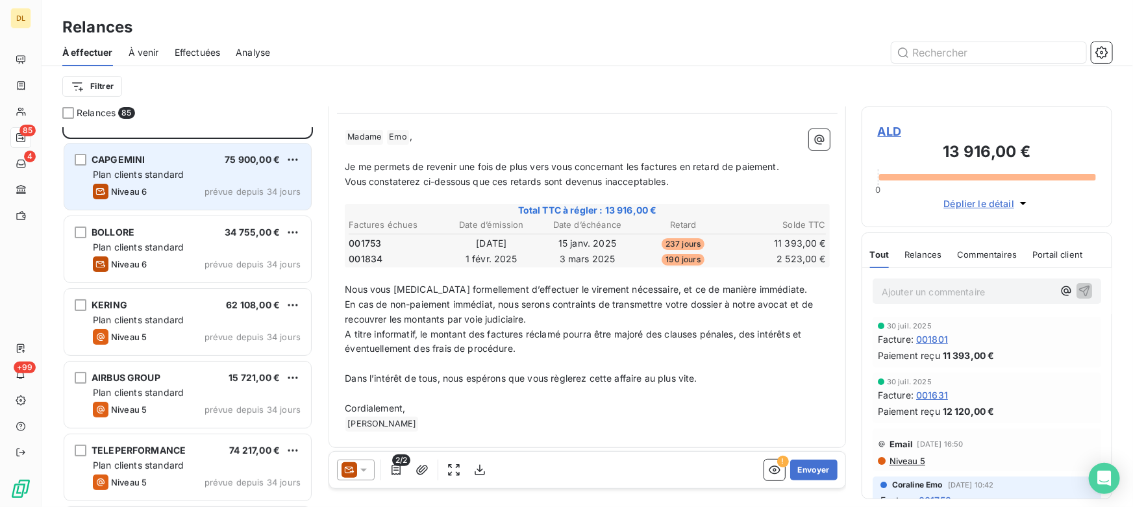
click at [145, 200] on div "CAPGEMINI 75 900,00 € Plan clients standard Niveau 6 prévue depuis 34 jours" at bounding box center [187, 177] width 247 height 66
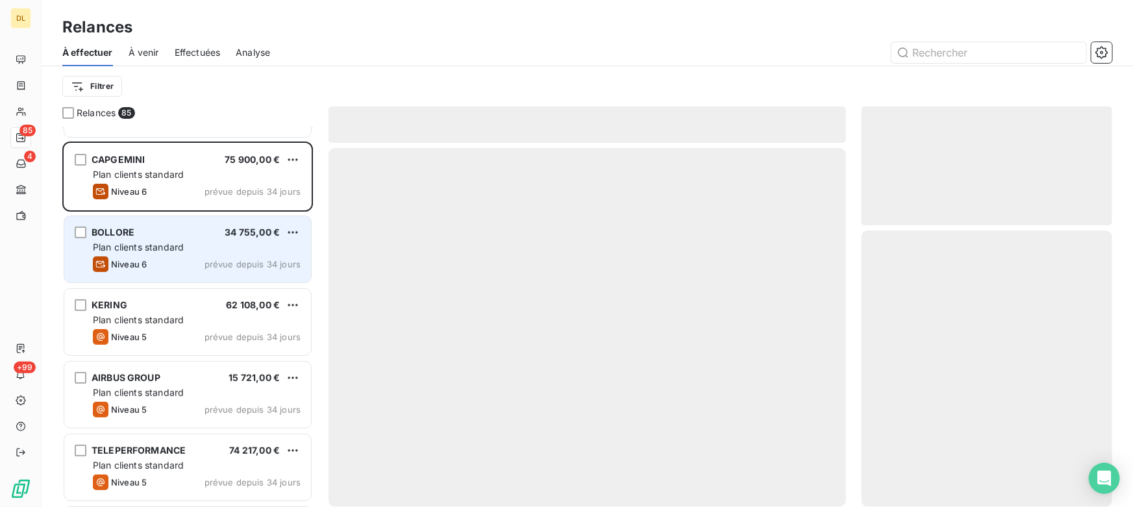
click at [172, 249] on span "Plan clients standard" at bounding box center [138, 247] width 91 height 11
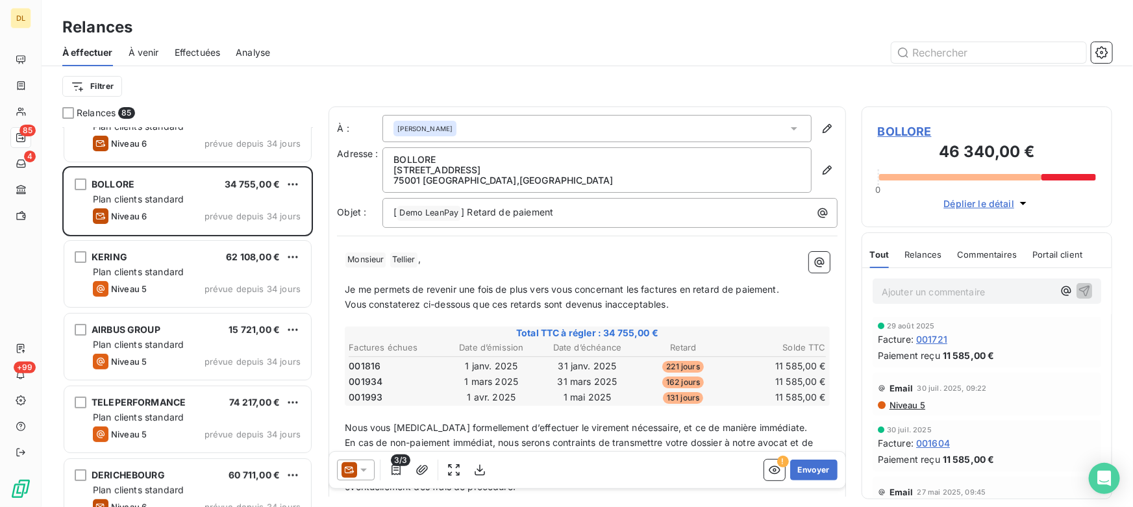
scroll to position [118, 0]
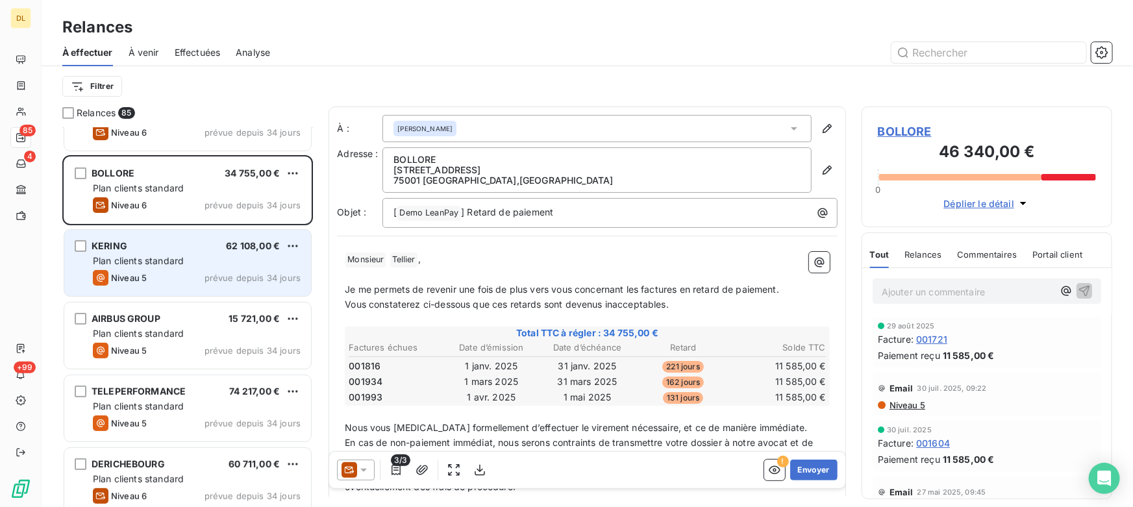
click at [168, 247] on div "KERING 62 108,00 €" at bounding box center [197, 246] width 208 height 12
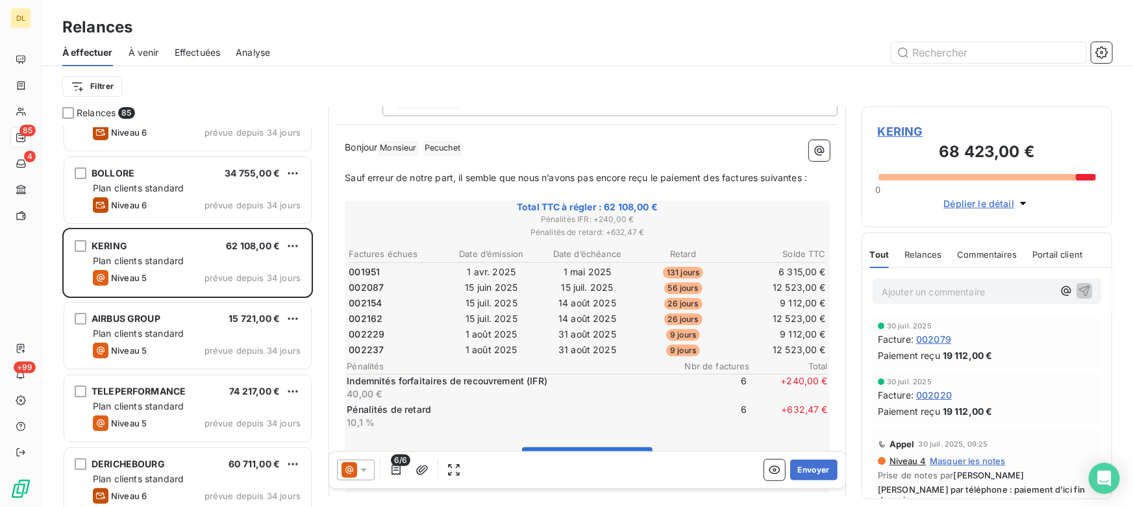
scroll to position [118, 0]
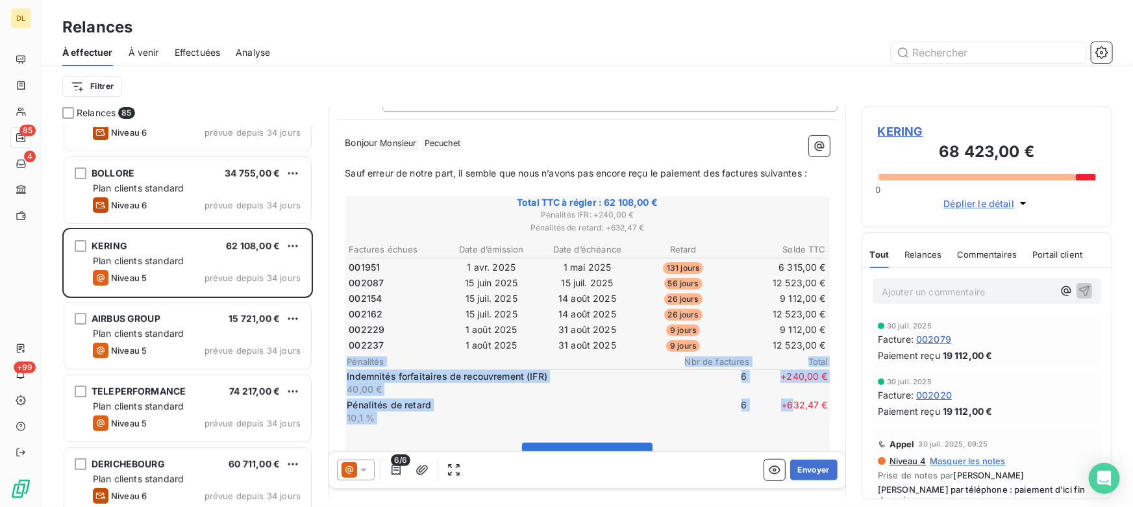
drag, startPoint x: 348, startPoint y: 360, endPoint x: 785, endPoint y: 403, distance: 438.5
click at [785, 403] on div "Factures échues Date d’émission Date d’échéance Retard Solde TTC 001951 [DATE] …" at bounding box center [587, 334] width 481 height 184
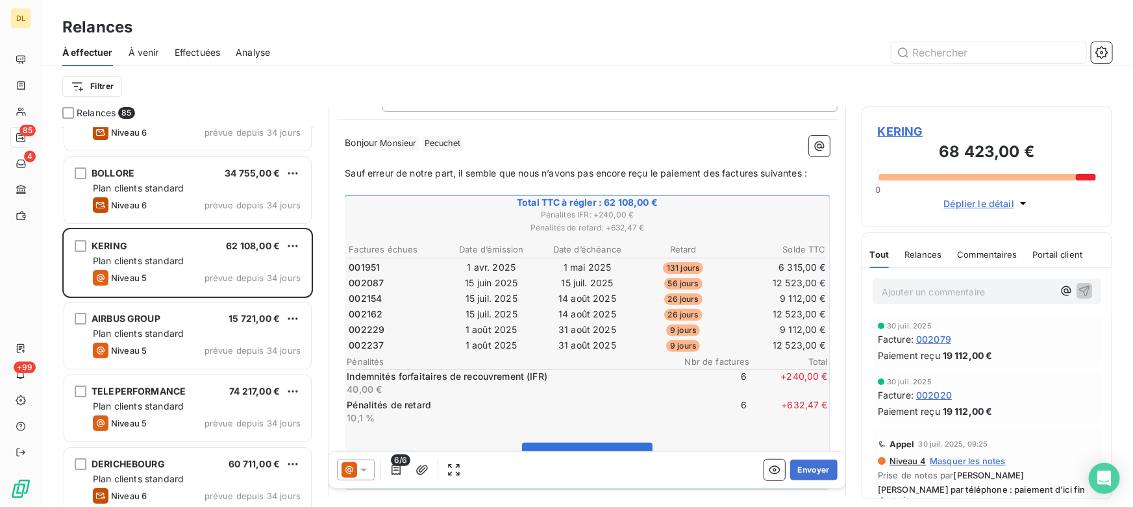
click at [790, 403] on span "+ 632,47 €" at bounding box center [789, 412] width 78 height 26
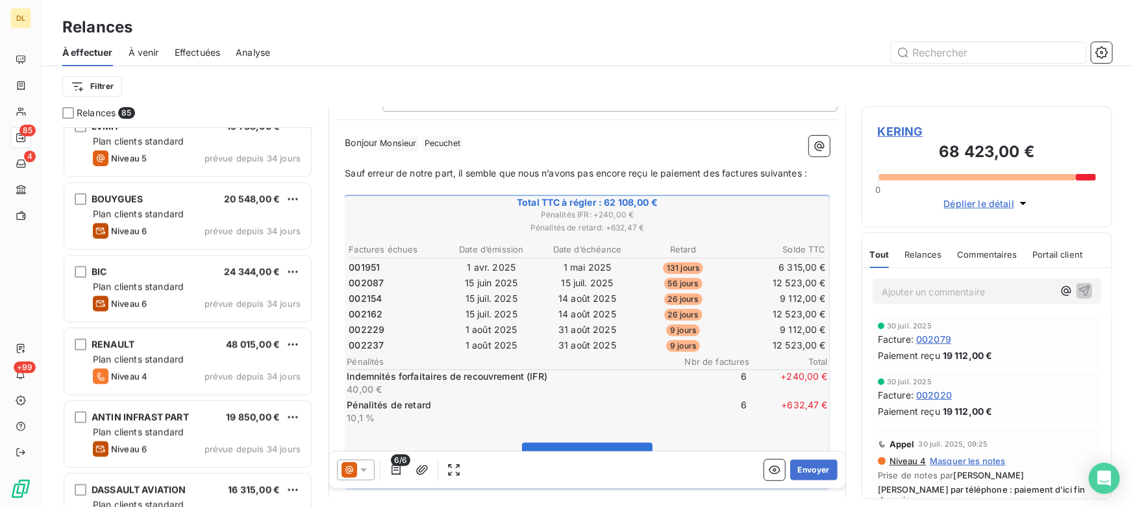
scroll to position [768, 0]
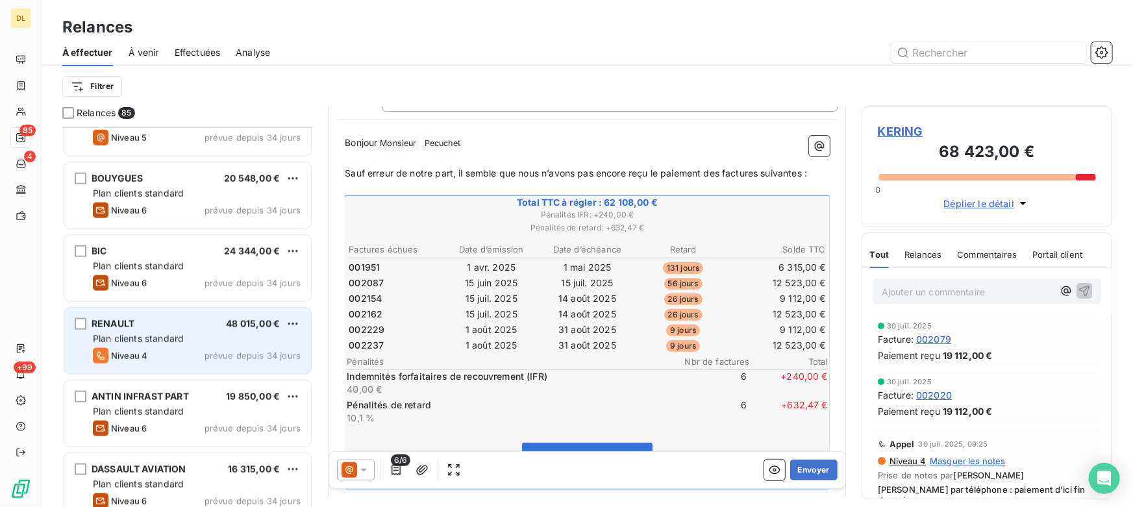
click at [156, 349] on div "Niveau 4 prévue depuis 34 jours" at bounding box center [197, 356] width 208 height 16
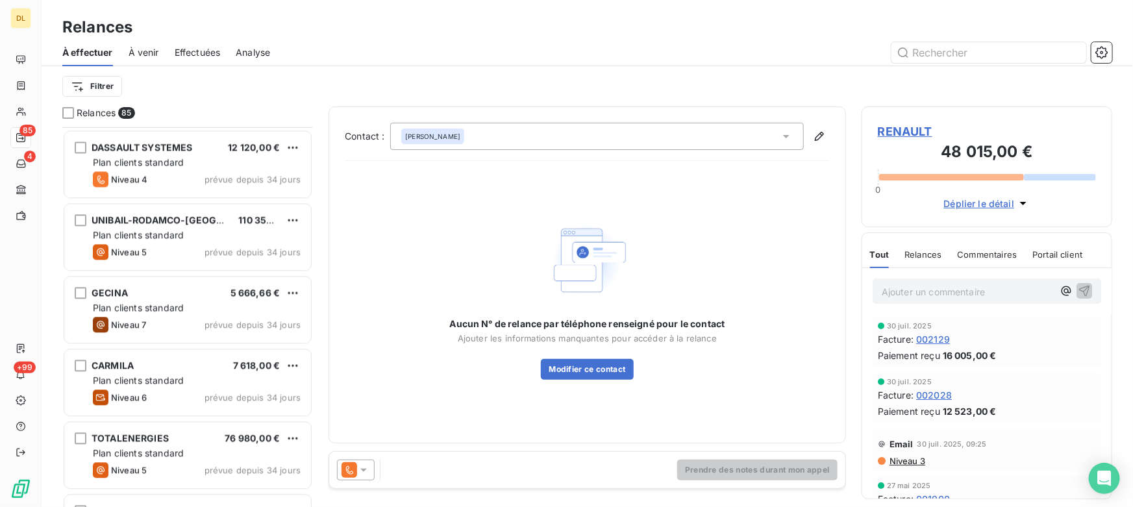
scroll to position [1594, 0]
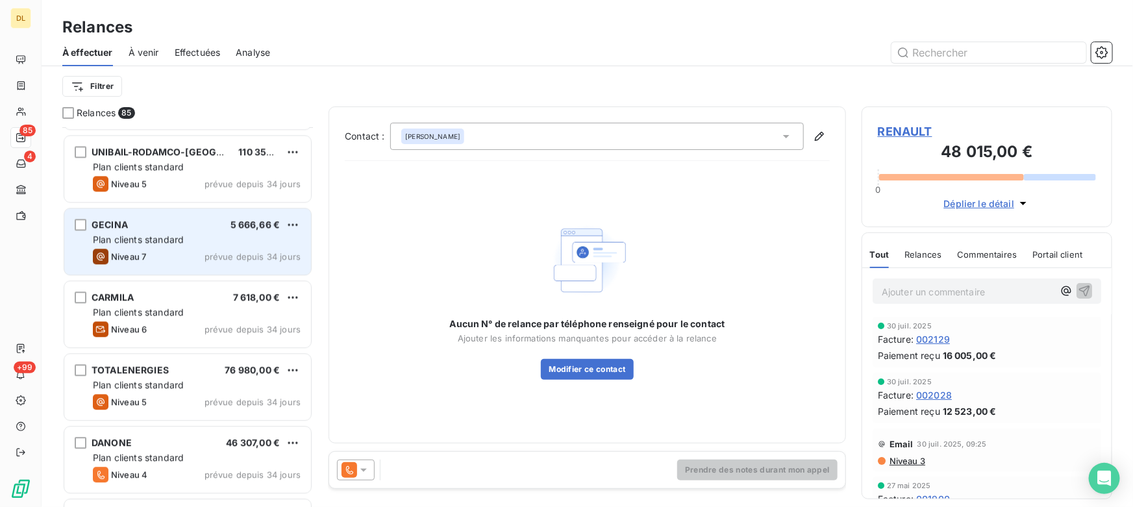
click at [170, 255] on div "Niveau 7 prévue depuis 34 jours" at bounding box center [197, 257] width 208 height 16
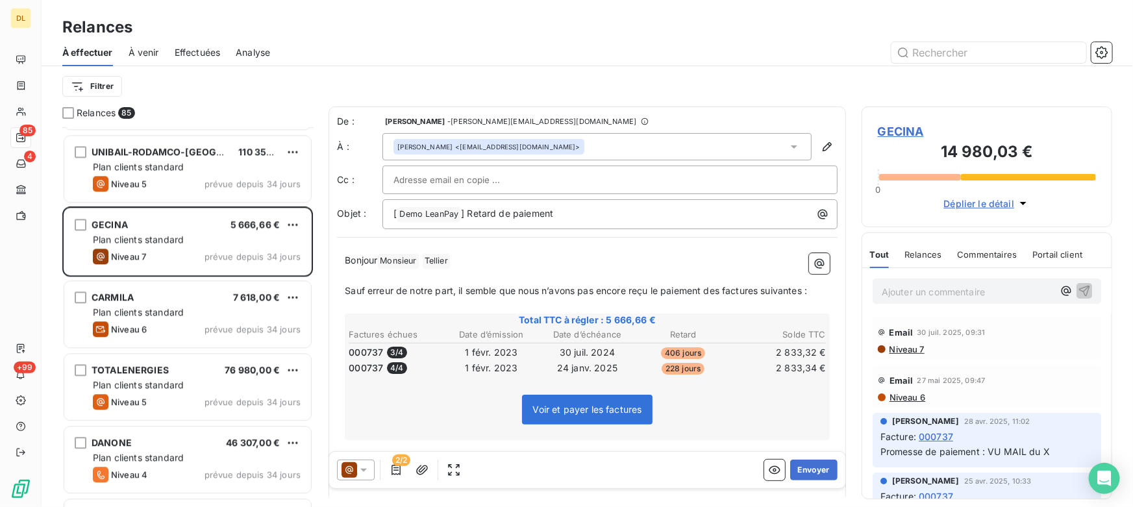
click at [350, 468] on icon at bounding box center [350, 470] width 16 height 16
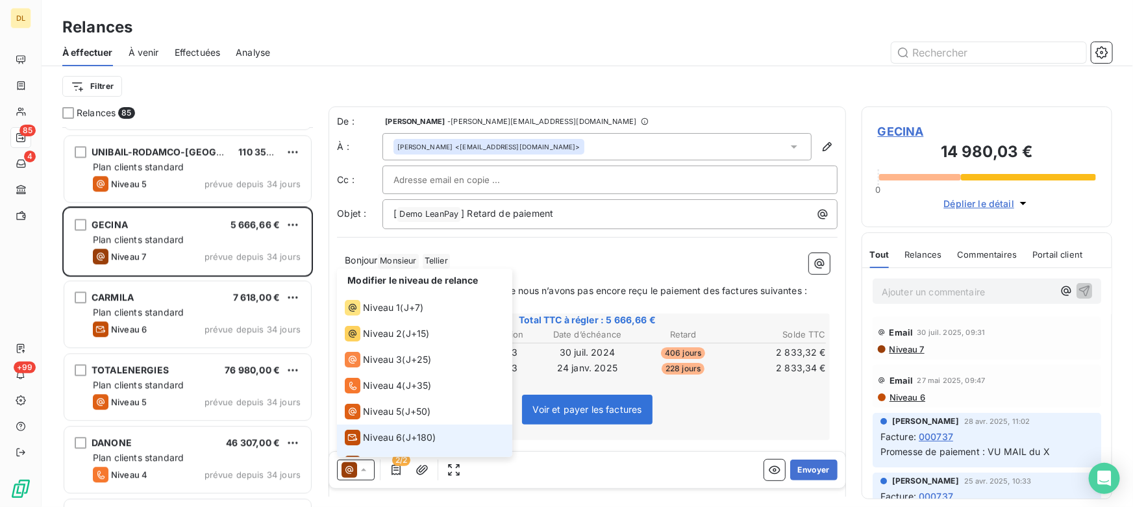
scroll to position [19, 0]
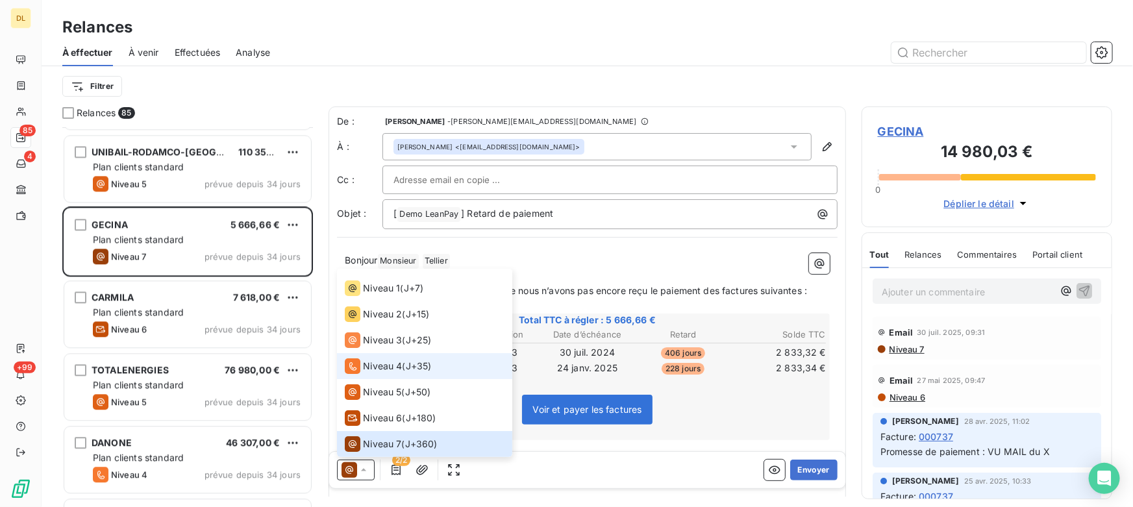
click at [384, 365] on span "Niveau 4" at bounding box center [382, 366] width 39 height 13
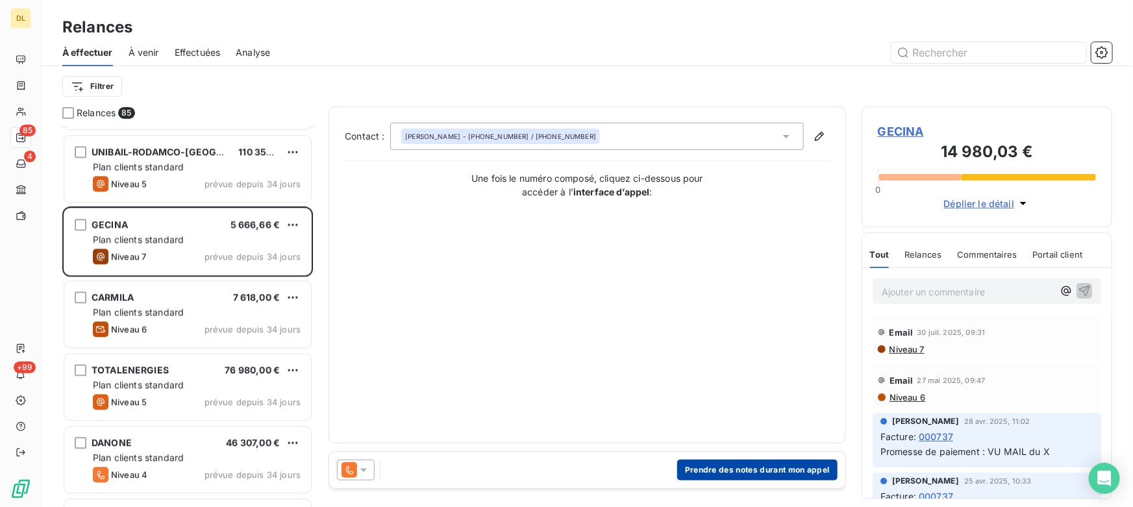
click at [708, 470] on button "Prendre des notes durant mon appel" at bounding box center [757, 470] width 160 height 21
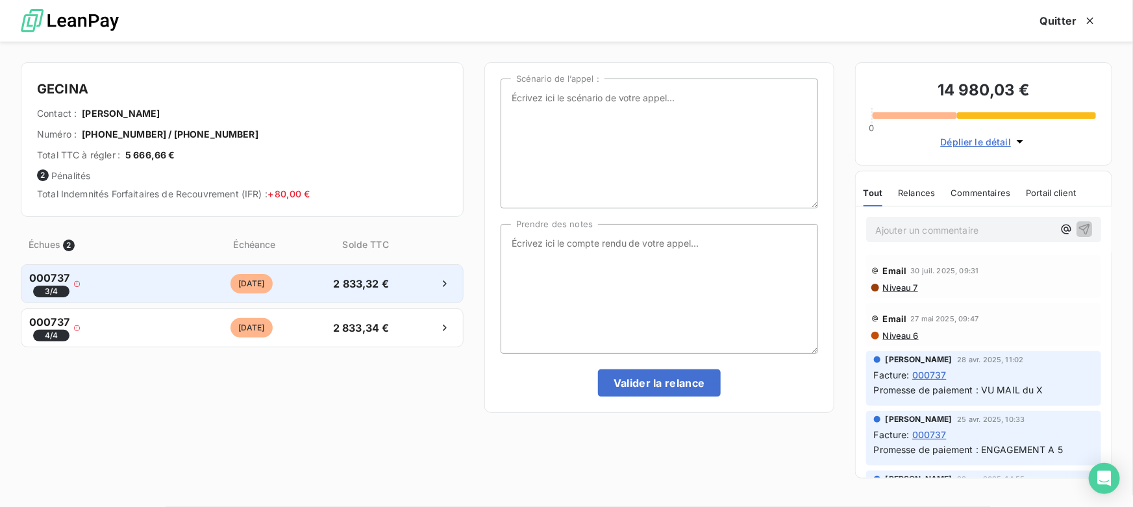
click at [231, 279] on span "[DATE]" at bounding box center [252, 283] width 42 height 19
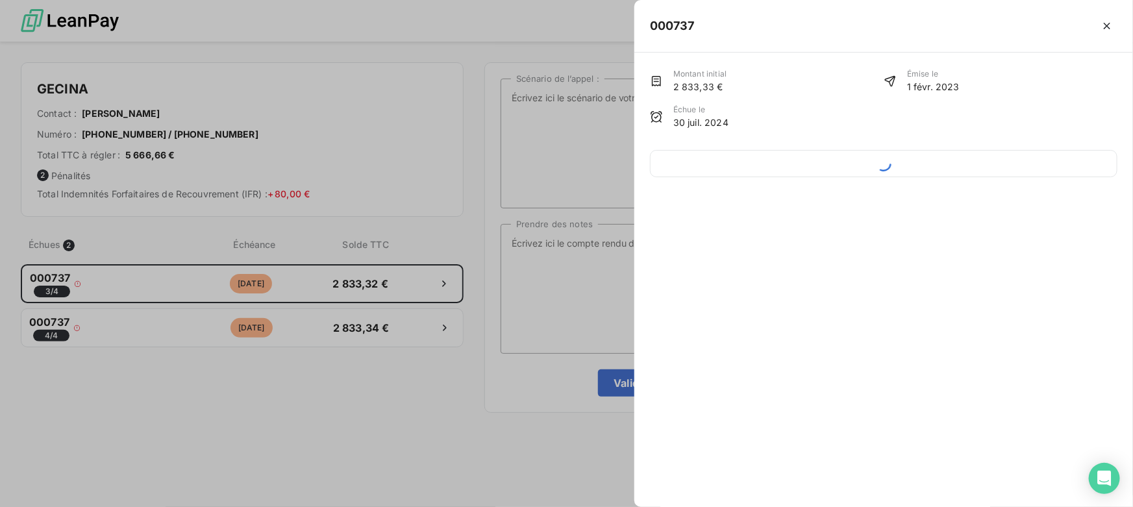
click at [218, 434] on div at bounding box center [566, 253] width 1133 height 507
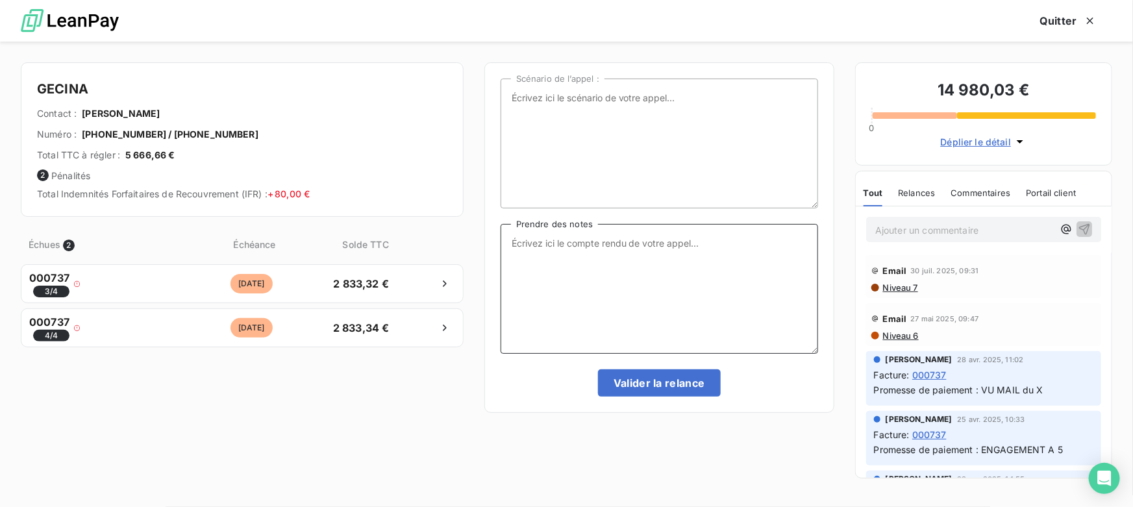
click at [586, 260] on textarea "Prendre des notes" at bounding box center [660, 289] width 318 height 130
click at [585, 246] on textarea "Prendre des notes" at bounding box center [660, 289] width 318 height 130
click at [336, 408] on div "Échues 2 Échéance Solde TTC 000737 3 / 4 [DATE] 2 833,32 € 000737 4 / 4 [DATE] …" at bounding box center [242, 356] width 443 height 262
click at [1061, 17] on button "Quitter" at bounding box center [1069, 20] width 88 height 27
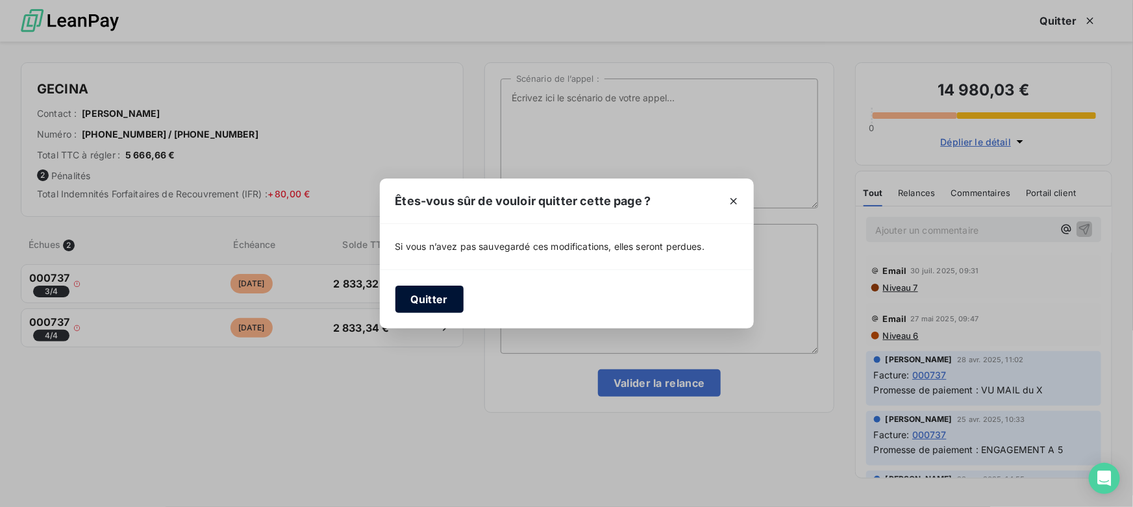
click at [424, 297] on button "Quitter" at bounding box center [430, 299] width 68 height 27
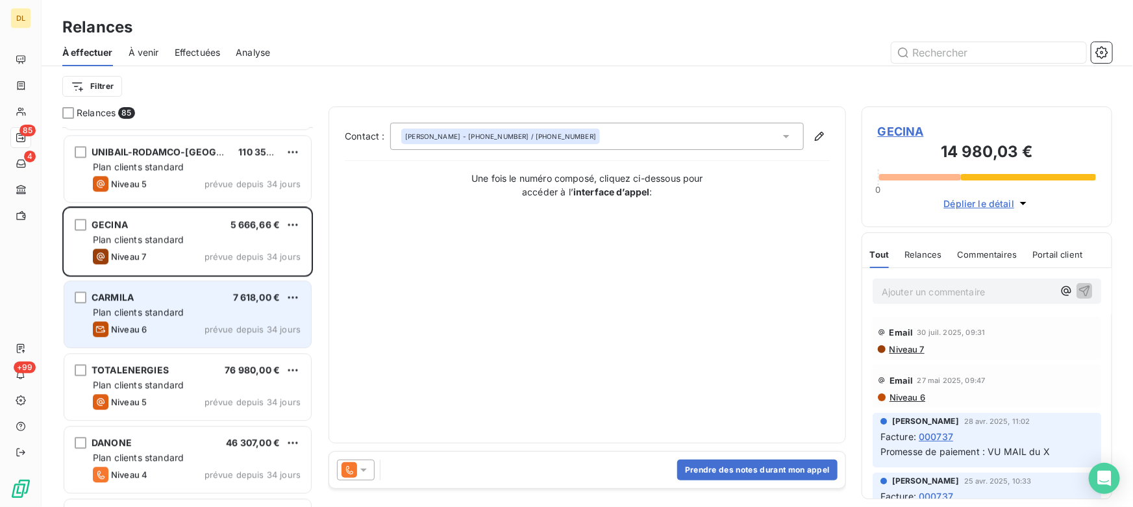
click at [119, 312] on span "Plan clients standard" at bounding box center [138, 312] width 91 height 11
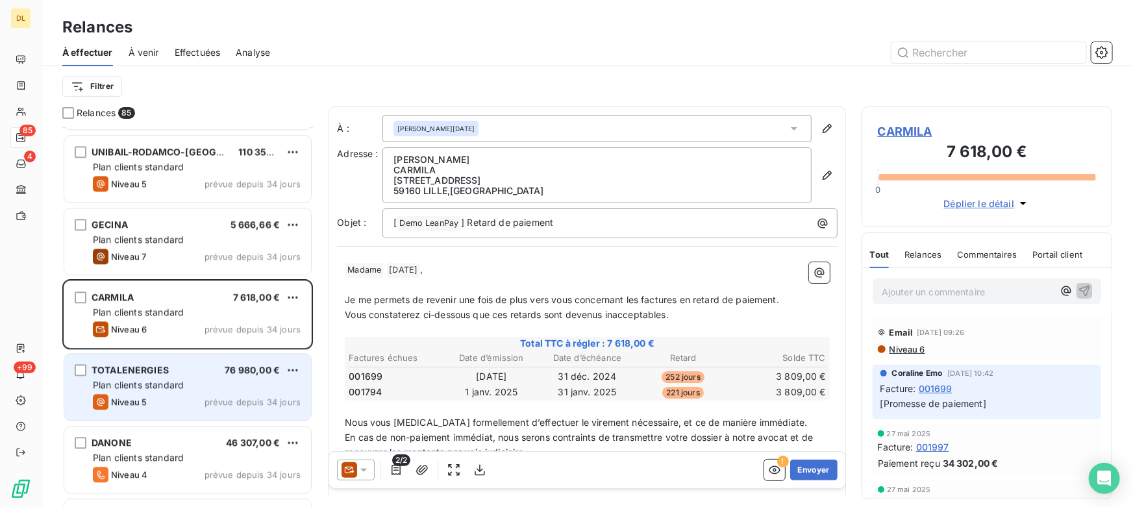
click at [177, 398] on div "Niveau 5 prévue depuis 34 jours" at bounding box center [197, 402] width 208 height 16
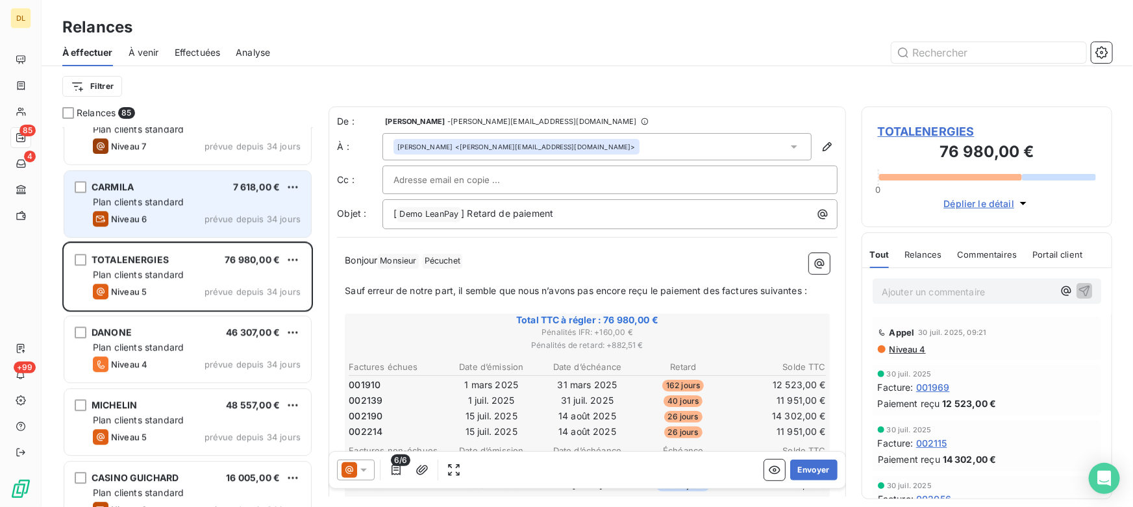
scroll to position [1772, 0]
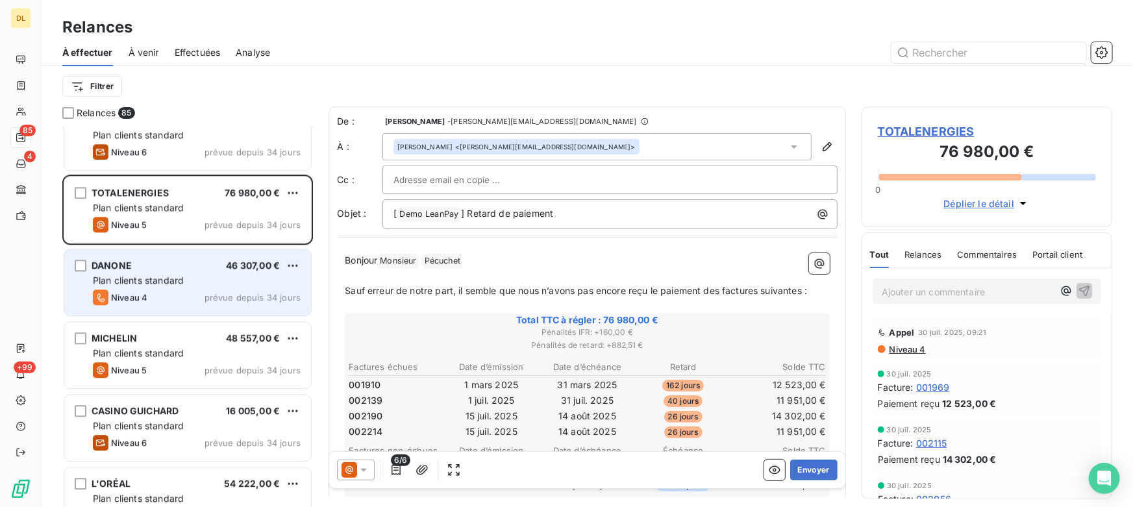
click at [124, 299] on span "Niveau 4" at bounding box center [129, 297] width 36 height 10
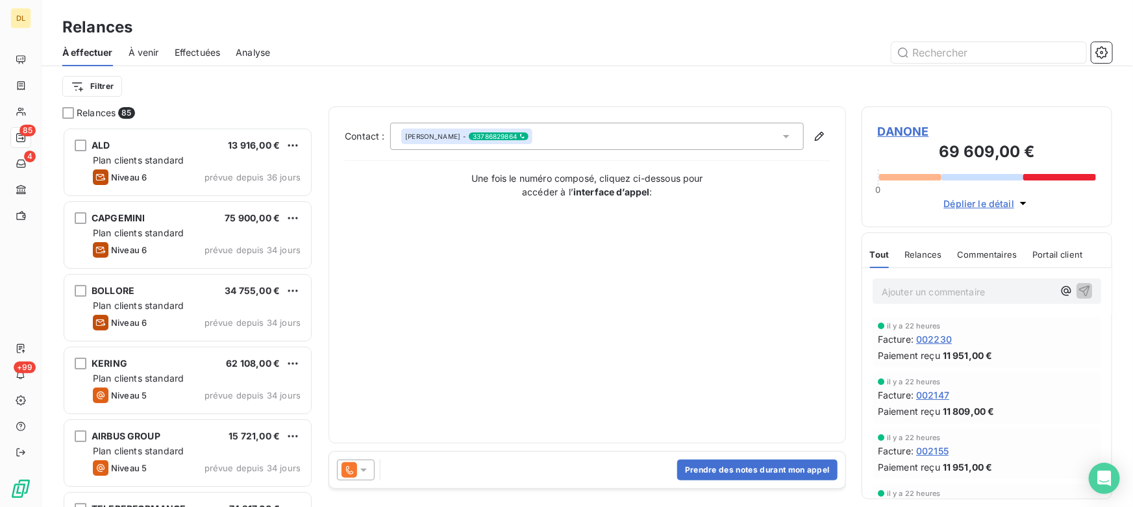
click at [144, 52] on span "À venir" at bounding box center [144, 52] width 31 height 13
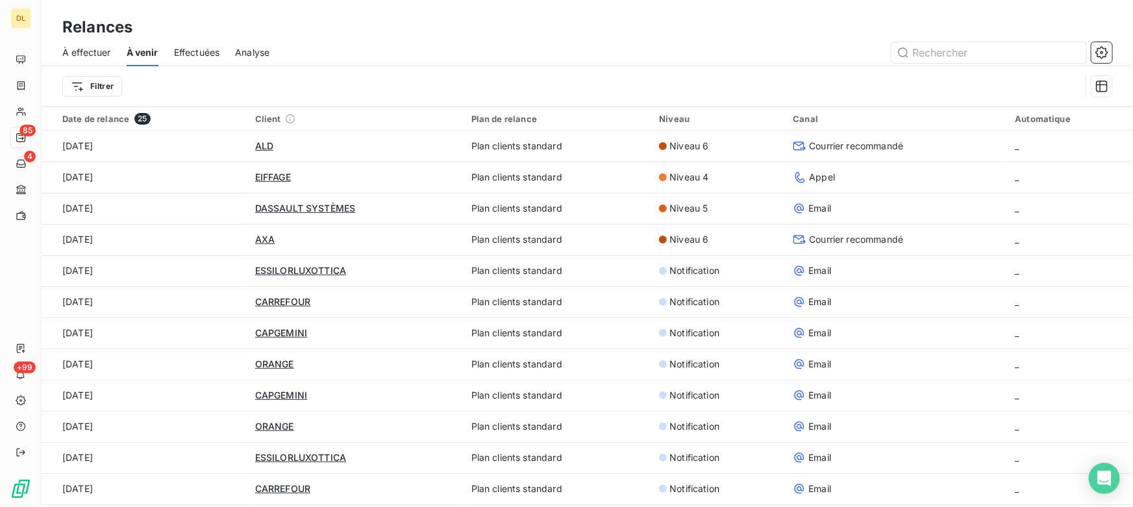
click at [195, 51] on span "Effectuées" at bounding box center [197, 52] width 46 height 13
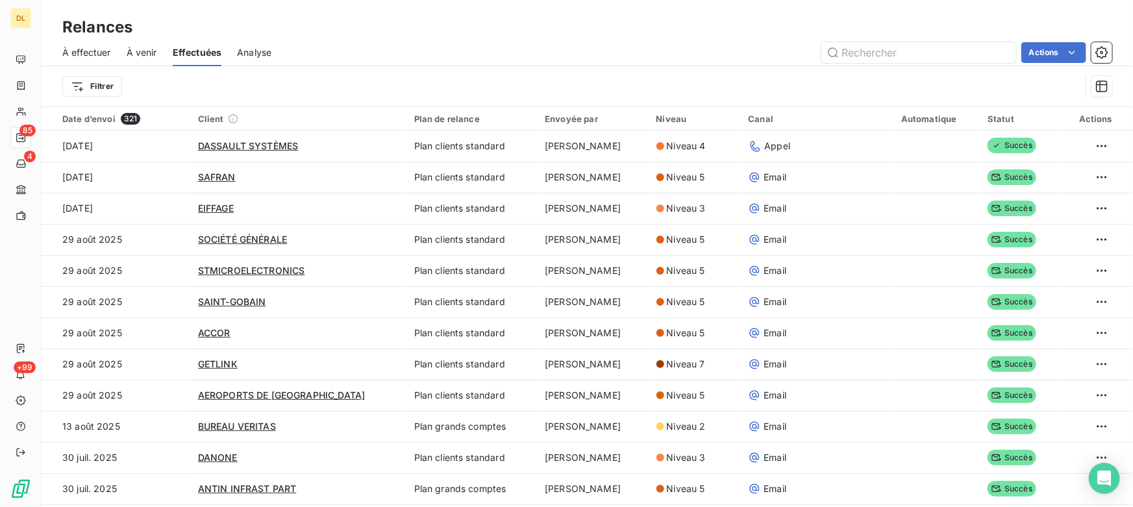
scroll to position [44, 0]
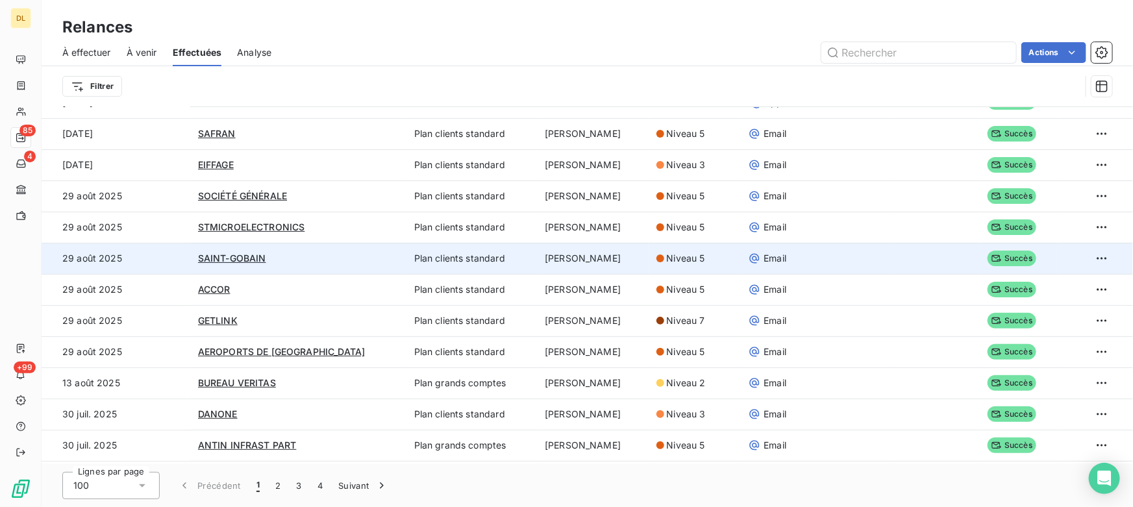
click at [407, 258] on td "Plan clients standard" at bounding box center [472, 258] width 131 height 31
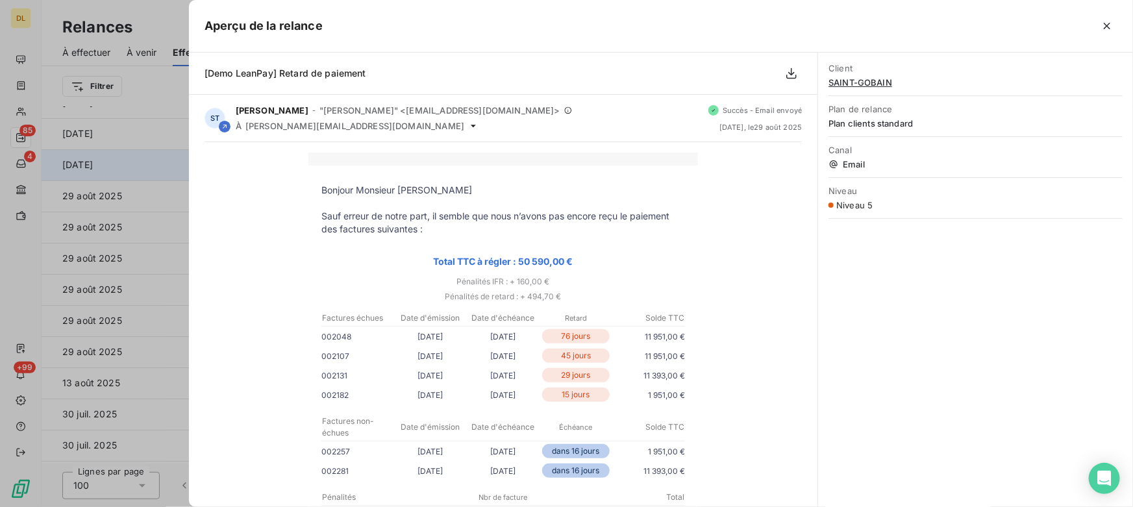
click at [130, 158] on div at bounding box center [566, 253] width 1133 height 507
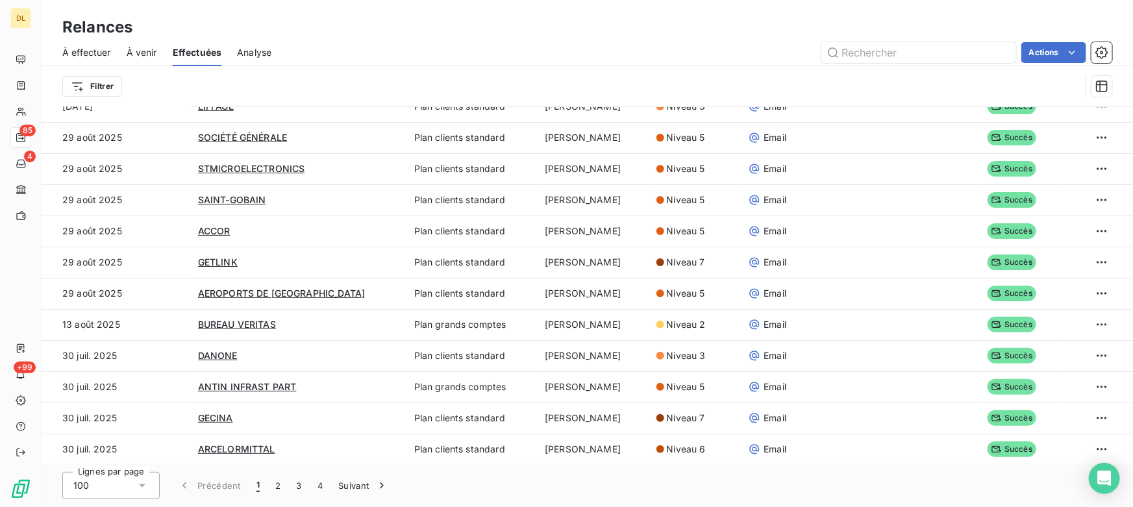
scroll to position [295, 0]
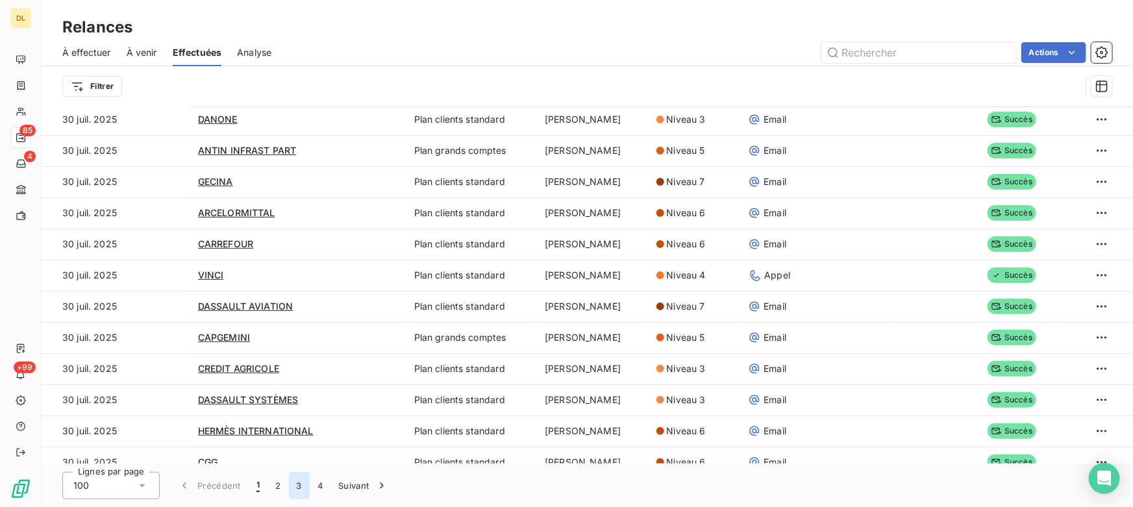
click at [297, 492] on button "3" at bounding box center [299, 485] width 21 height 27
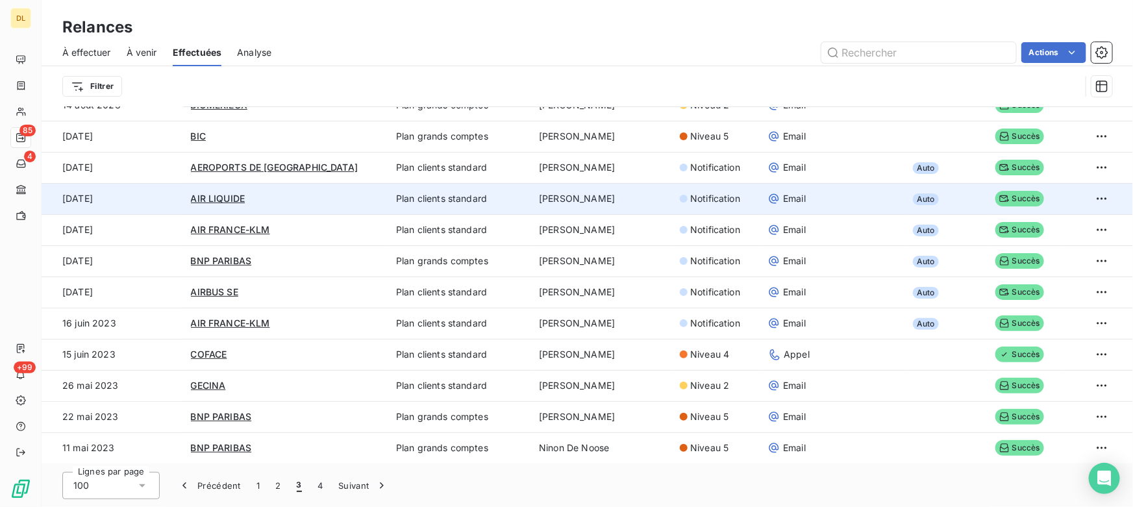
scroll to position [2445, 0]
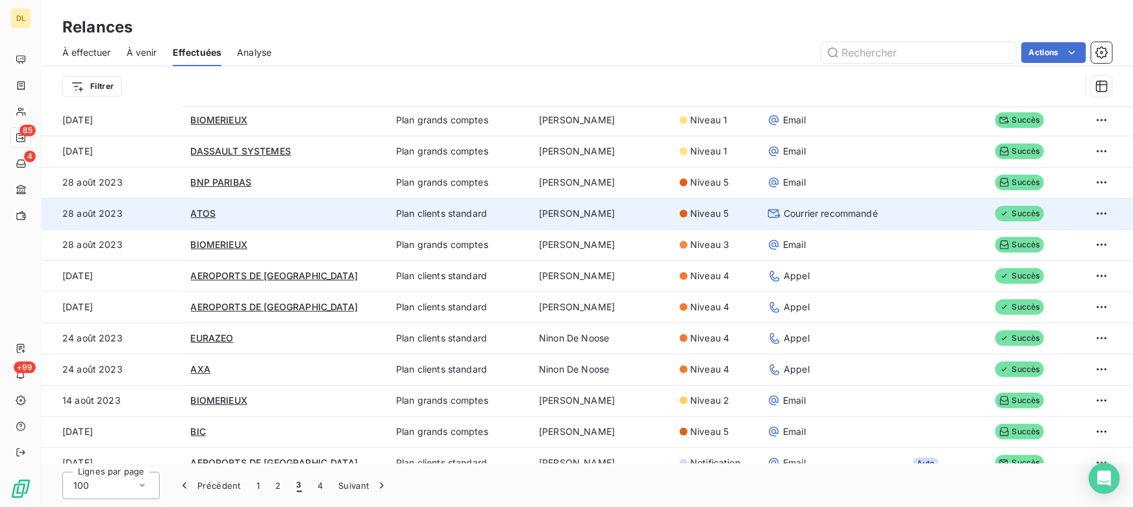
click at [771, 203] on td "Courrier recommandé" at bounding box center [832, 213] width 145 height 31
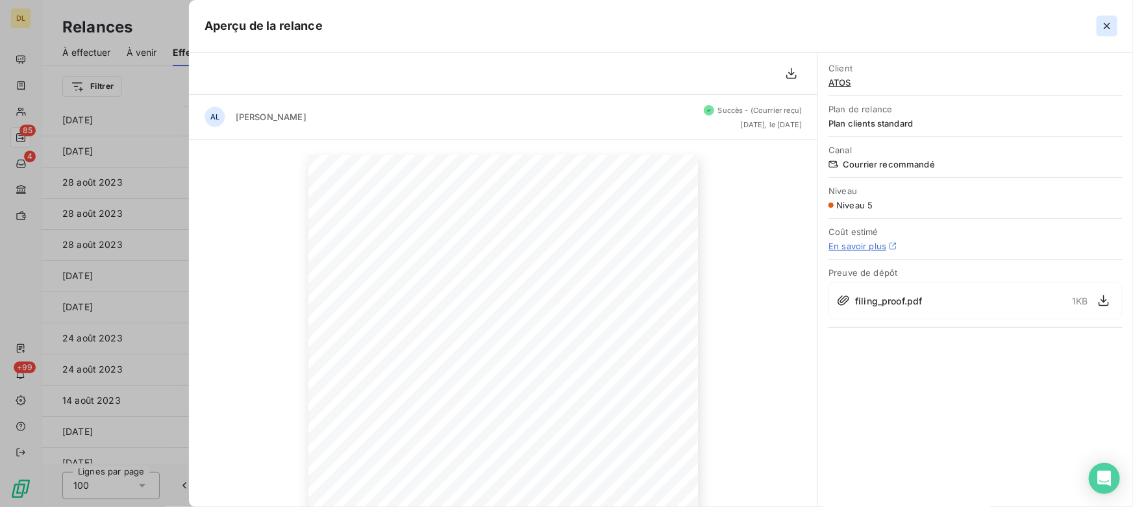
click at [1110, 23] on icon "button" at bounding box center [1107, 26] width 6 height 6
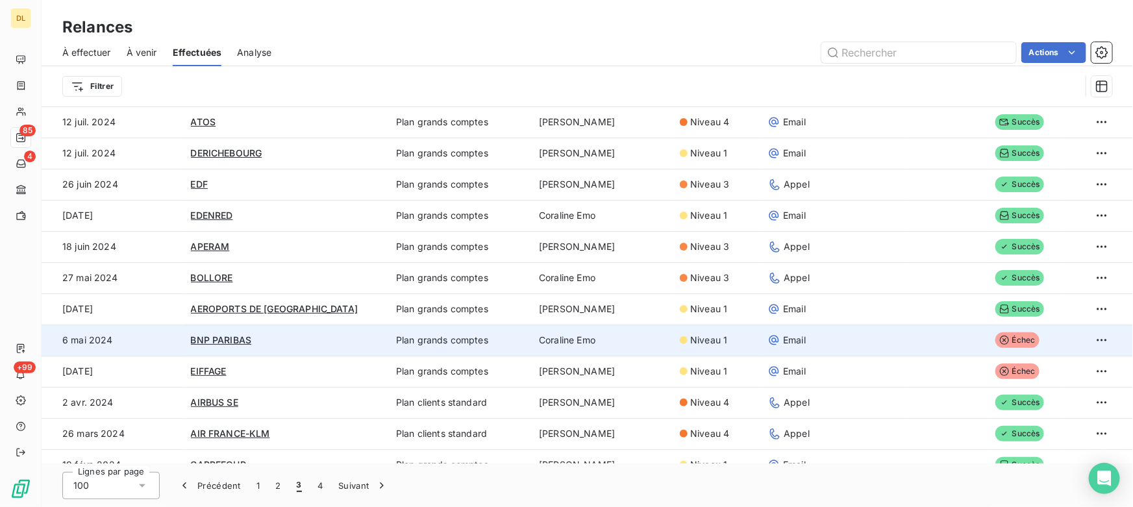
scroll to position [1796, 0]
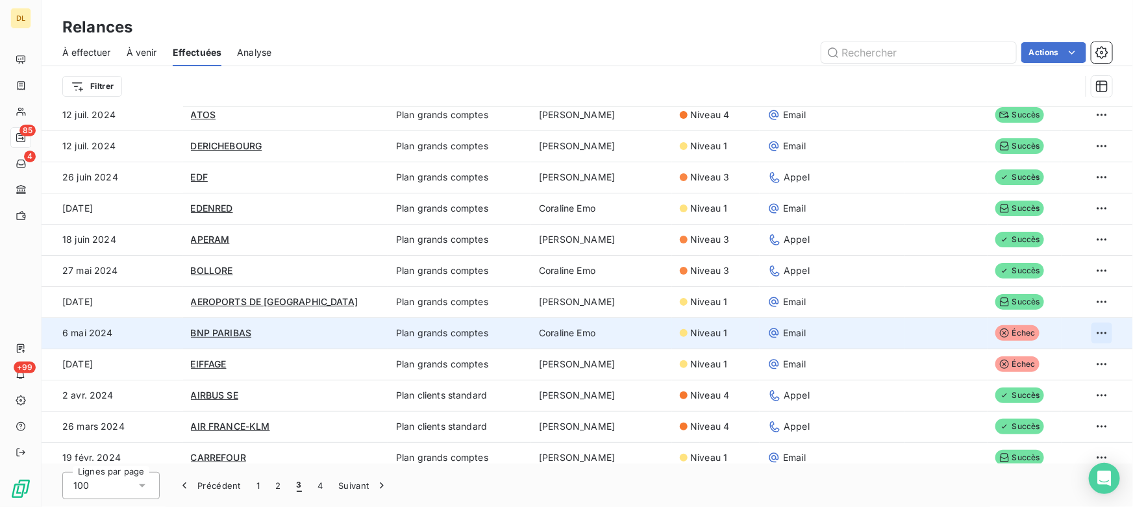
click at [1090, 325] on html "DL 85 4 +99 Relances À effectuer À venir Effectuées Analyse Actions Filtrer Dat…" at bounding box center [566, 253] width 1133 height 507
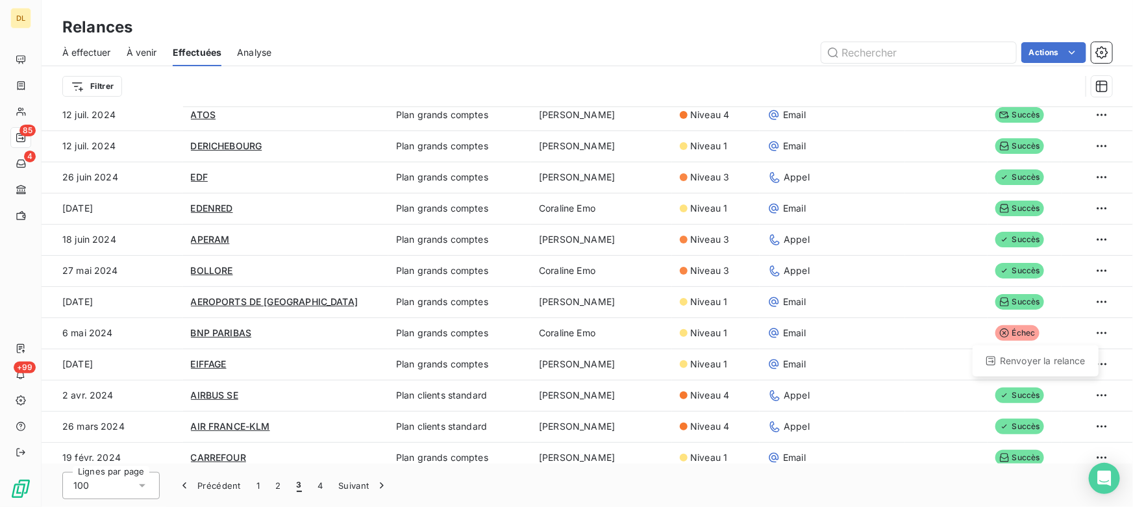
click at [835, 497] on html "DL 85 4 +99 Relances À effectuer À venir Effectuées Analyse Actions Filtrer Dat…" at bounding box center [566, 253] width 1133 height 507
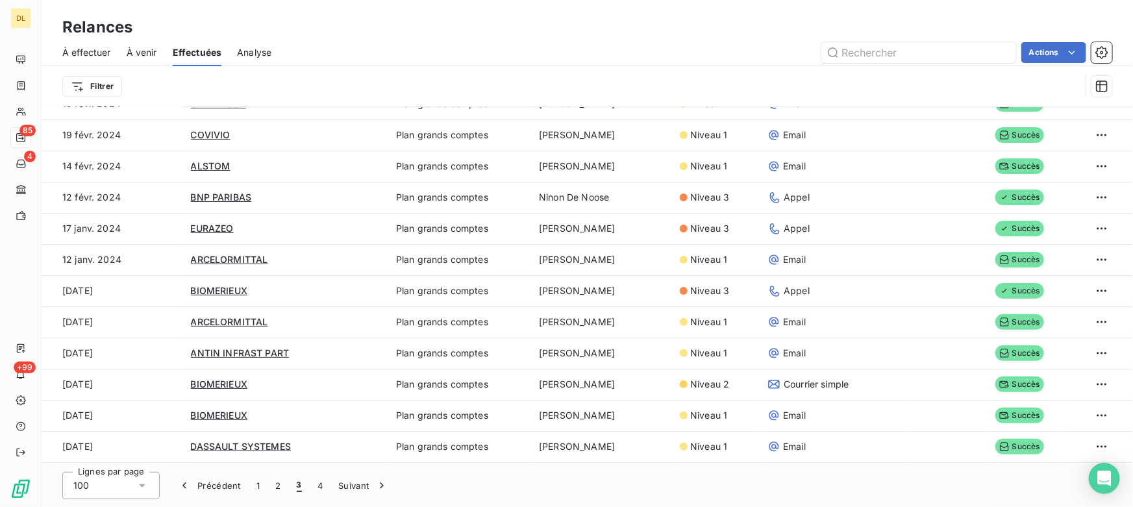
click at [261, 52] on span "Analyse" at bounding box center [254, 52] width 34 height 13
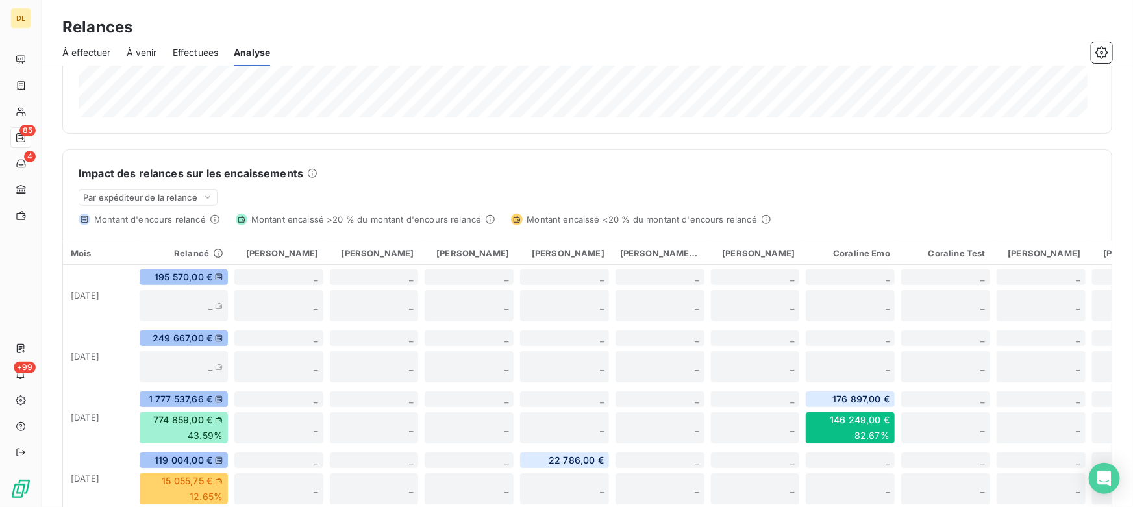
scroll to position [236, 0]
click at [165, 195] on span "Par expéditeur de la relance" at bounding box center [140, 197] width 114 height 10
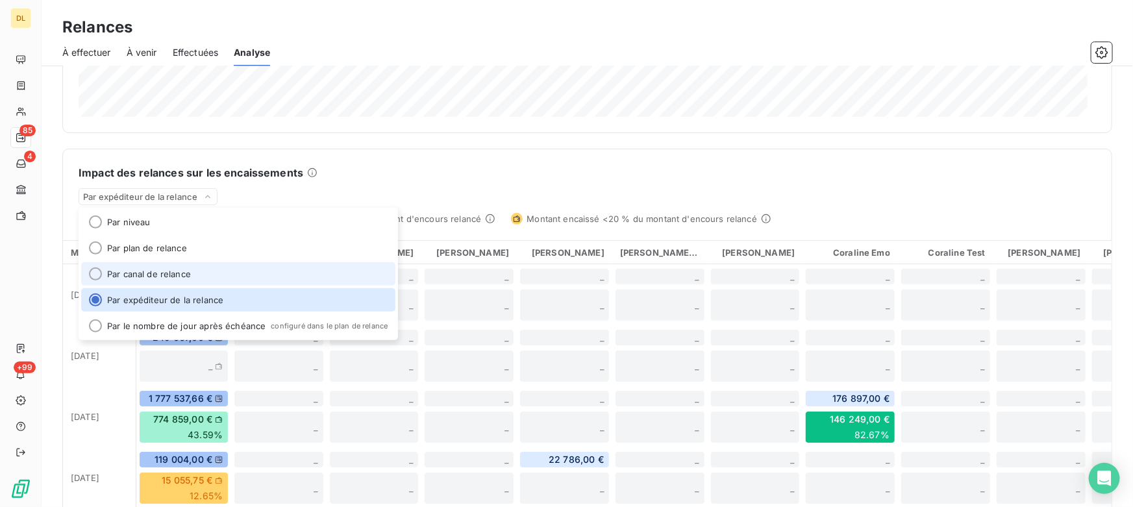
click at [146, 272] on li "Par canal de relance" at bounding box center [238, 273] width 314 height 23
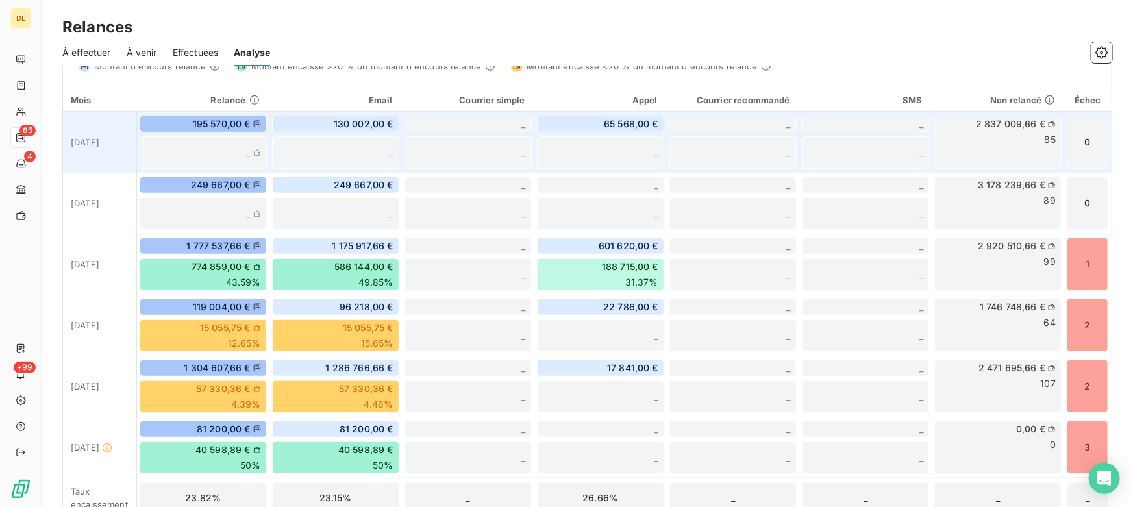
scroll to position [270, 0]
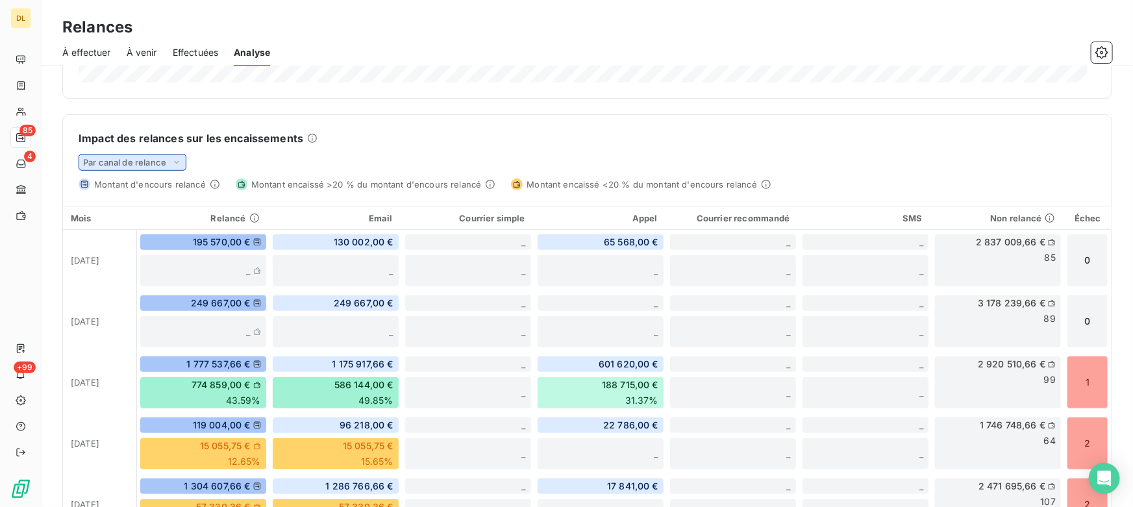
click at [125, 159] on span "Par canal de relance" at bounding box center [124, 162] width 83 height 10
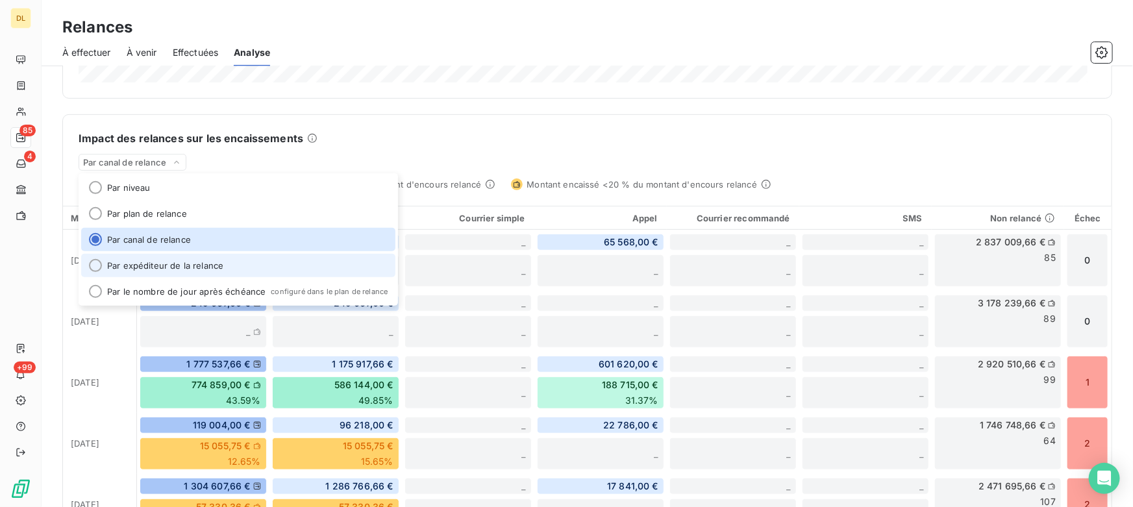
click at [171, 264] on li "Par expéditeur de la relance" at bounding box center [238, 265] width 314 height 23
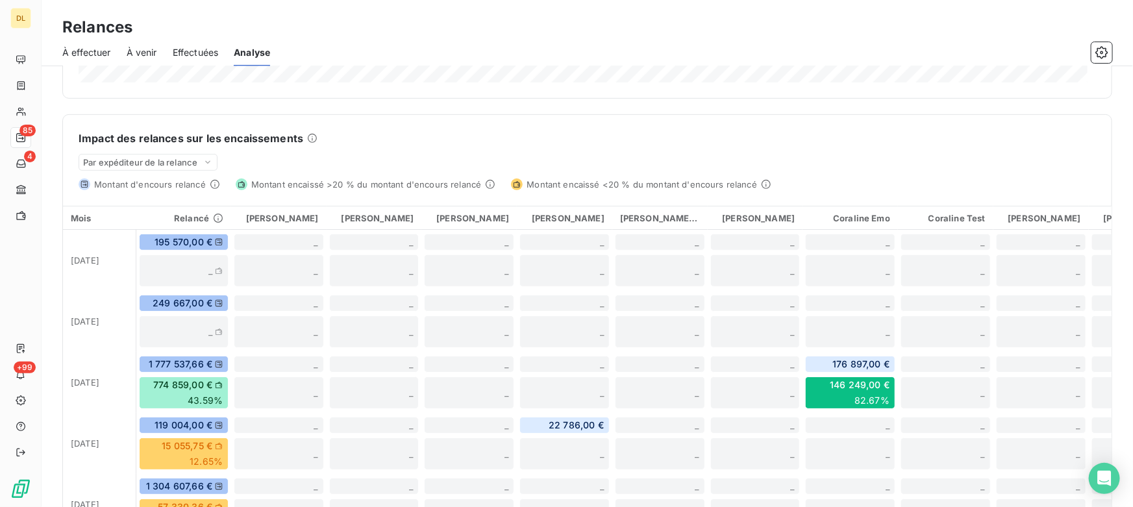
click at [394, 103] on div "Relances par montant Impact des relances sur les encaissements Par expéditeur d…" at bounding box center [587, 221] width 1050 height 830
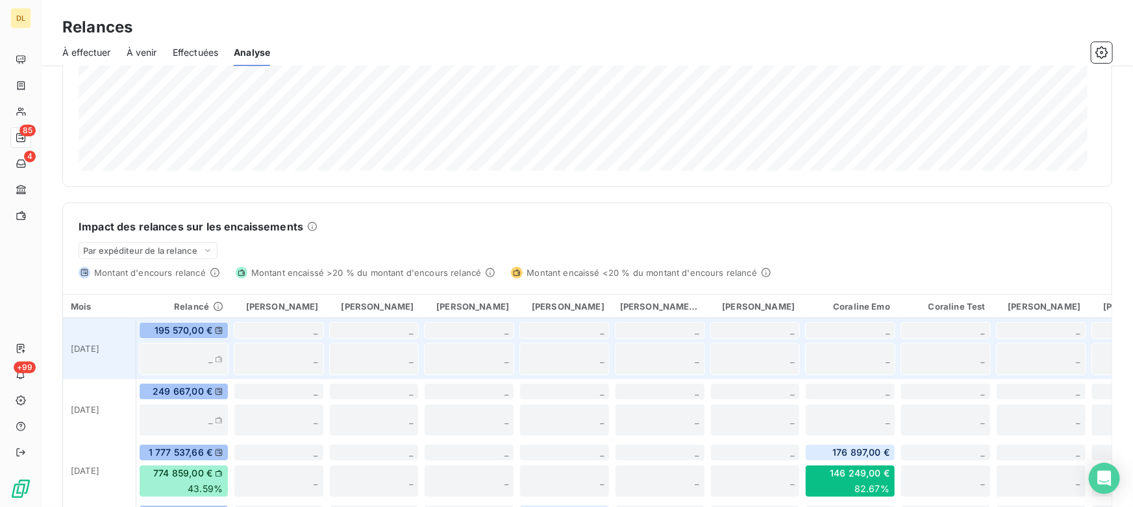
scroll to position [175, 0]
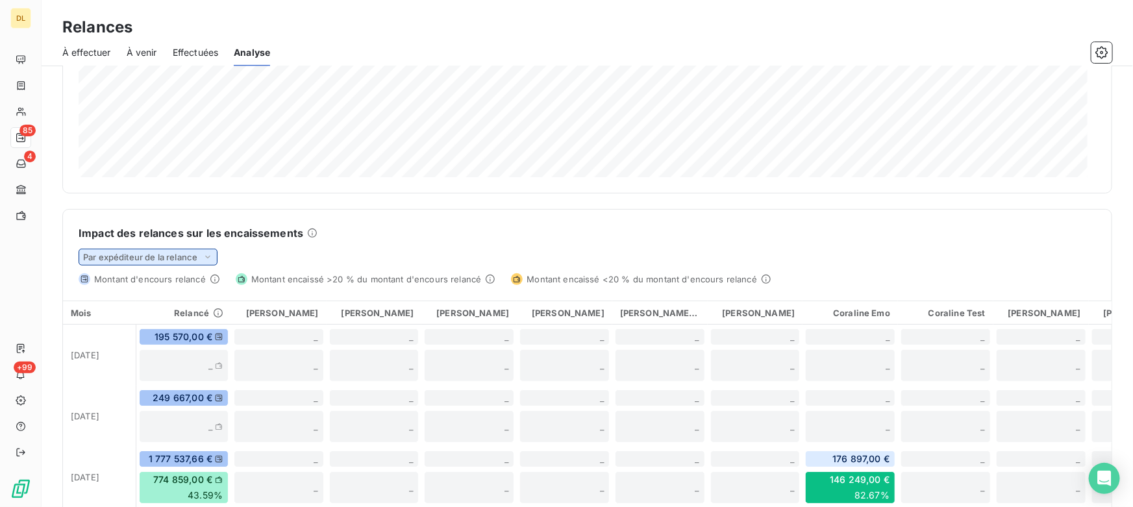
click at [151, 257] on span "Par expéditeur de la relance" at bounding box center [140, 257] width 114 height 10
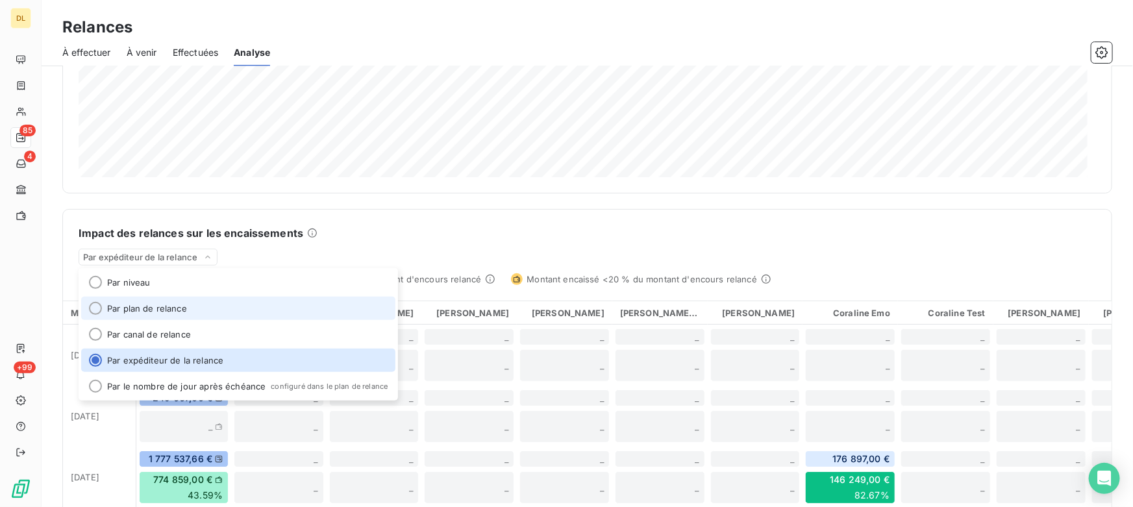
click at [135, 303] on li "Par plan de relance" at bounding box center [238, 308] width 314 height 23
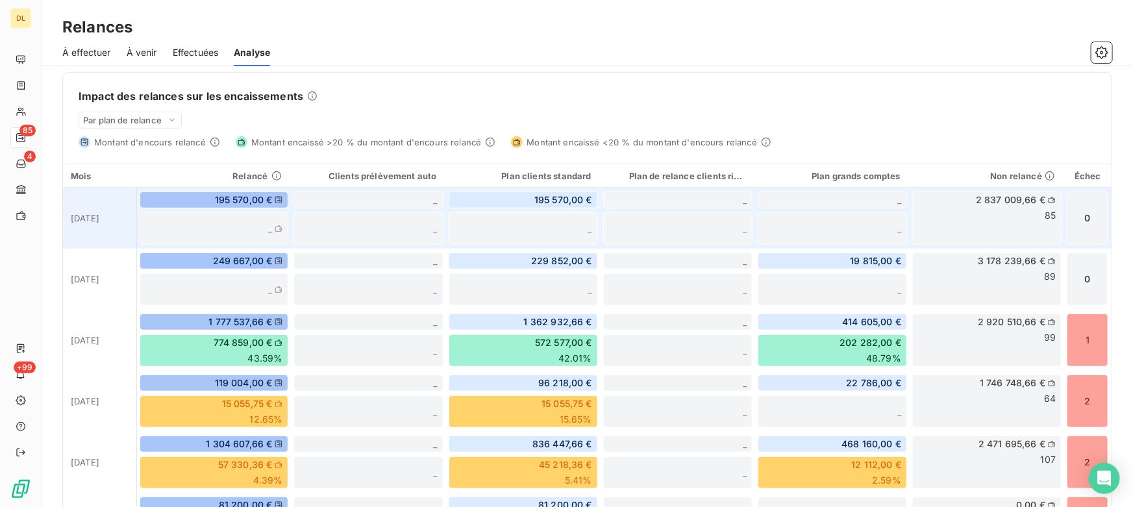
scroll to position [112, 0]
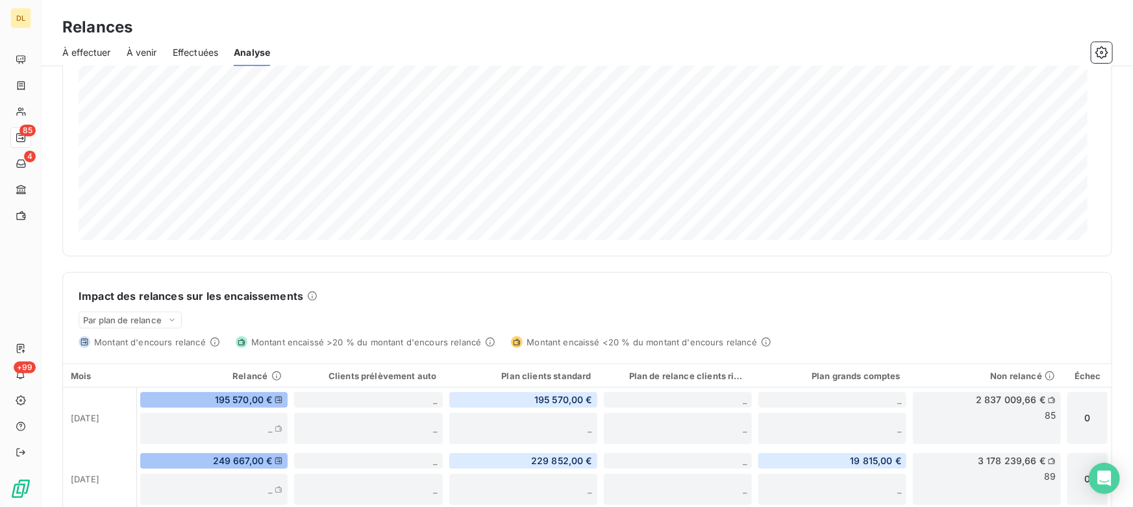
click at [73, 55] on span "À effectuer" at bounding box center [86, 52] width 49 height 13
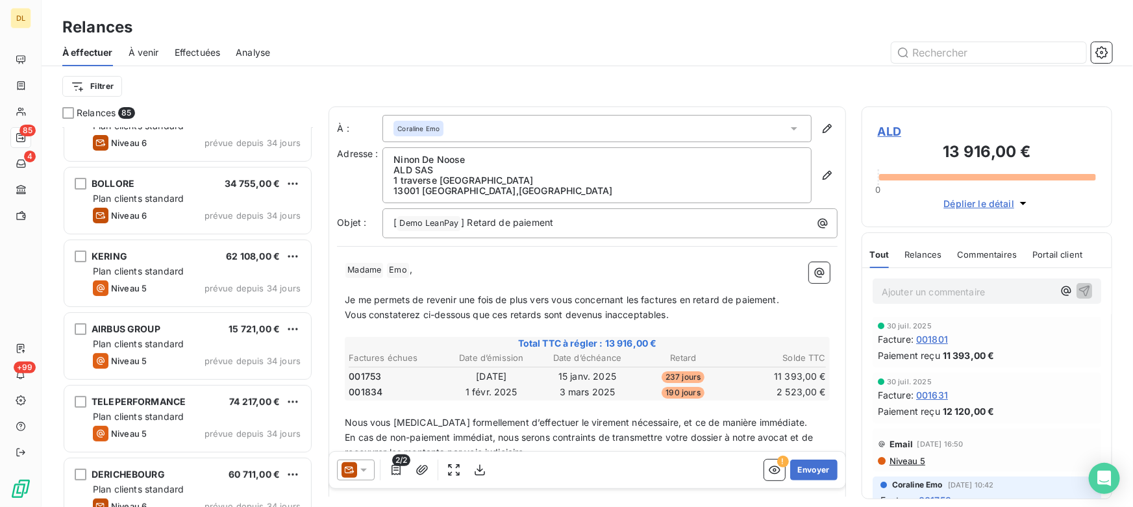
scroll to position [118, 0]
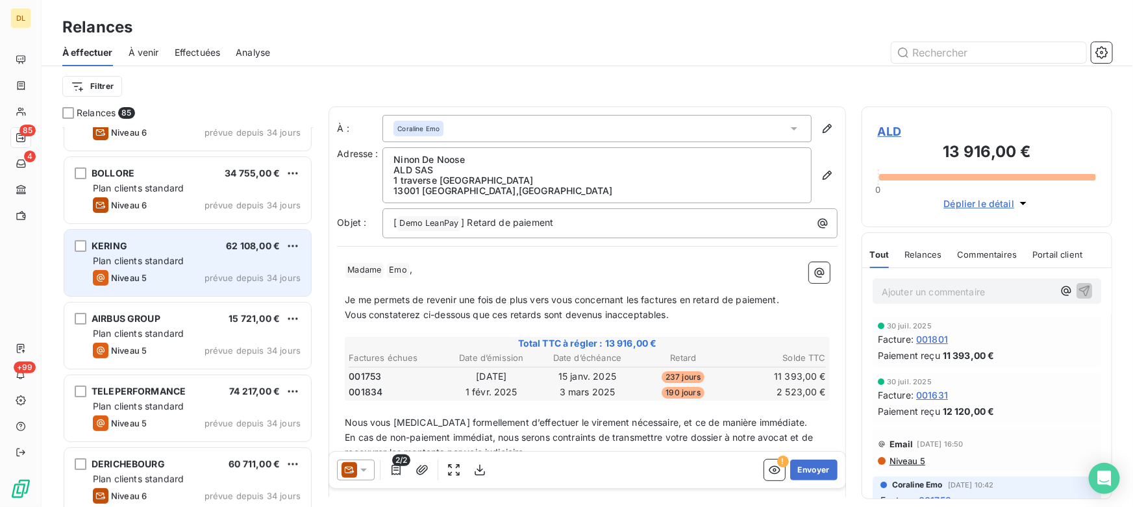
click at [173, 281] on div "Niveau 5 prévue depuis 34 jours" at bounding box center [197, 278] width 208 height 16
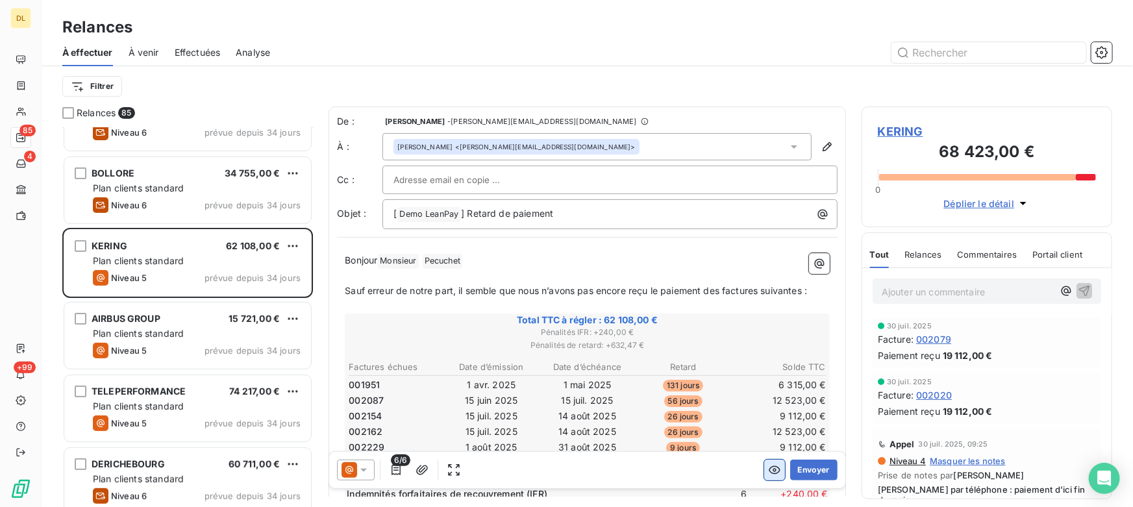
click at [768, 472] on icon "button" at bounding box center [774, 470] width 13 height 13
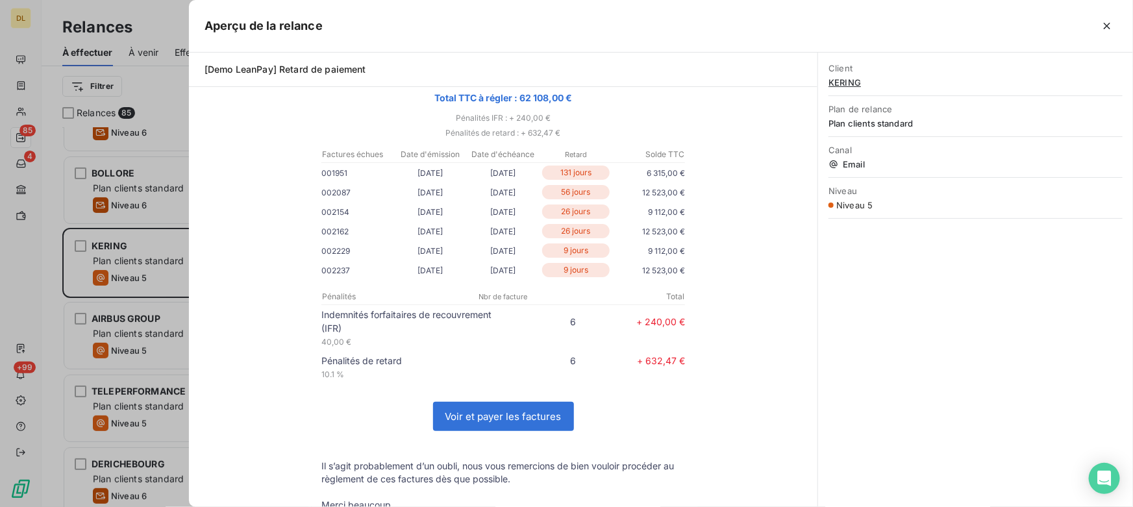
scroll to position [177, 0]
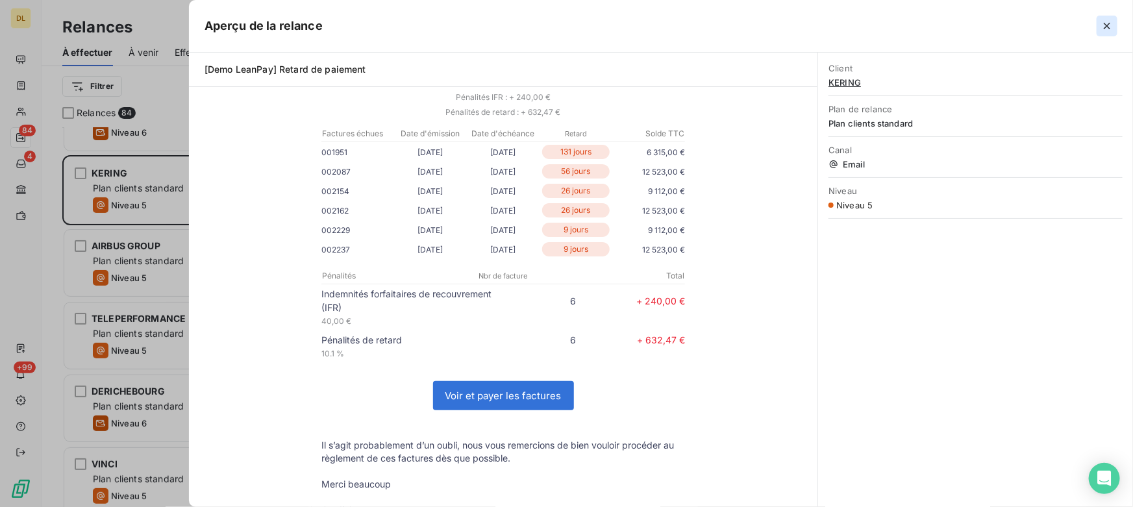
click at [1109, 26] on icon "button" at bounding box center [1107, 26] width 6 height 6
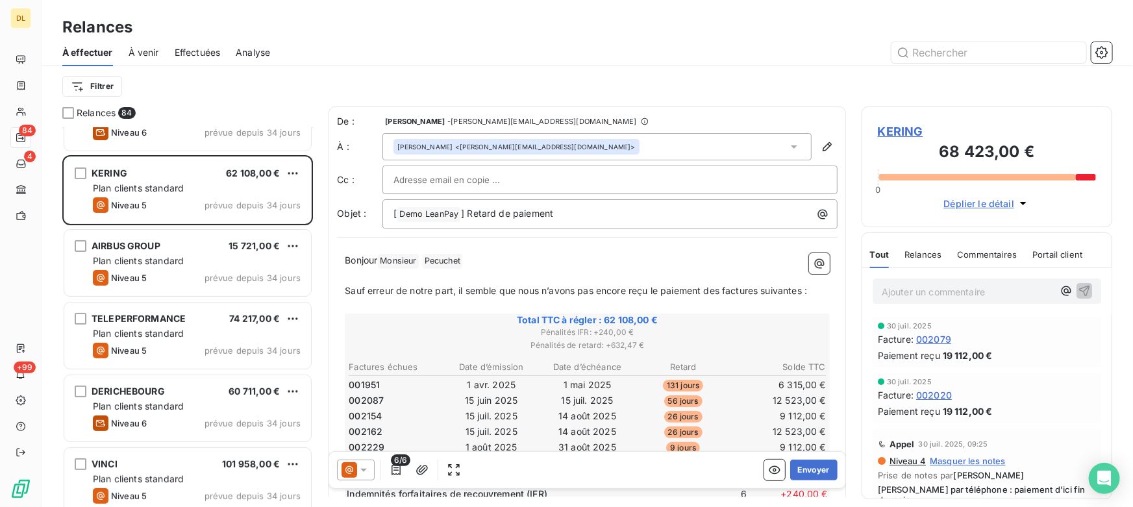
scroll to position [10, 9]
click at [1099, 53] on icon "button" at bounding box center [1102, 52] width 13 height 13
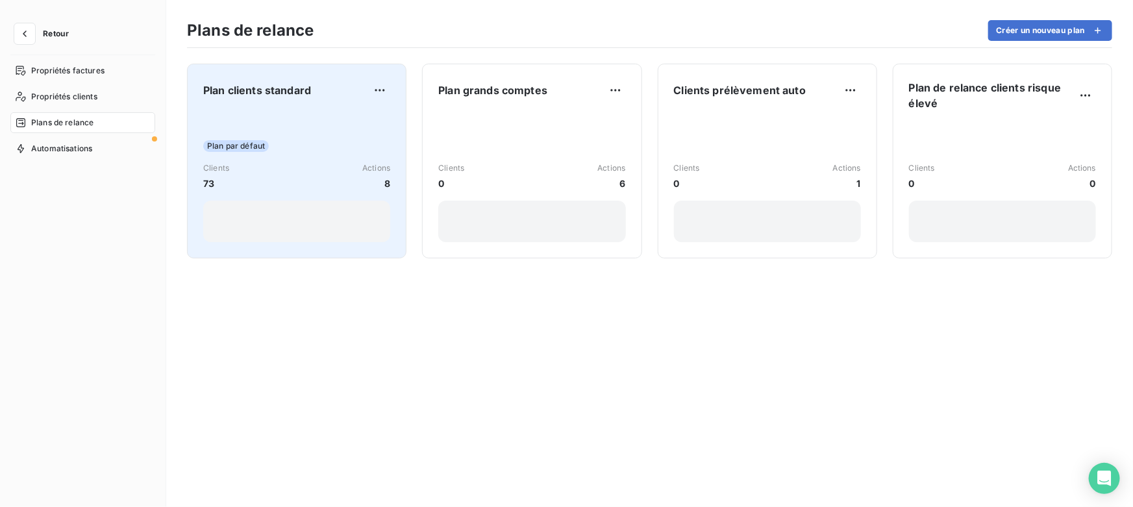
click at [312, 136] on div "Plan par défaut Clients 73 Actions 8" at bounding box center [296, 176] width 187 height 131
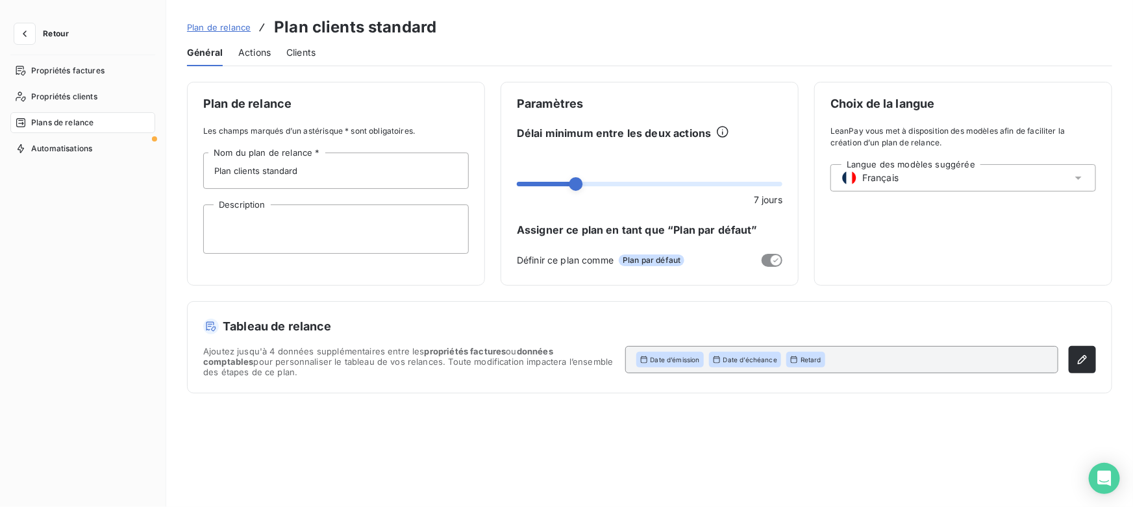
click at [250, 51] on span "Actions" at bounding box center [254, 52] width 32 height 13
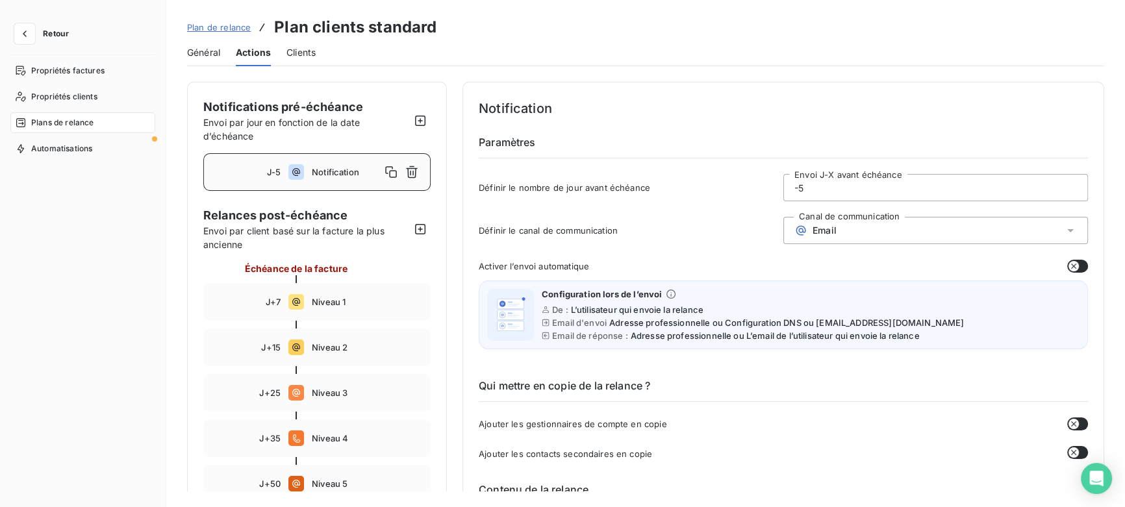
click at [849, 231] on div "Email" at bounding box center [935, 230] width 305 height 27
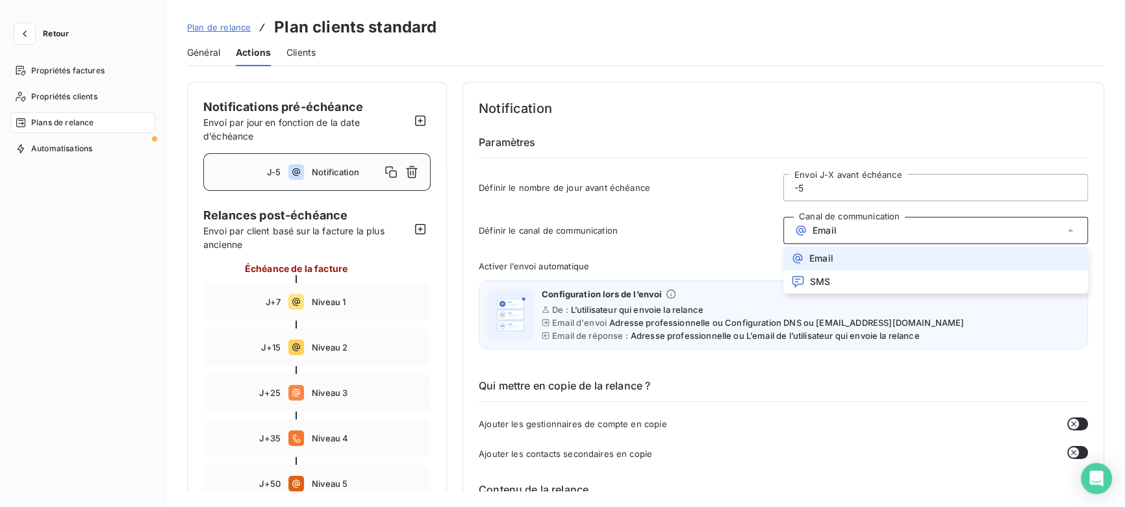
click at [840, 234] on div "Email" at bounding box center [935, 230] width 305 height 27
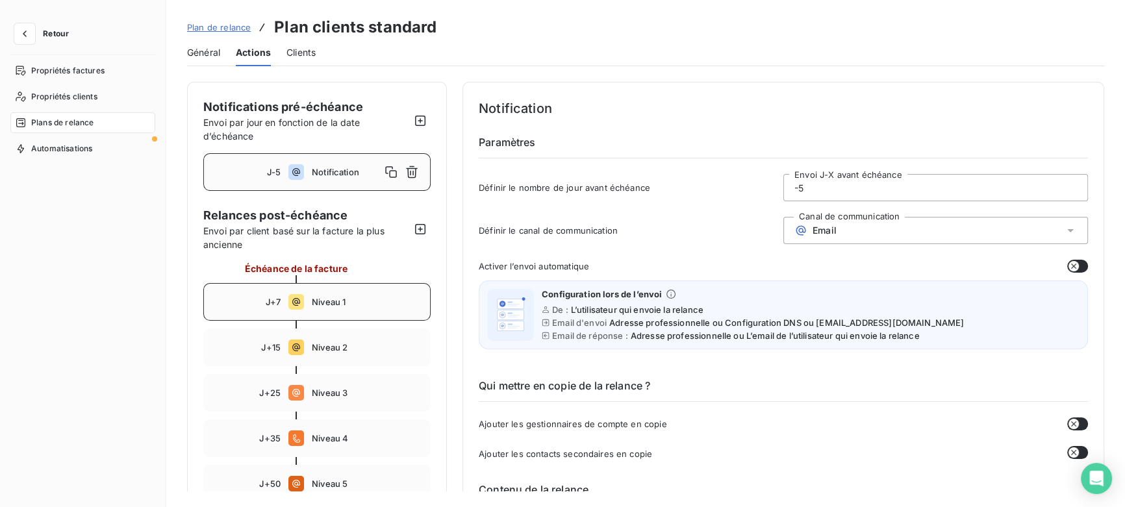
drag, startPoint x: 281, startPoint y: 277, endPoint x: 288, endPoint y: 285, distance: 11.5
click at [283, 279] on div at bounding box center [316, 279] width 227 height 8
click at [292, 286] on div "J+7 Niveau 1" at bounding box center [316, 302] width 227 height 38
type input "7"
click at [867, 221] on div "Email" at bounding box center [935, 230] width 305 height 27
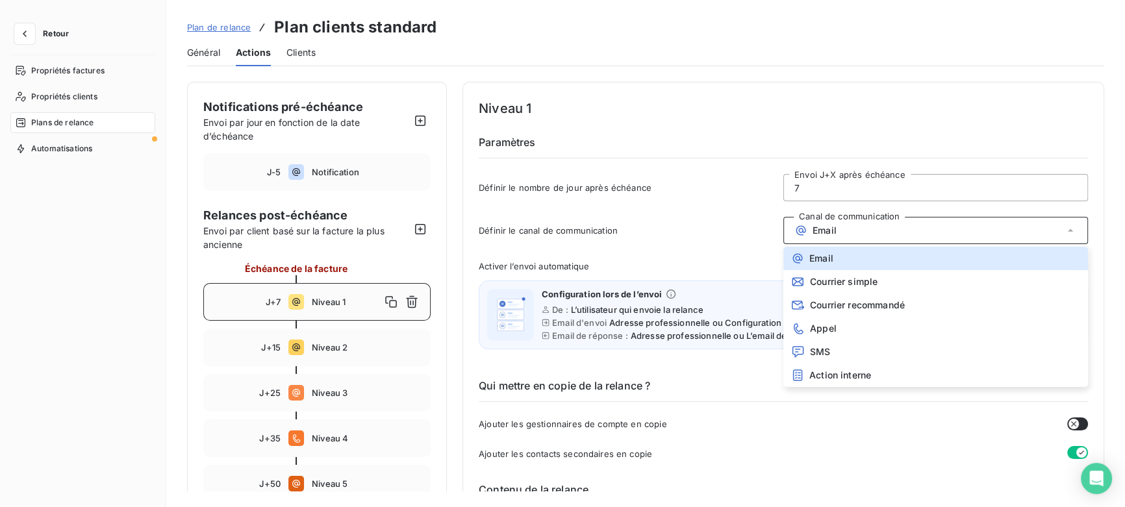
click at [772, 130] on div "Niveau 1 Paramètres Définir le nombre de jour après échéance 7 Envoi J+X après …" at bounding box center [783, 153] width 609 height 111
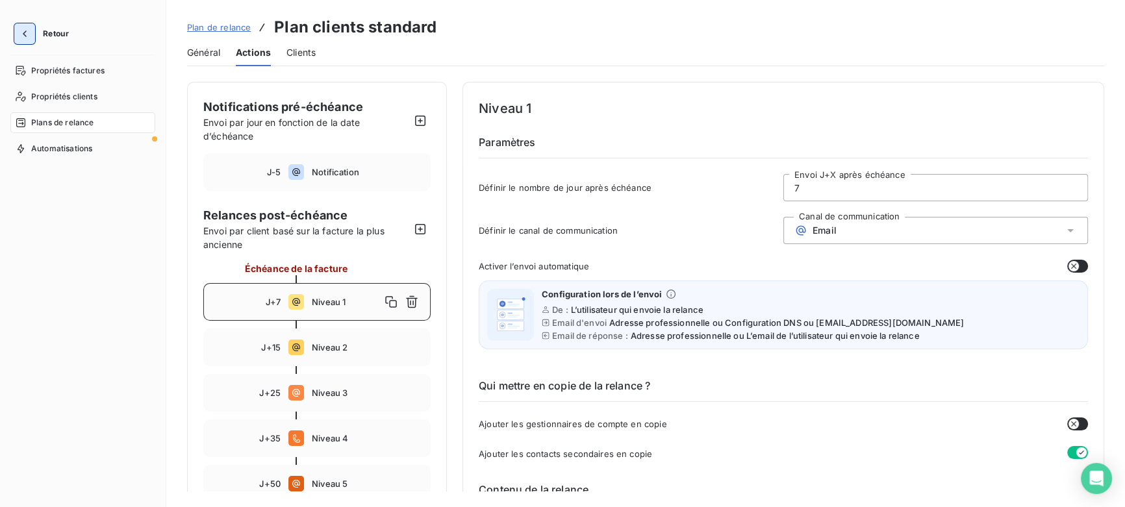
click at [28, 29] on icon "button" at bounding box center [24, 33] width 13 height 13
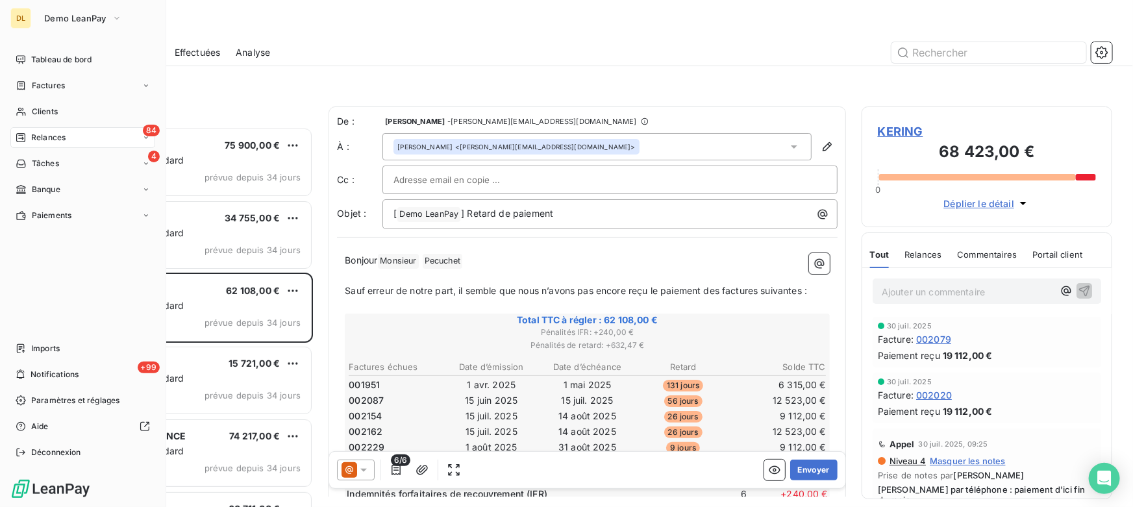
scroll to position [371, 242]
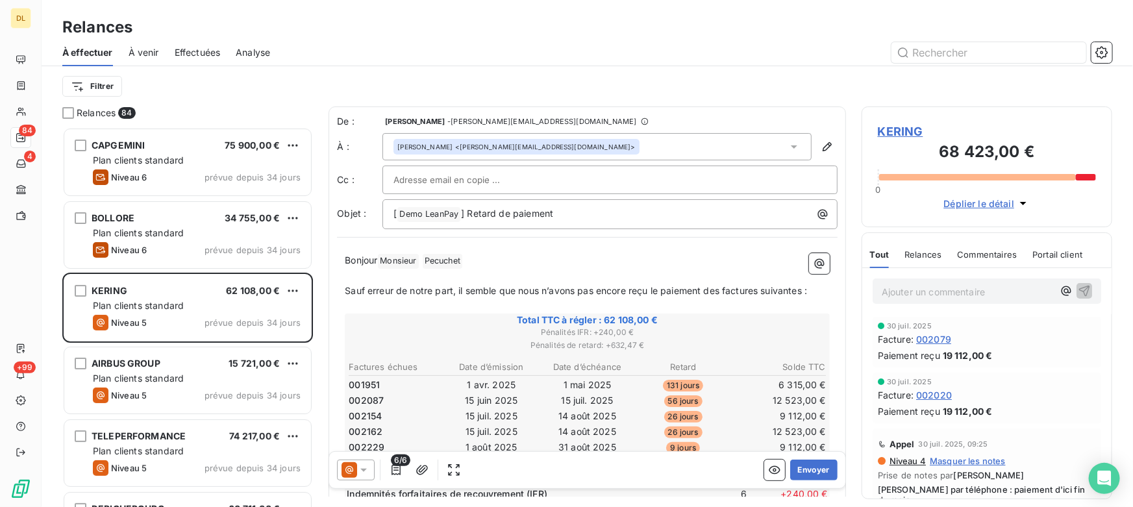
click at [530, 70] on div "Filtrer" at bounding box center [587, 86] width 1050 height 40
click at [224, 51] on div "À effectuer À venir Effectuées Analyse" at bounding box center [588, 52] width 1092 height 27
click at [210, 50] on span "Effectuées" at bounding box center [198, 52] width 46 height 13
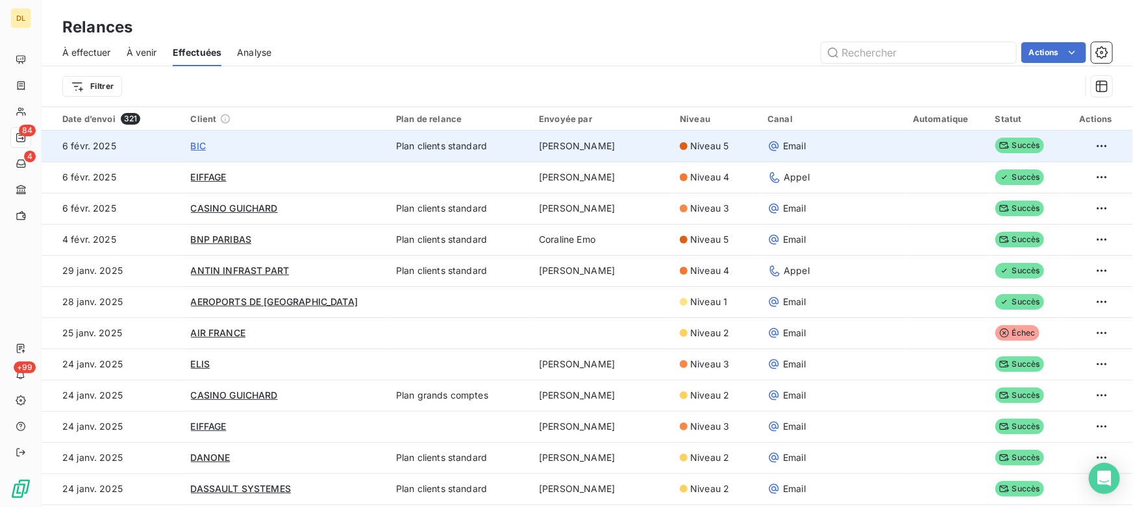
click at [206, 146] on span "BIC" at bounding box center [198, 145] width 15 height 11
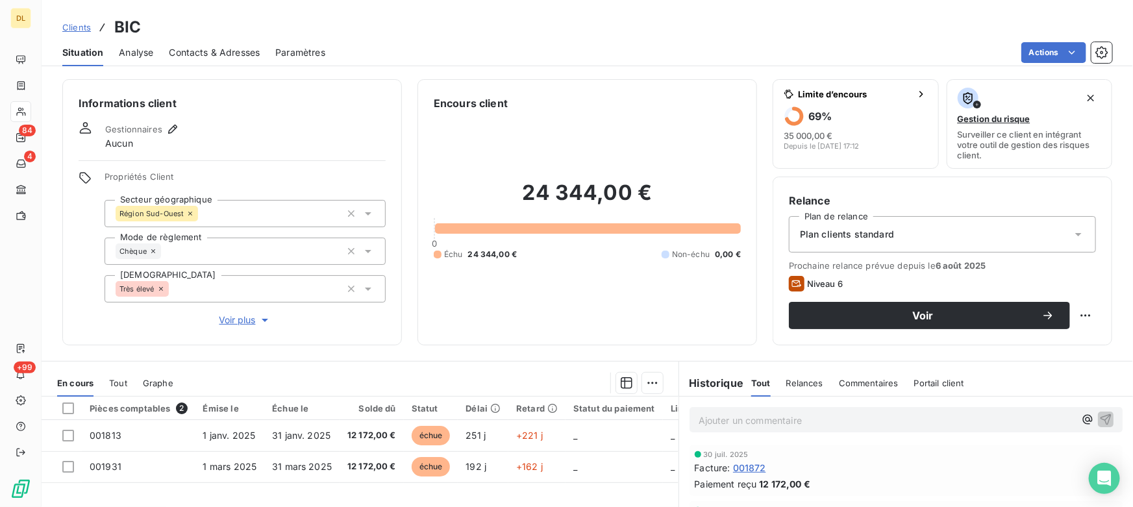
click at [205, 49] on span "Contacts & Adresses" at bounding box center [214, 52] width 91 height 13
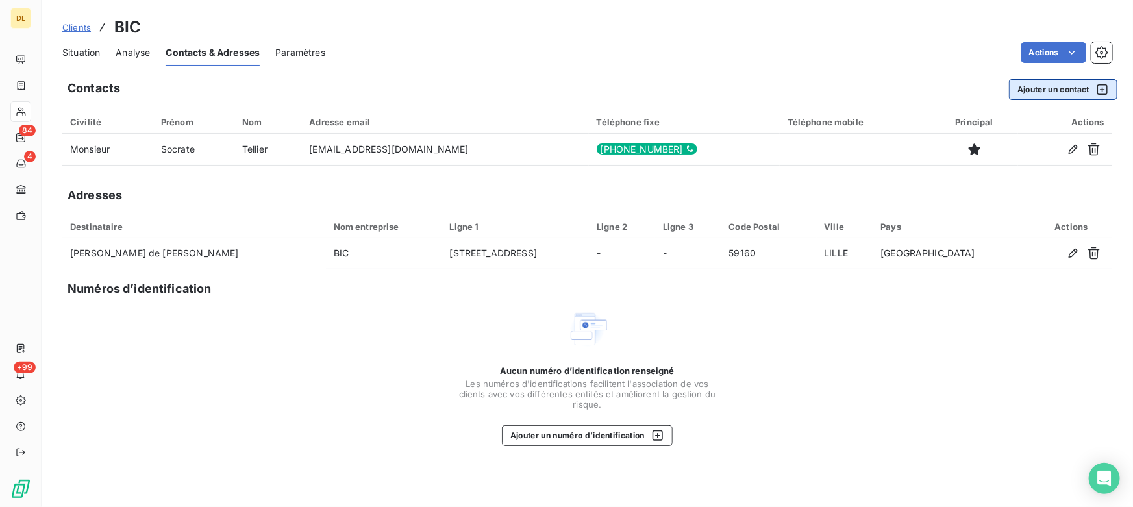
click at [1056, 90] on button "Ajouter un contact" at bounding box center [1063, 89] width 108 height 21
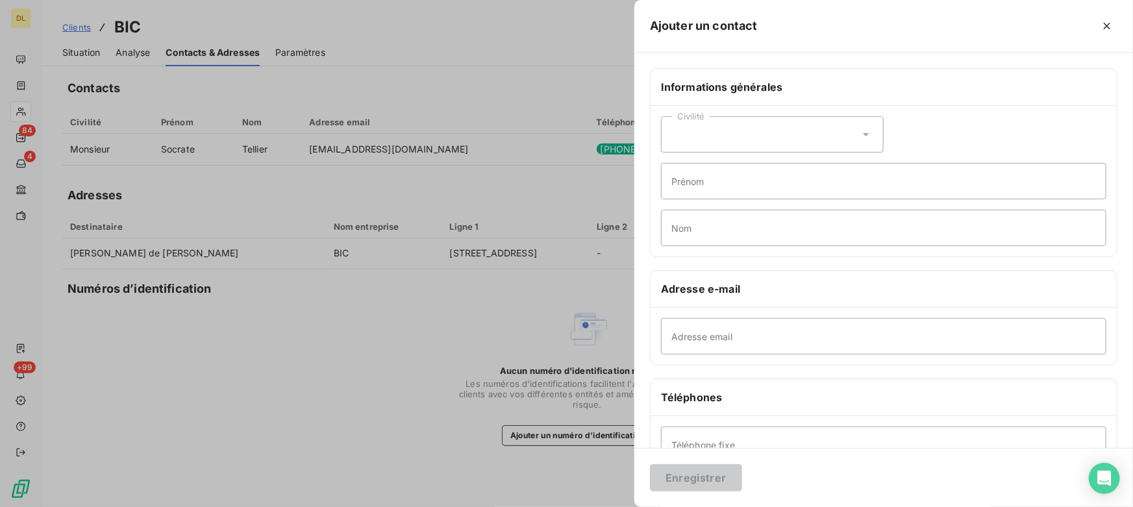
click at [132, 114] on div at bounding box center [566, 253] width 1133 height 507
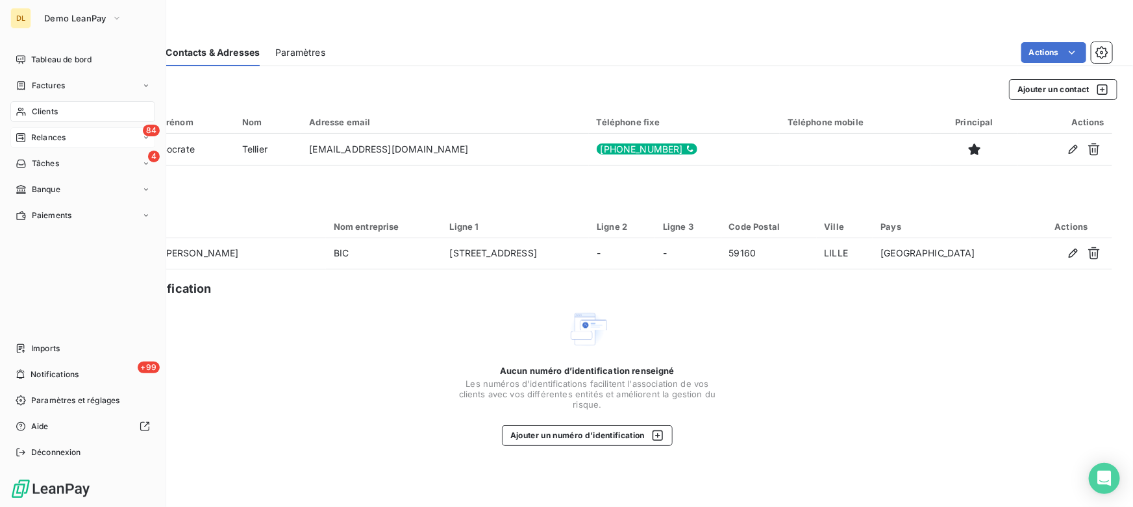
click at [44, 137] on span "Relances" at bounding box center [48, 138] width 34 height 12
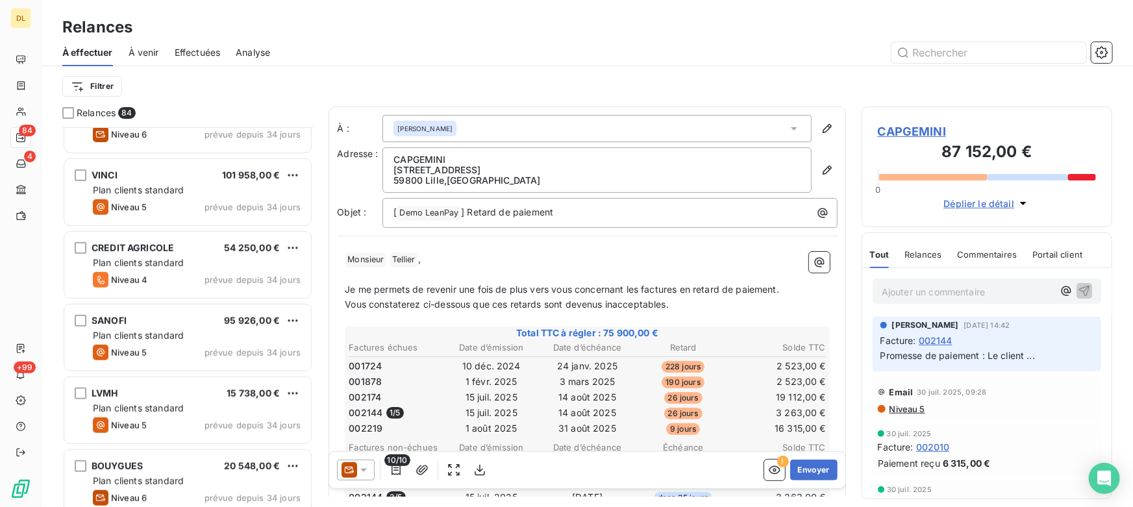
scroll to position [414, 0]
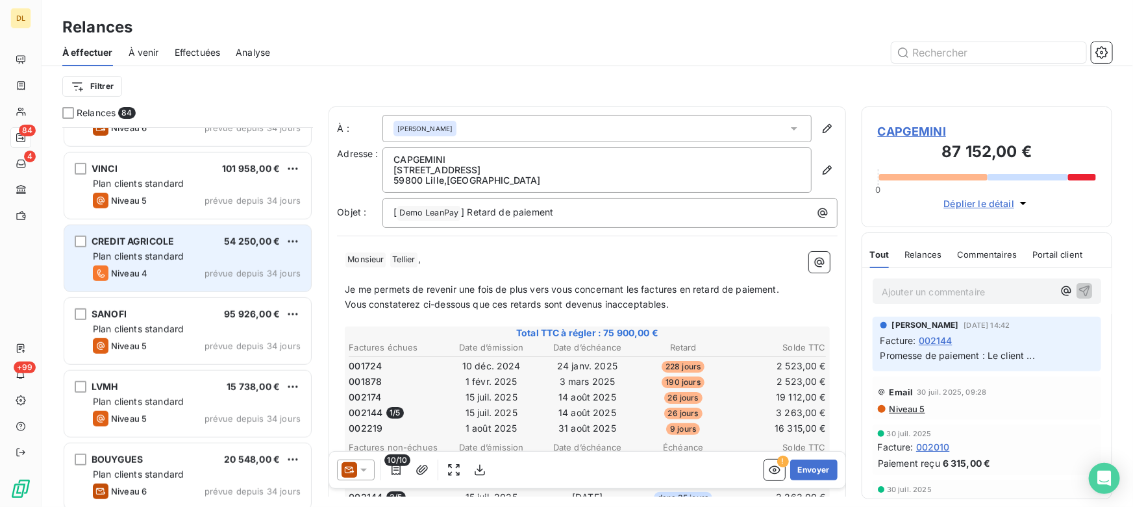
click at [161, 271] on div "Niveau 4 prévue depuis 34 jours" at bounding box center [197, 274] width 208 height 16
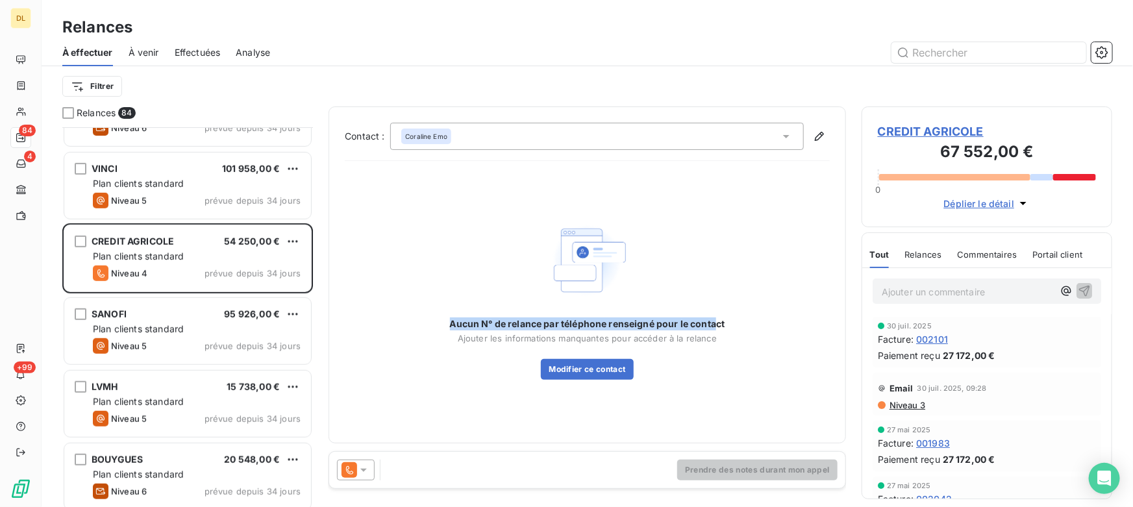
drag, startPoint x: 450, startPoint y: 323, endPoint x: 720, endPoint y: 329, distance: 270.2
click at [716, 329] on span "Aucun N° de relance par téléphone renseigné pour le contact" at bounding box center [587, 324] width 275 height 13
click at [738, 330] on div "Aucun N° de relance par téléphone renseigné pour le contact Ajouter les informa…" at bounding box center [587, 299] width 485 height 256
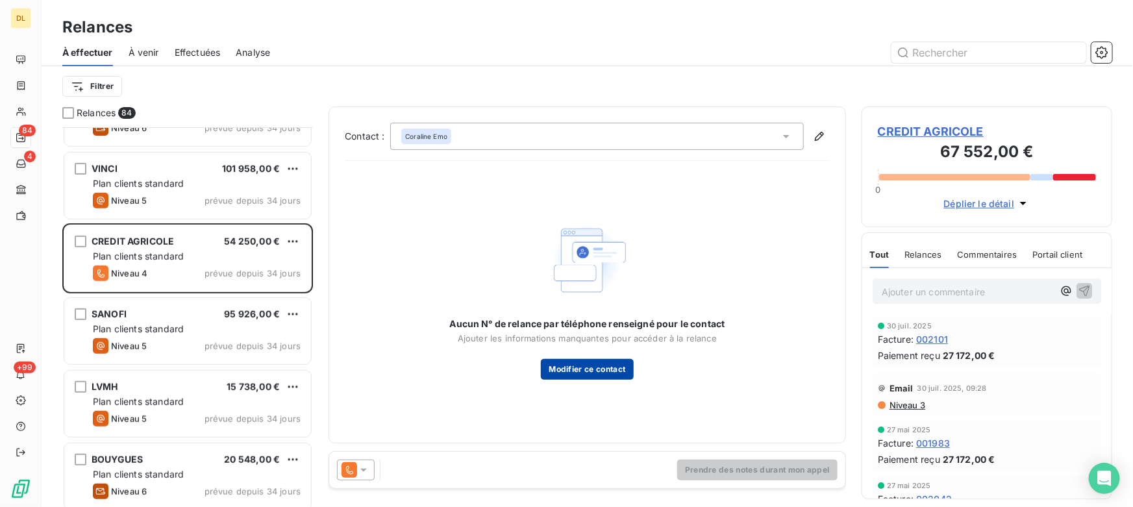
click at [577, 371] on button "Modifier ce contact" at bounding box center [587, 369] width 92 height 21
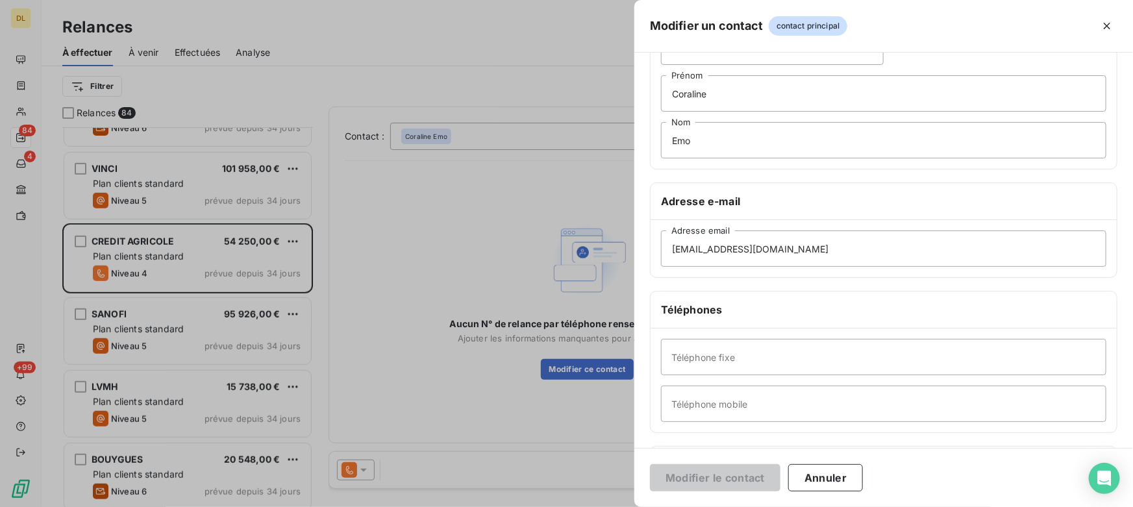
scroll to position [195, 0]
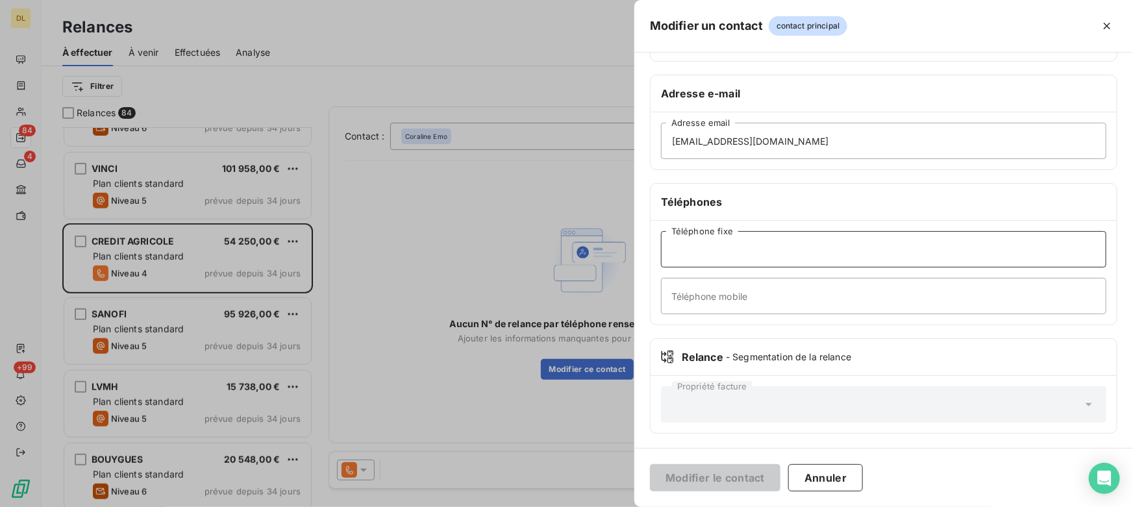
click at [736, 248] on input "Téléphone fixe" at bounding box center [884, 249] width 446 height 36
click at [585, 291] on div at bounding box center [566, 253] width 1133 height 507
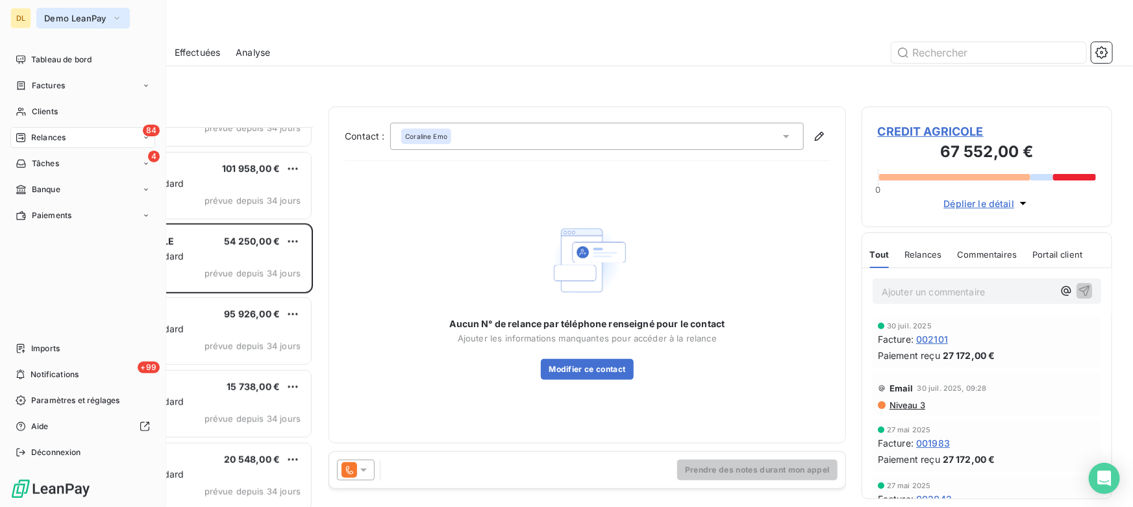
click at [82, 12] on button "Demo LeanPay" at bounding box center [83, 18] width 94 height 21
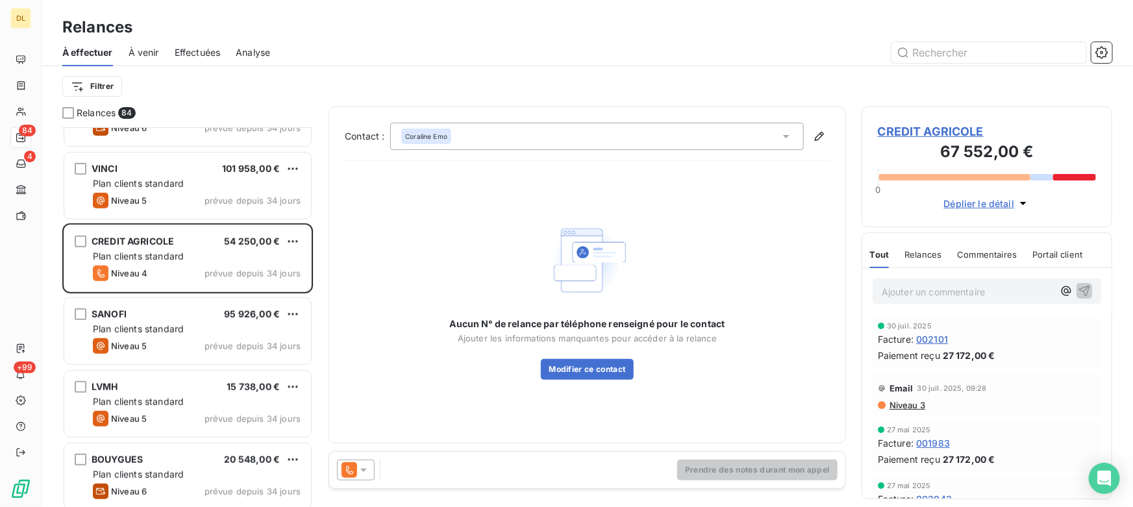
click at [396, 40] on div "À effectuer À venir Effectuées Analyse" at bounding box center [588, 52] width 1092 height 27
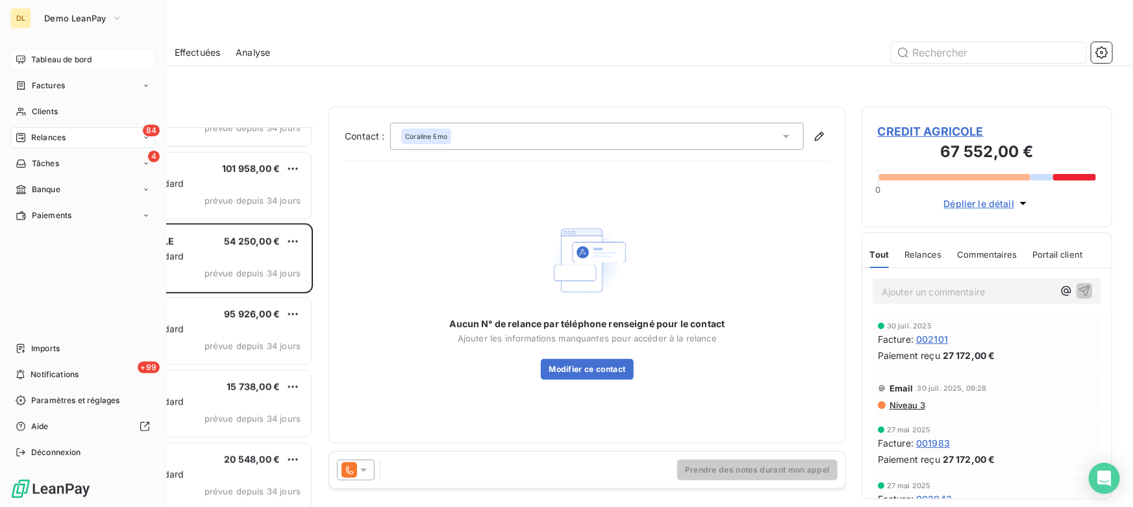
click at [19, 60] on icon at bounding box center [21, 60] width 10 height 10
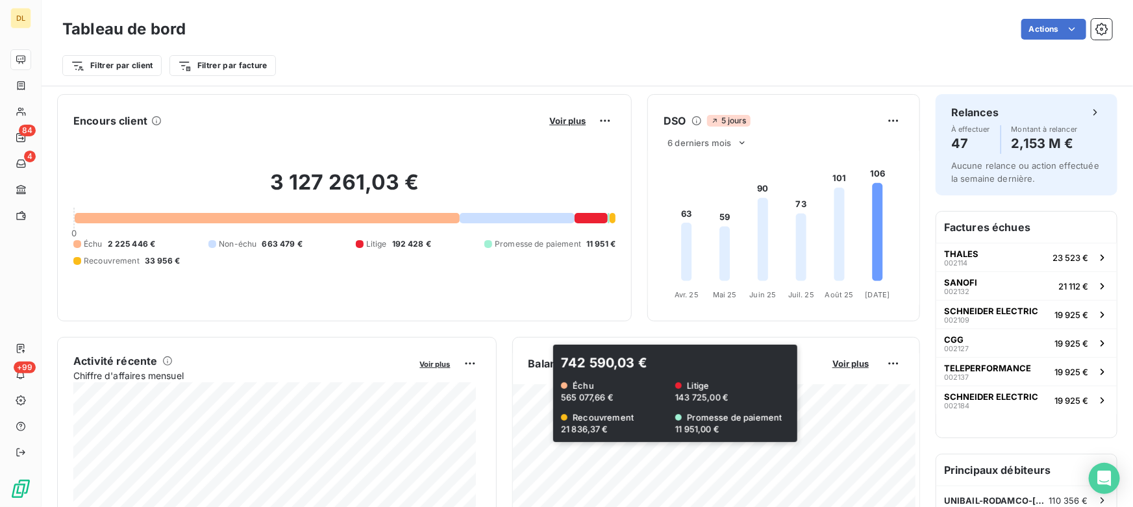
scroll to position [118, 0]
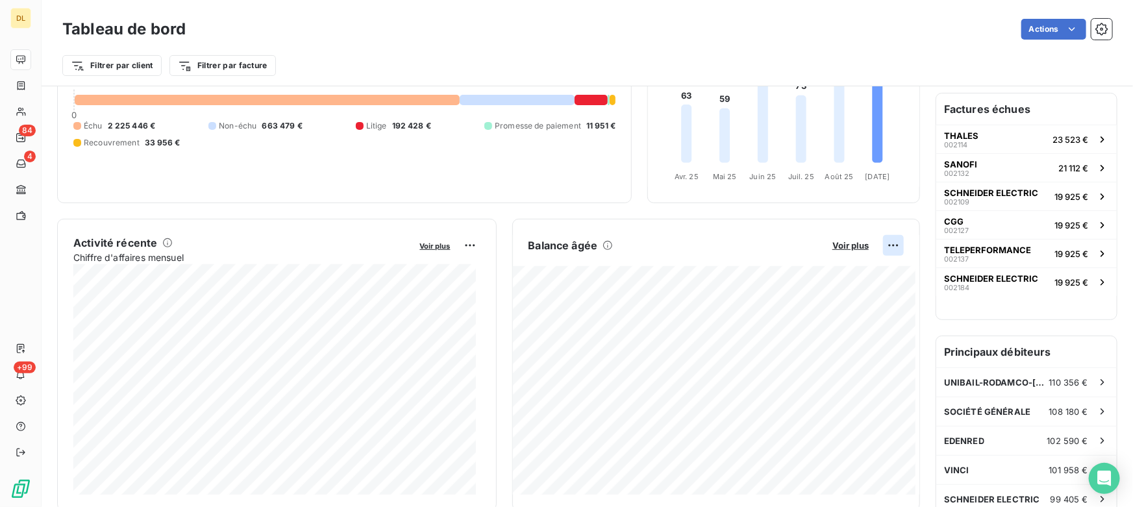
click at [890, 243] on html "DL 84 4 +99 Tableau de bord Actions Filtrer par client Filtrer par facture Enco…" at bounding box center [566, 253] width 1133 height 507
click at [468, 245] on html "DL 84 4 +99 Tableau de bord Actions Filtrer par client Filtrer par facture Enco…" at bounding box center [566, 253] width 1133 height 507
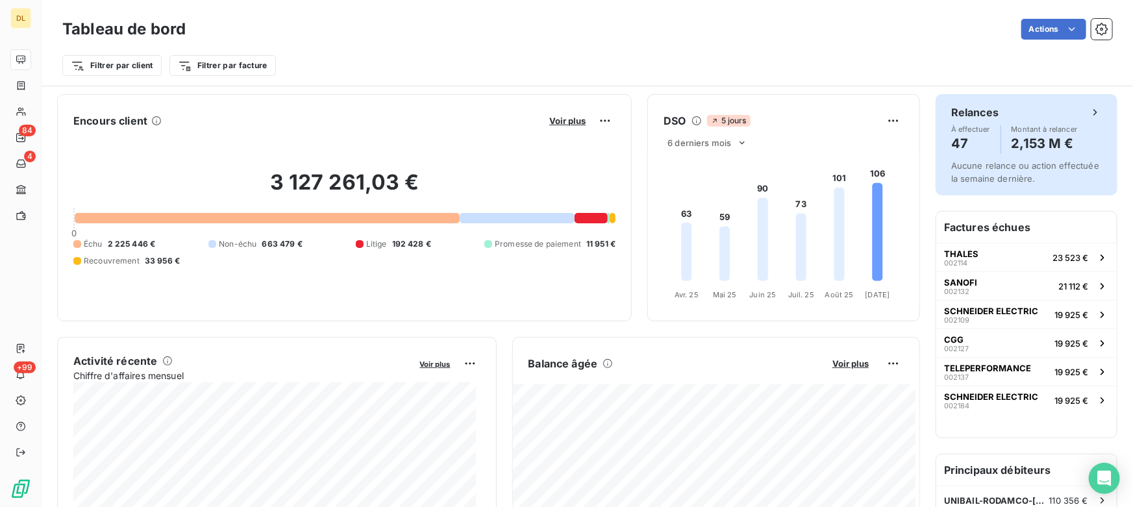
scroll to position [0, 0]
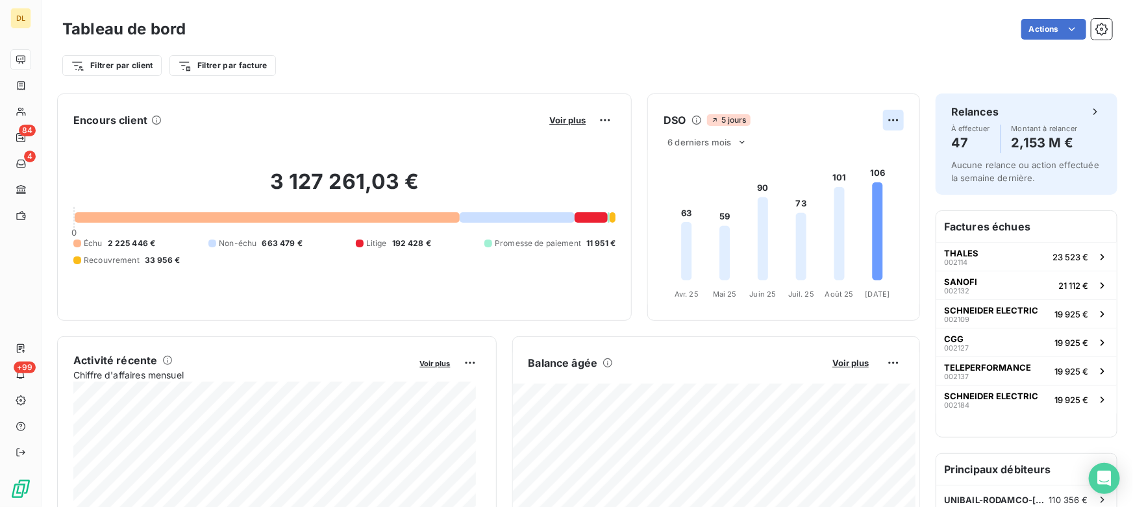
click at [887, 127] on html "DL 84 4 +99 Tableau de bord Actions Filtrer par client Filtrer par facture Enco…" at bounding box center [566, 253] width 1133 height 507
click at [16, 86] on html "DL 84 4 +99 Tableau de bord Actions Filtrer par client Filtrer par facture Enco…" at bounding box center [566, 253] width 1133 height 507
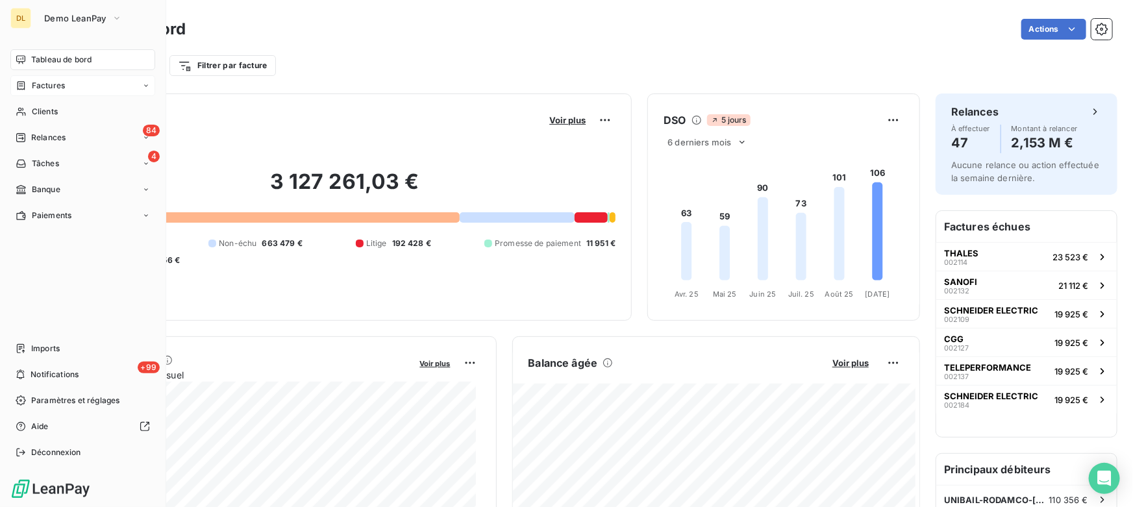
click at [22, 86] on icon at bounding box center [22, 85] width 8 height 8
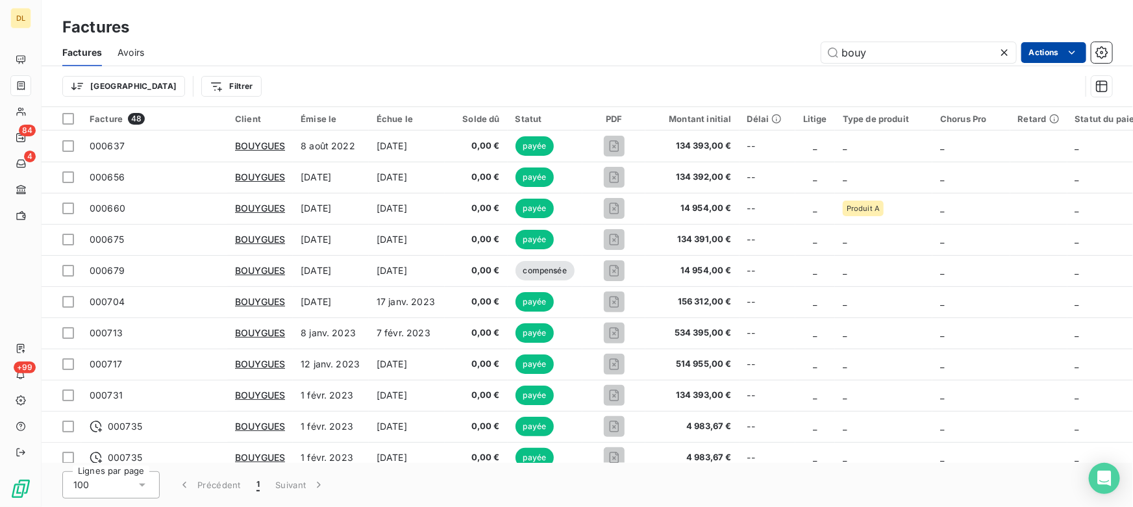
click at [1046, 49] on html "DL 84 4 +99 Factures Factures Avoirs bouy Actions Trier Filtrer Facture 48 Clie…" at bounding box center [566, 253] width 1133 height 507
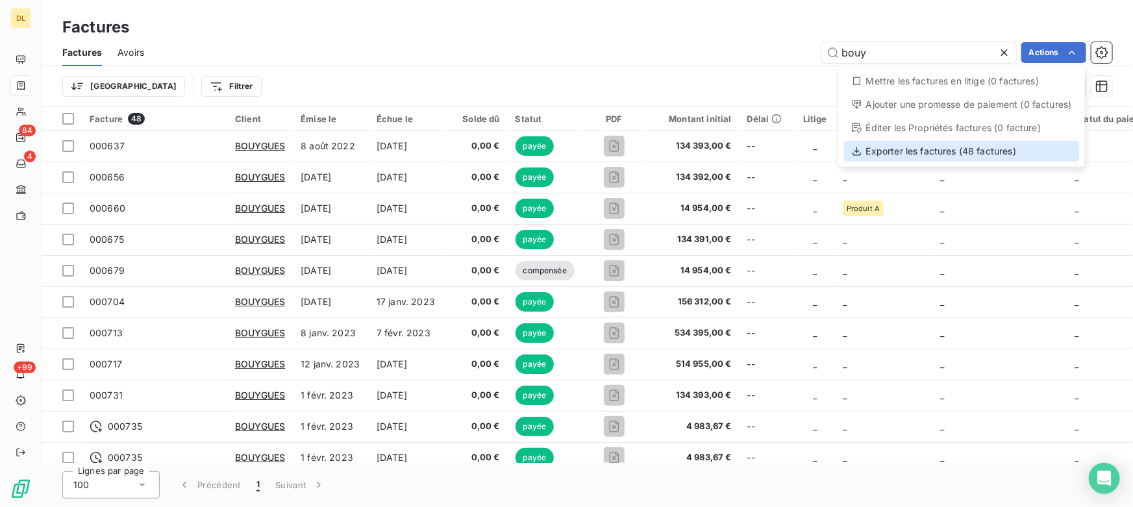
click at [938, 153] on div "Exporter les factures (48 factures)" at bounding box center [962, 151] width 236 height 21
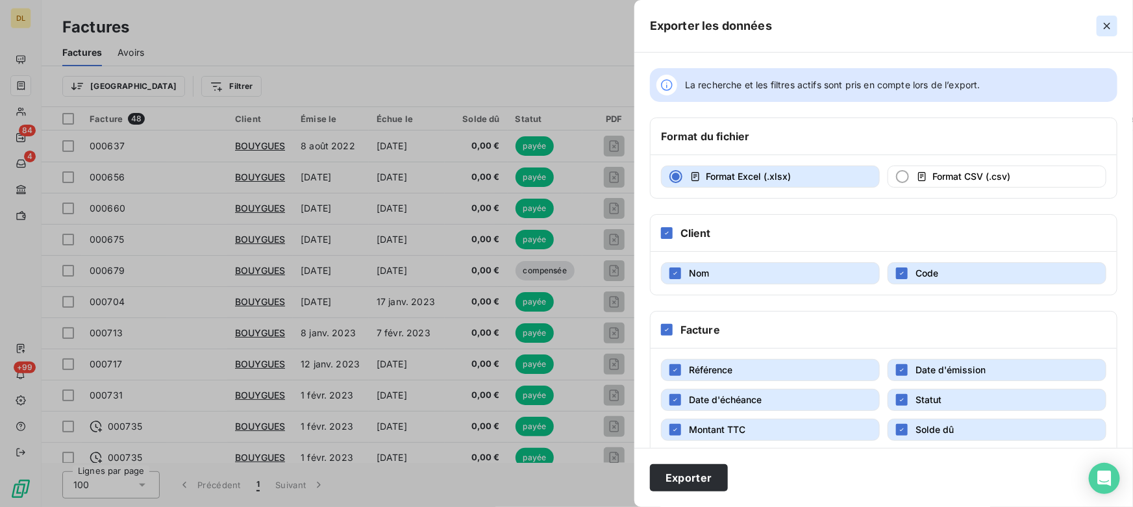
click at [1113, 23] on icon "button" at bounding box center [1107, 25] width 13 height 13
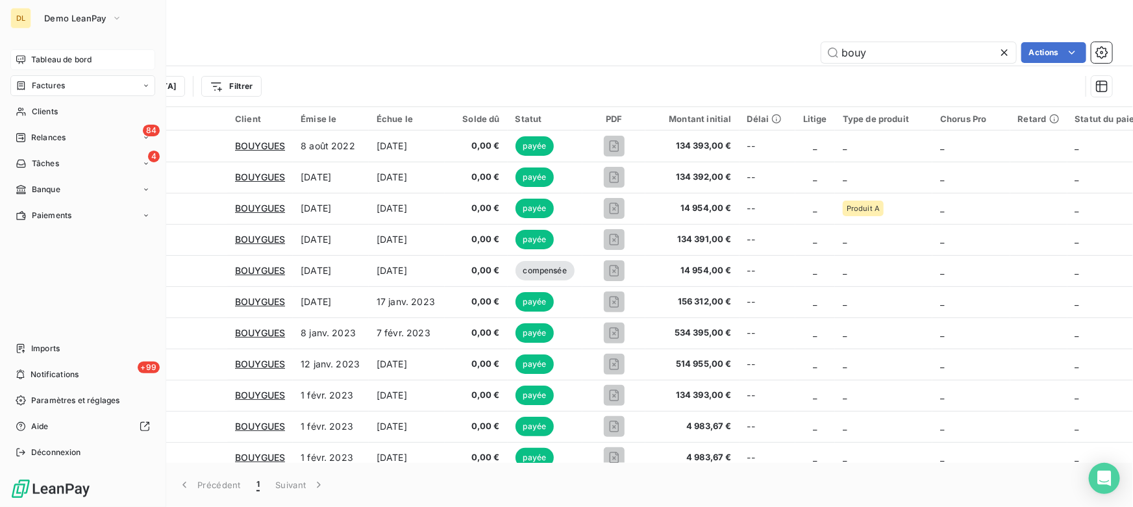
click at [28, 60] on div "Tableau de bord" at bounding box center [82, 59] width 145 height 21
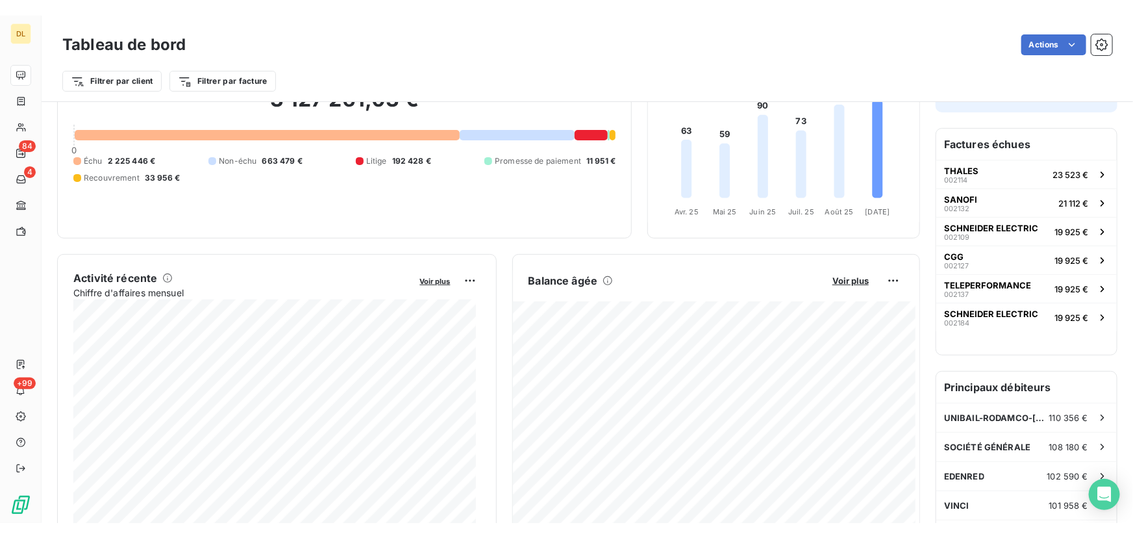
scroll to position [119, 0]
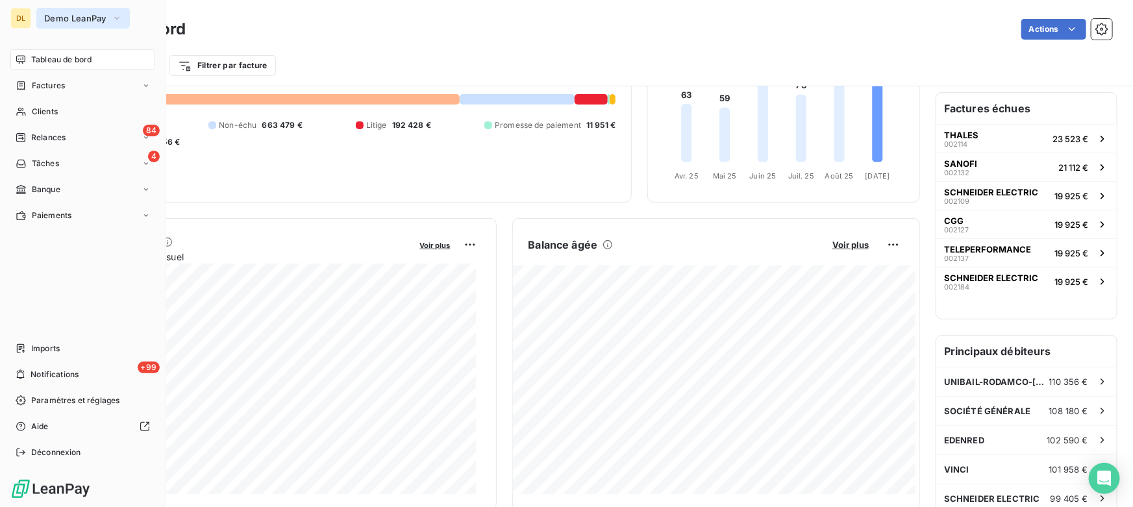
click at [97, 16] on span "Demo LeanPay" at bounding box center [75, 18] width 62 height 10
